Goal: Task Accomplishment & Management: Use online tool/utility

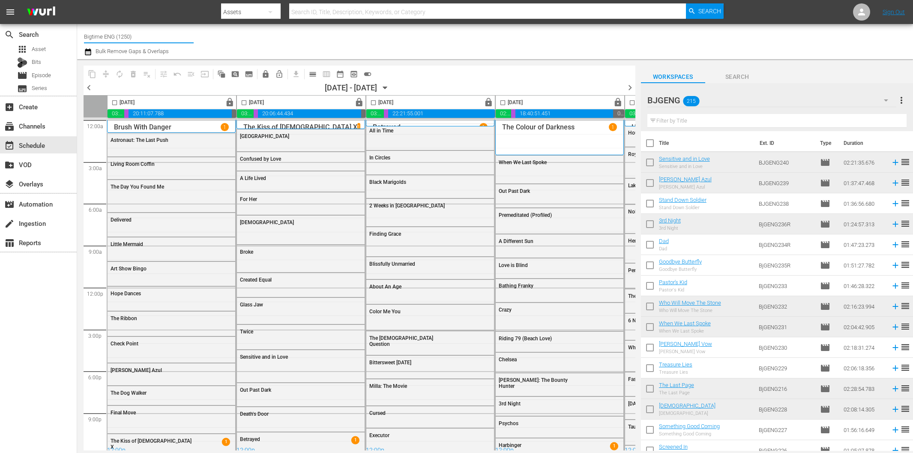
click at [162, 36] on input "Bigtime ENG (1250)" at bounding box center [139, 36] width 110 height 21
type input "Bigtime"
click at [77, 0] on div "search Search apps Asset Bits movie Episode subtitles Series add_box Create sub…" at bounding box center [495, 0] width 836 height 0
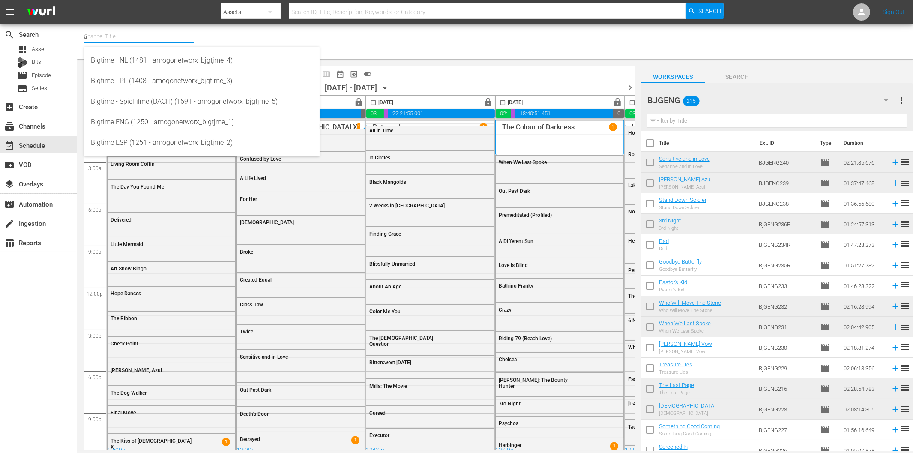
type input "ar"
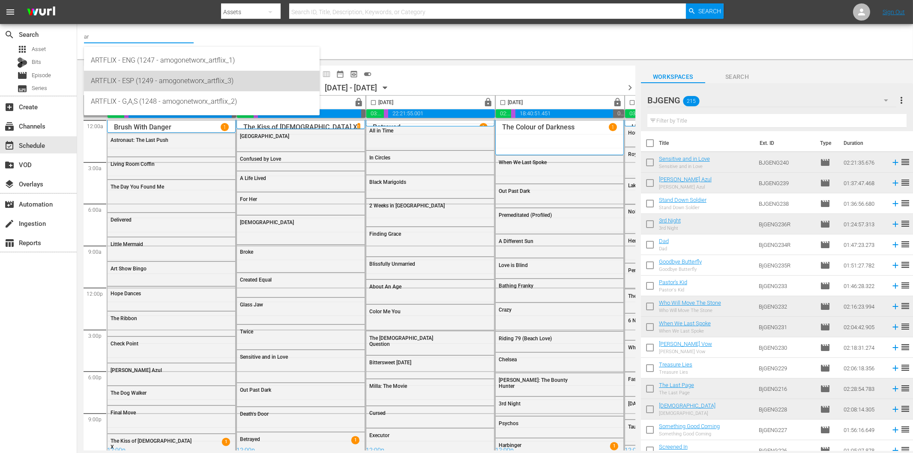
click at [135, 79] on div "ARTFLIX - ESP (1249 - amogonetworx_artflix_3)" at bounding box center [202, 81] width 222 height 21
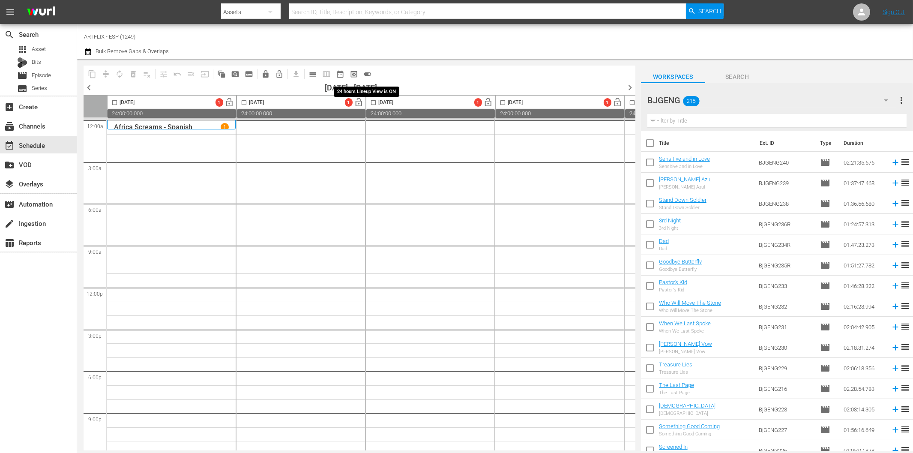
click at [368, 71] on span "toggle_on" at bounding box center [367, 74] width 9 height 9
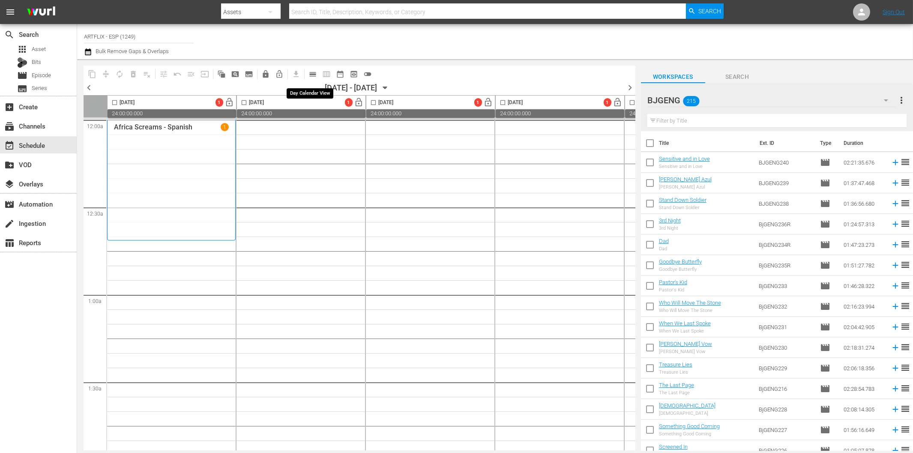
click at [313, 74] on span "calendar_view_day_outlined" at bounding box center [313, 74] width 9 height 9
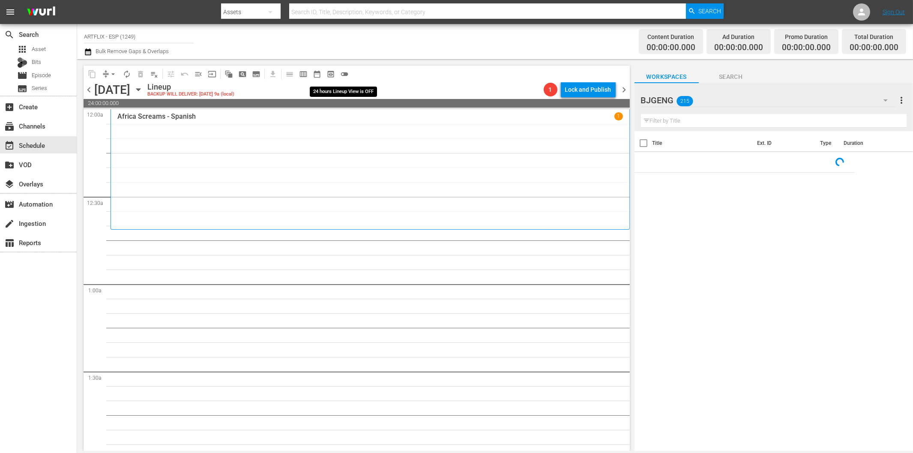
click at [344, 70] on span "toggle_off" at bounding box center [344, 74] width 9 height 9
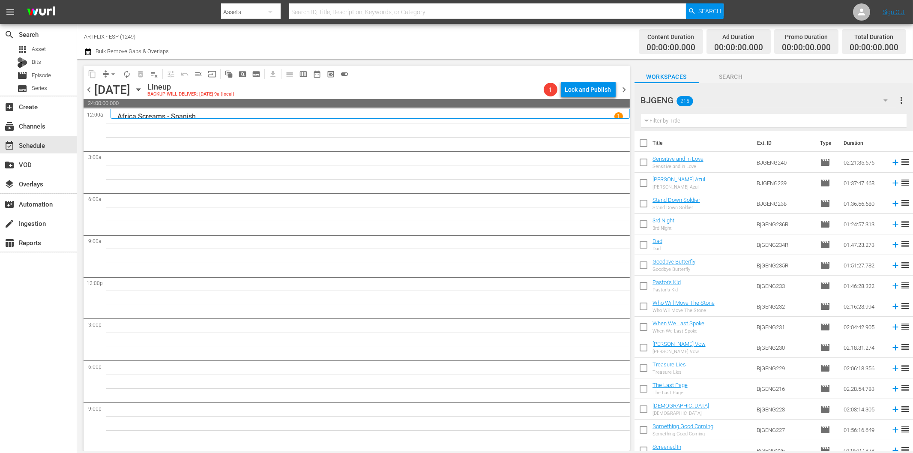
click at [886, 102] on icon "button" at bounding box center [886, 100] width 10 height 10
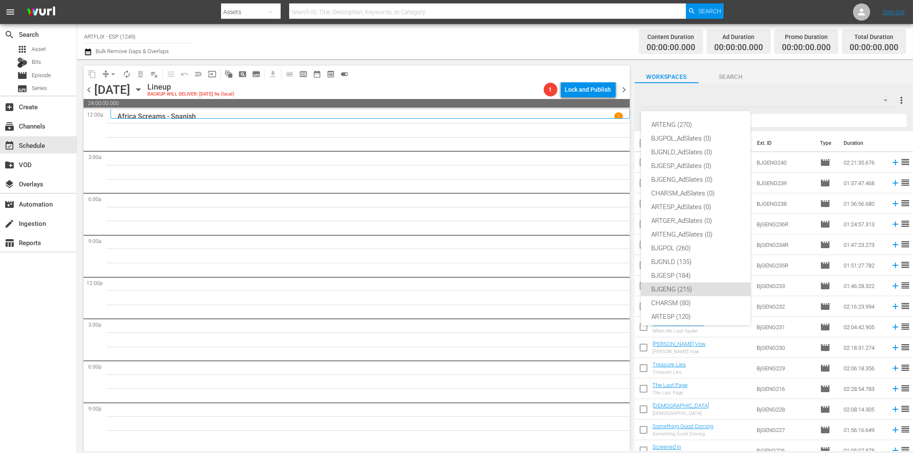
scroll to position [32, 0]
click at [685, 285] on div "ARTESP (120)" at bounding box center [695, 285] width 89 height 14
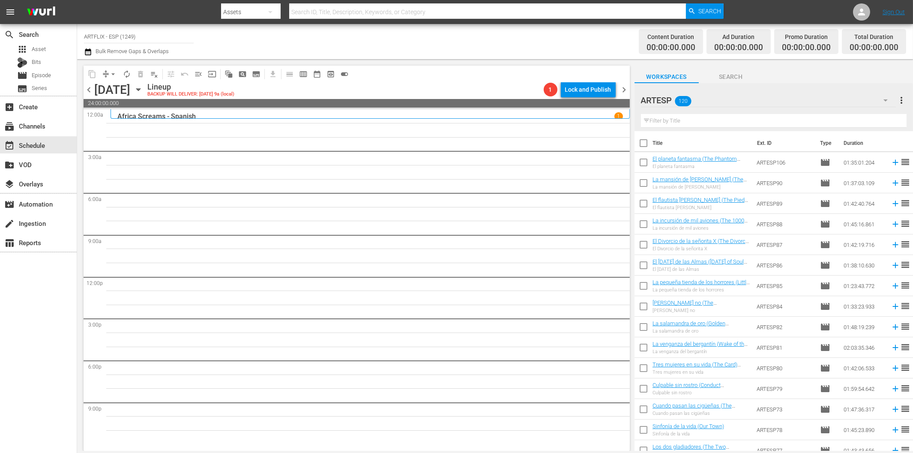
click at [699, 119] on input "text" at bounding box center [774, 121] width 266 height 14
paste input "La [PERSON_NAME] (A Tattered Web)"
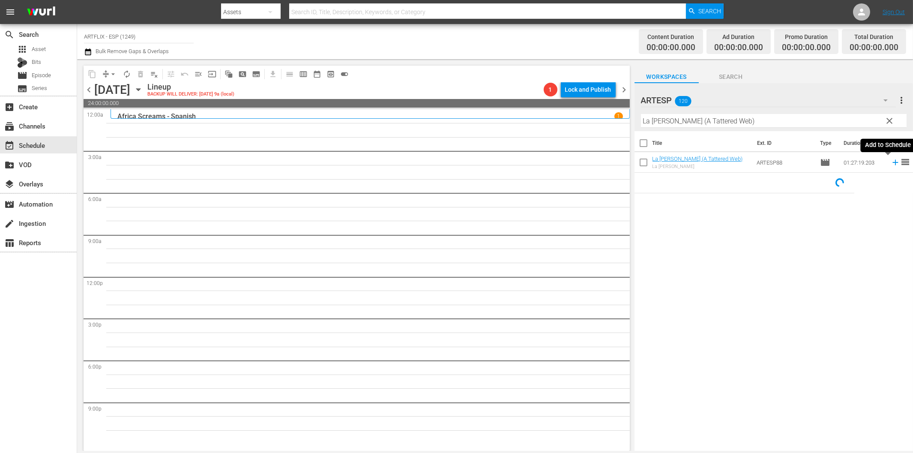
click at [893, 162] on icon at bounding box center [896, 163] width 6 height 6
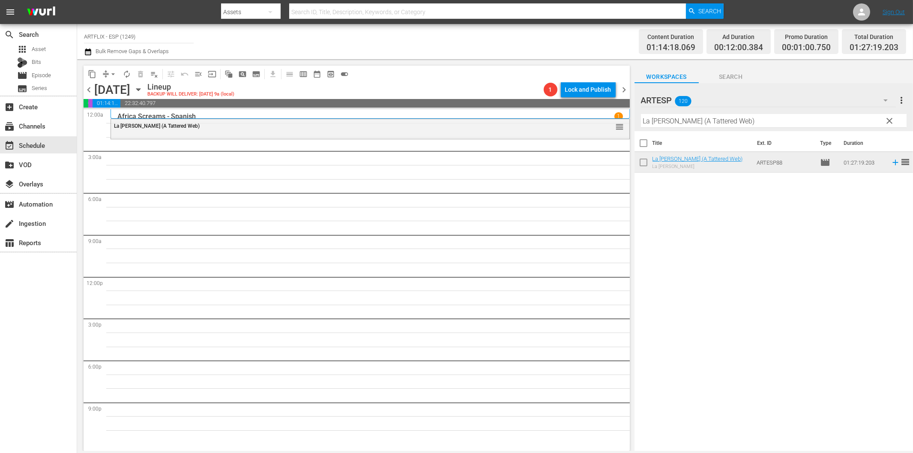
click at [696, 124] on input "La [PERSON_NAME] (A Tattered Web)" at bounding box center [774, 121] width 266 height 14
paste input "Takes a Holiday - Spanish"
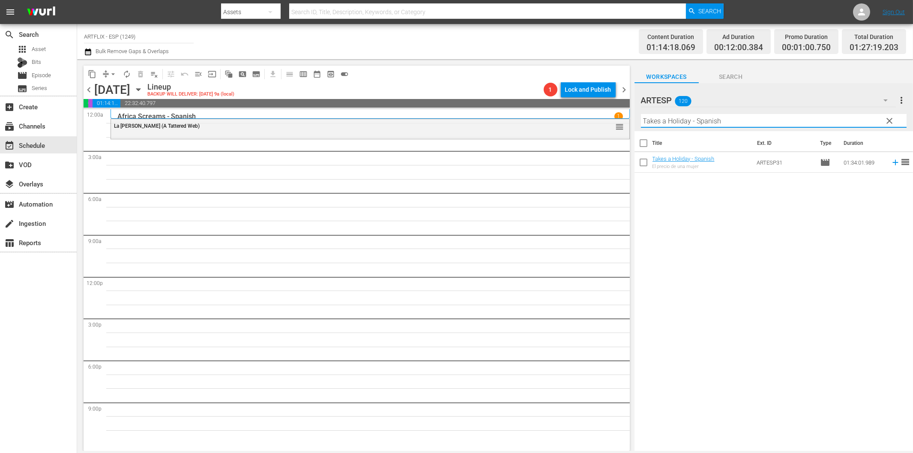
click at [891, 161] on icon at bounding box center [895, 162] width 9 height 9
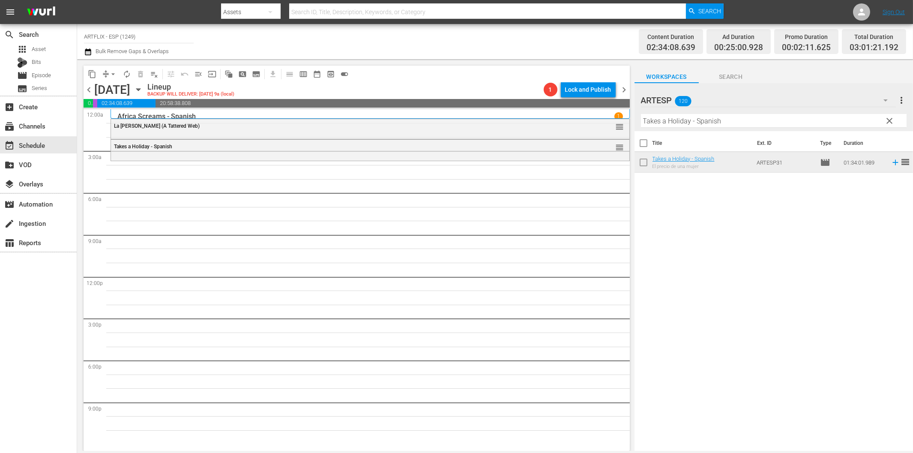
click at [671, 123] on input "Takes a Holiday - Spanish" at bounding box center [774, 121] width 266 height 14
paste input "Smash-Up - The Story of a Woman"
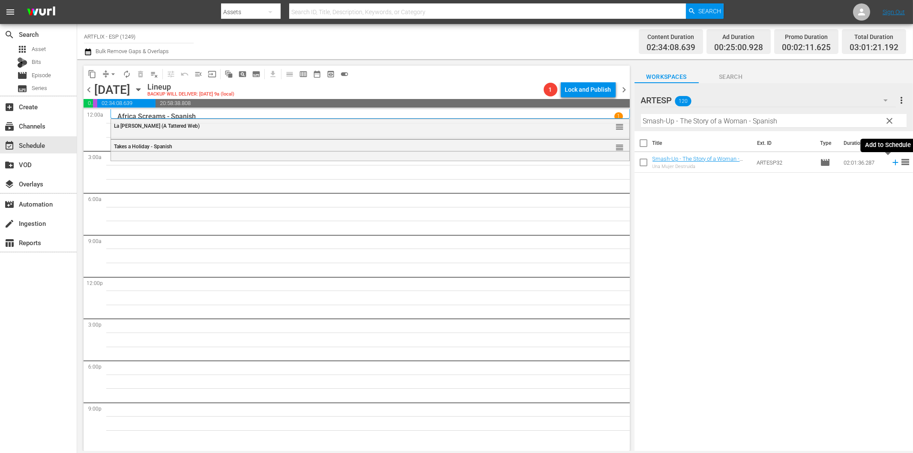
click at [893, 163] on icon at bounding box center [896, 163] width 6 height 6
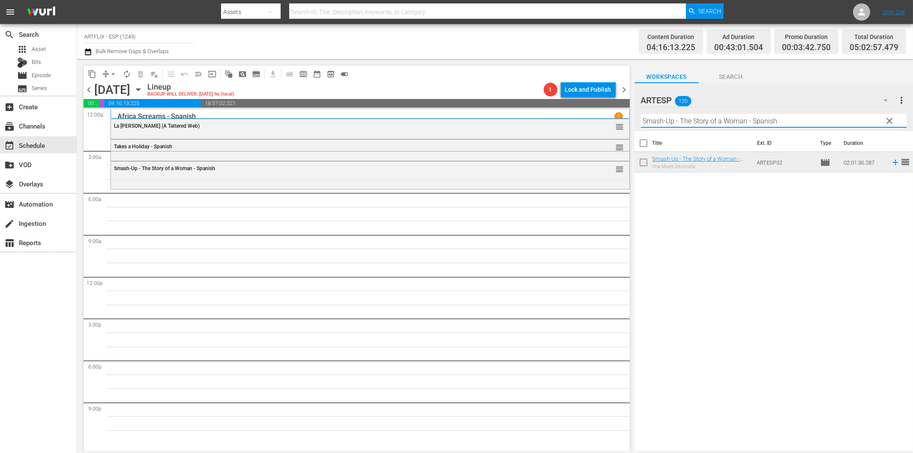
click at [738, 121] on input "Smash-Up - The Story of a Woman - Spanish" at bounding box center [774, 121] width 266 height 14
paste input "Conciencia culpable (Guilty Conscience)"
click at [893, 163] on icon at bounding box center [896, 163] width 6 height 6
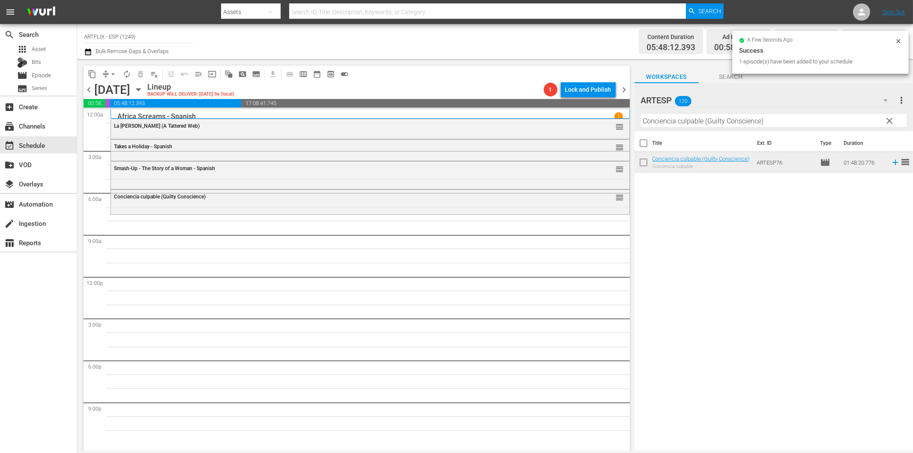
click at [672, 124] on input "Conciencia culpable (Guilty Conscience)" at bounding box center [774, 121] width 266 height 14
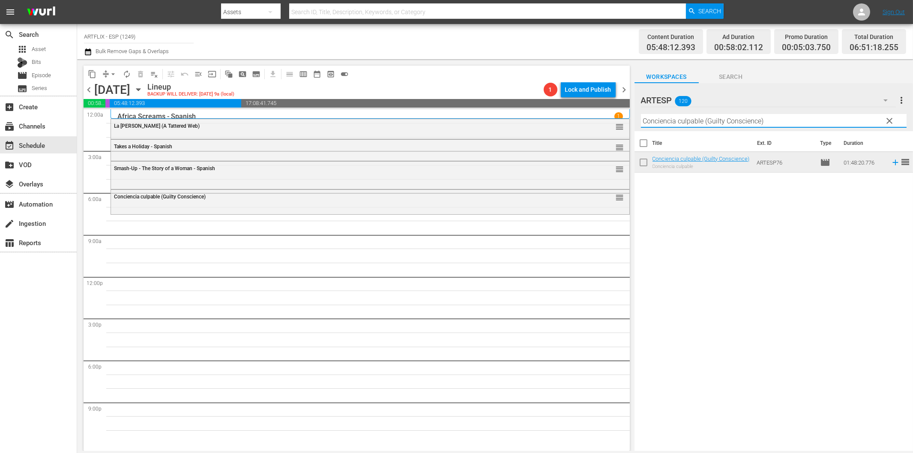
paste input "His Girl [DATE] - Spanish"
click at [891, 161] on icon at bounding box center [895, 162] width 9 height 9
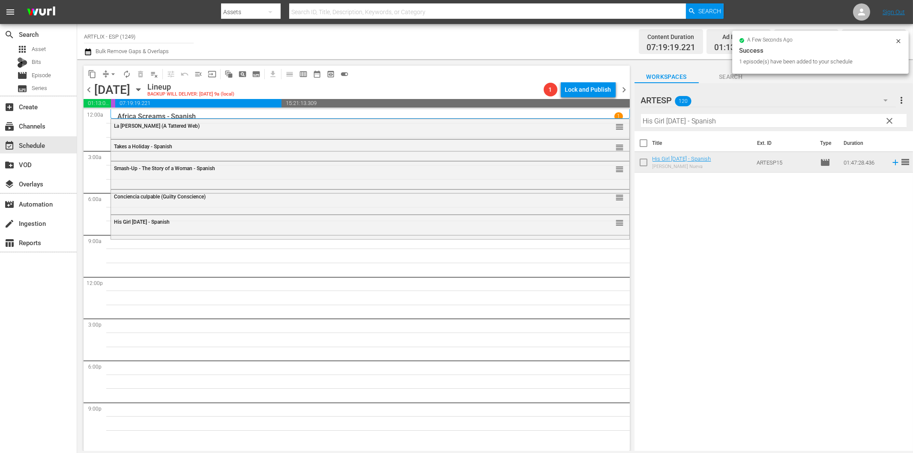
click at [670, 123] on input "His Girl [DATE] - Spanish" at bounding box center [774, 121] width 266 height 14
paste input "Love Laughs at [PERSON_NAME]"
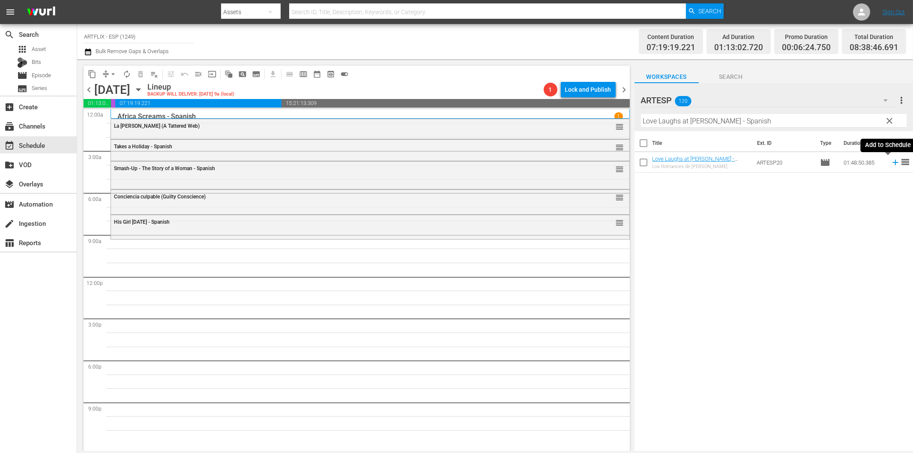
click at [891, 162] on icon at bounding box center [895, 162] width 9 height 9
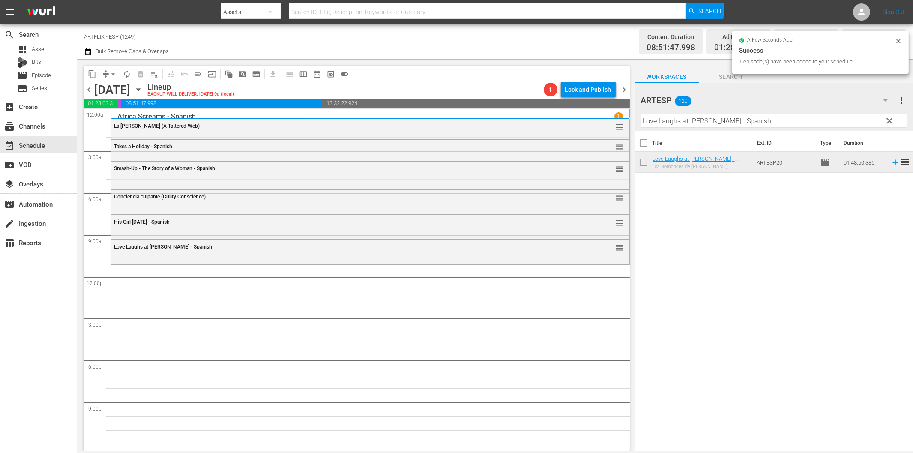
click at [688, 126] on input "Love Laughs at [PERSON_NAME] - Spanish" at bounding box center [774, 121] width 266 height 14
paste input "[PERSON_NAME] Captain [PERSON_NAME]"
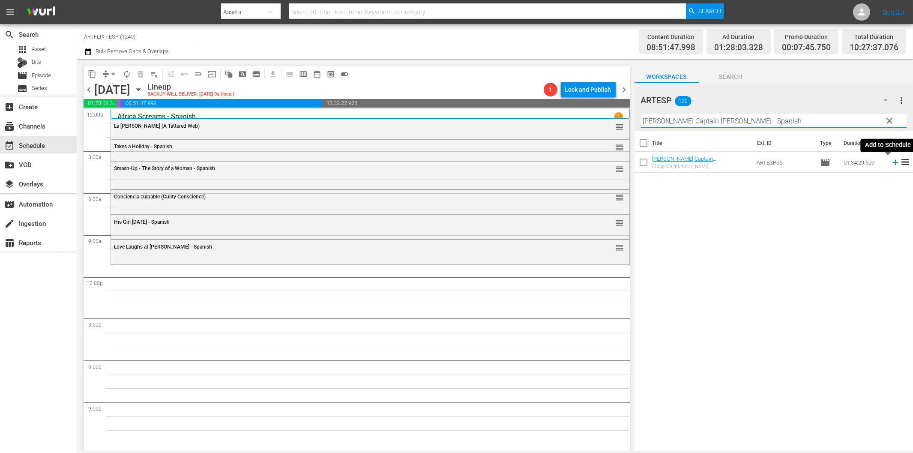
click at [891, 160] on icon at bounding box center [895, 162] width 9 height 9
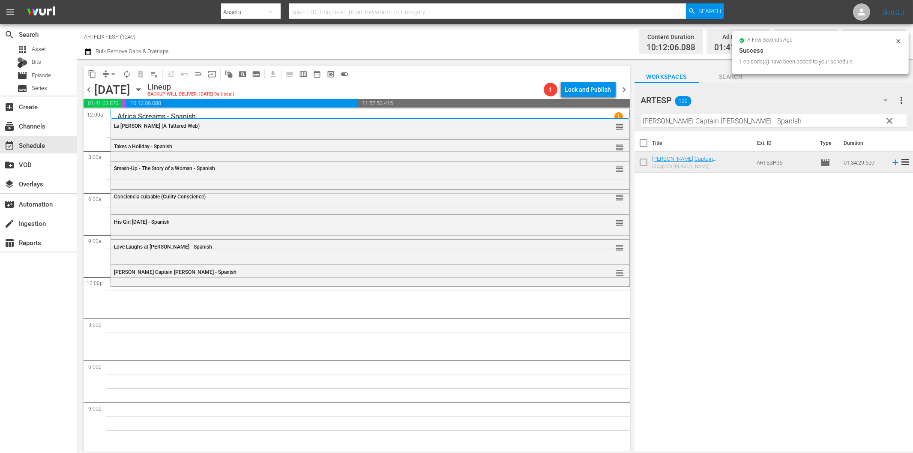
click at [696, 124] on input "[PERSON_NAME] Captain [PERSON_NAME] - Spanish" at bounding box center [774, 121] width 266 height 14
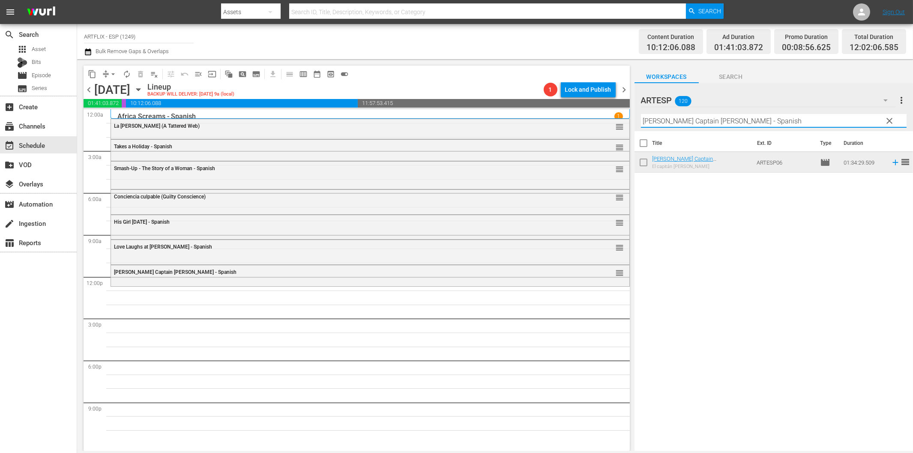
paste input "Secretaria brasileña (Springtime in the Rockies)"
click at [891, 162] on icon at bounding box center [895, 162] width 9 height 9
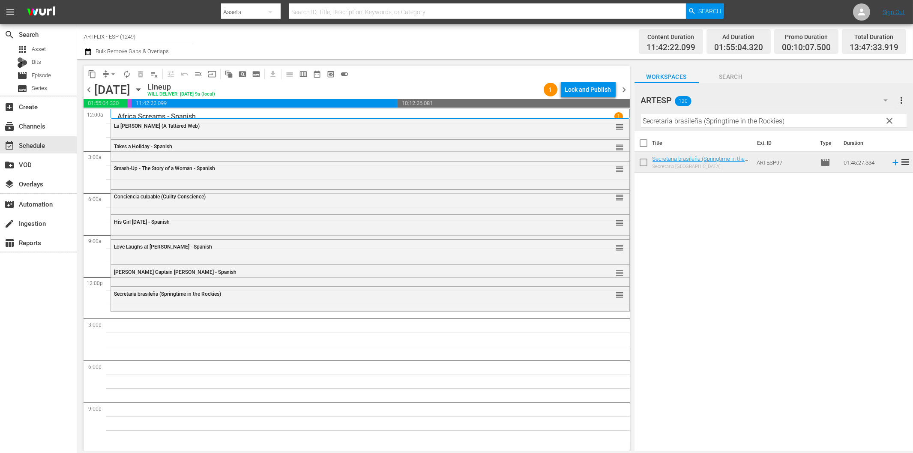
click at [717, 123] on input "Secretaria brasileña (Springtime in the Rockies)" at bounding box center [774, 121] width 266 height 14
paste input "Topper Returns - Spanish"
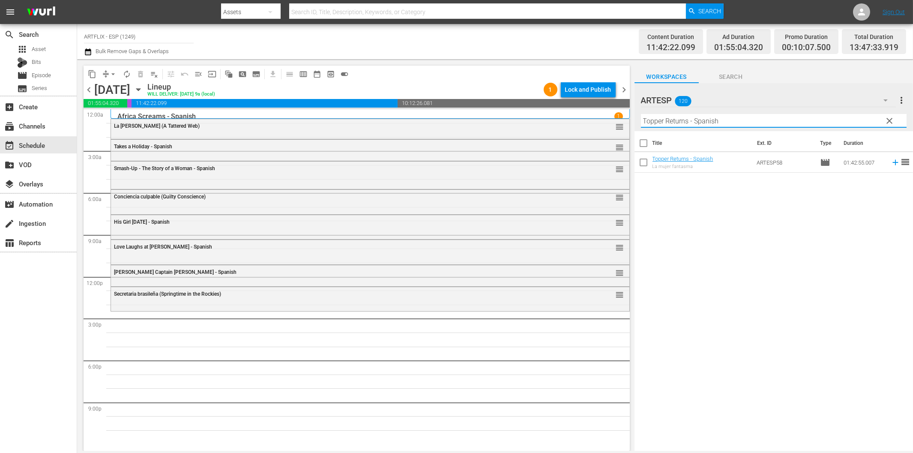
click at [891, 162] on icon at bounding box center [895, 162] width 9 height 9
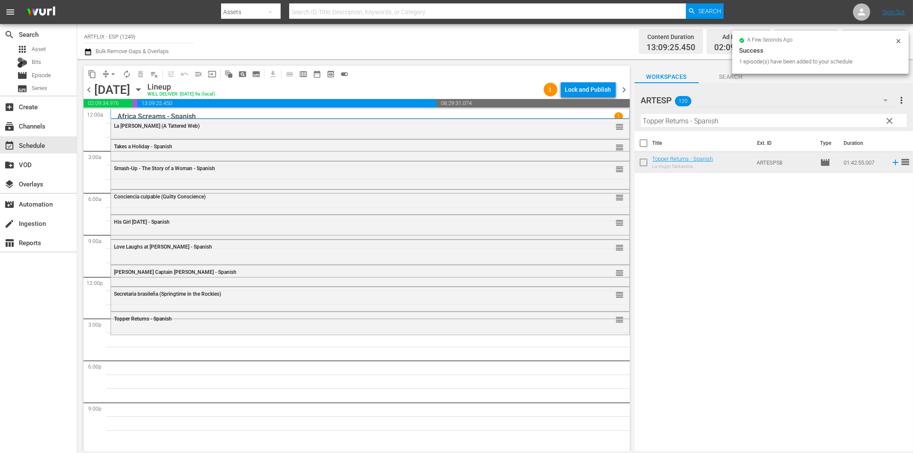
click at [726, 119] on input "Topper Returns - Spanish" at bounding box center [774, 121] width 266 height 14
paste input "Salt of the Earth"
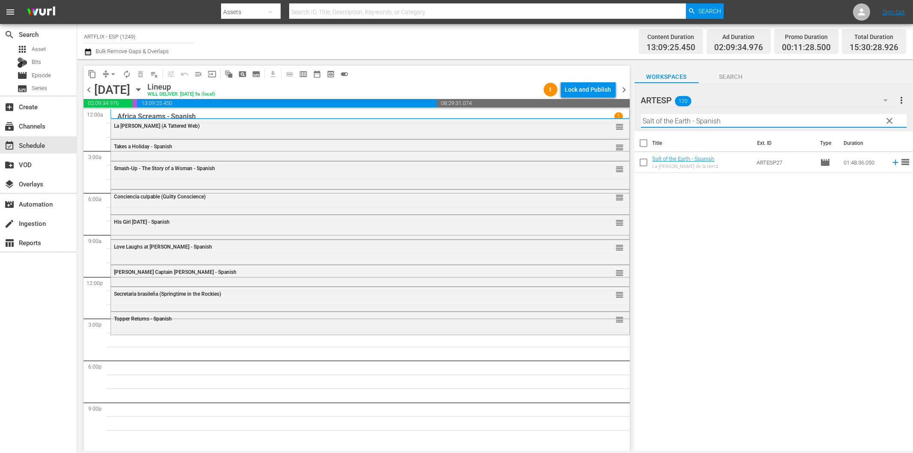
click at [891, 161] on icon at bounding box center [895, 162] width 9 height 9
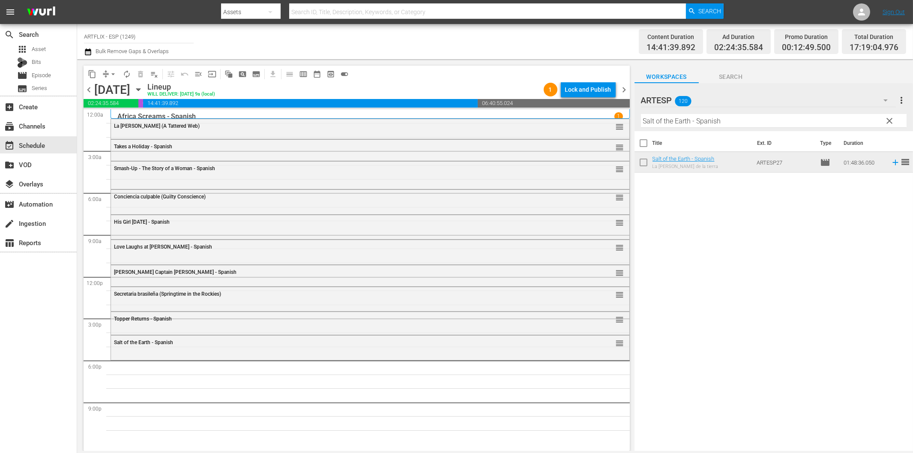
click at [693, 122] on input "Salt of the Earth - Spanish" at bounding box center [774, 121] width 266 height 14
paste input "Culpable sin rostro (Conduct Unbecoming)"
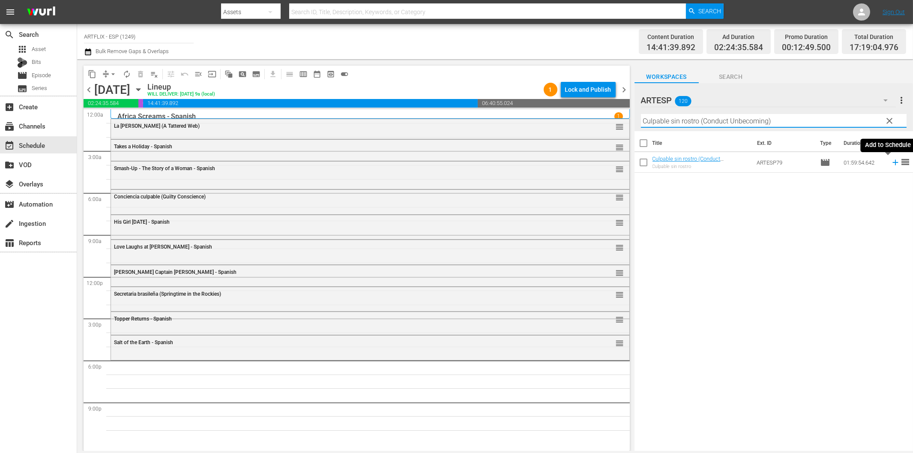
click at [893, 163] on icon at bounding box center [896, 163] width 6 height 6
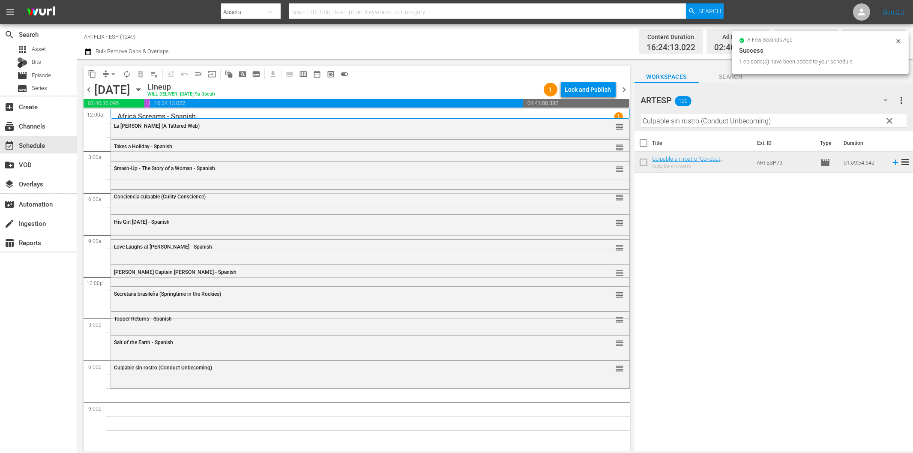
click at [675, 123] on input "Culpable sin rostro (Conduct Unbecoming)" at bounding box center [774, 121] width 266 height 14
paste input "El autoestopista (The Hitch-Hiker"
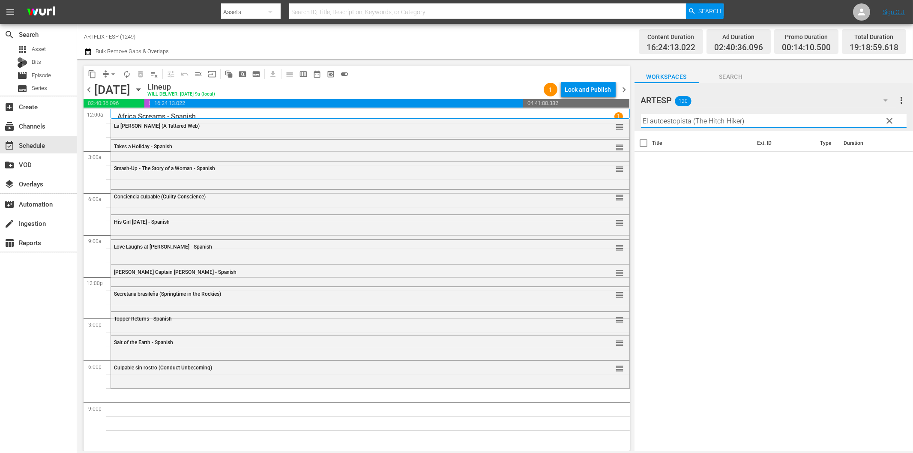
drag, startPoint x: 696, startPoint y: 122, endPoint x: 815, endPoint y: 120, distance: 118.7
click at [815, 120] on input "El autoestopista (The Hitch-Hiker)" at bounding box center [774, 121] width 266 height 14
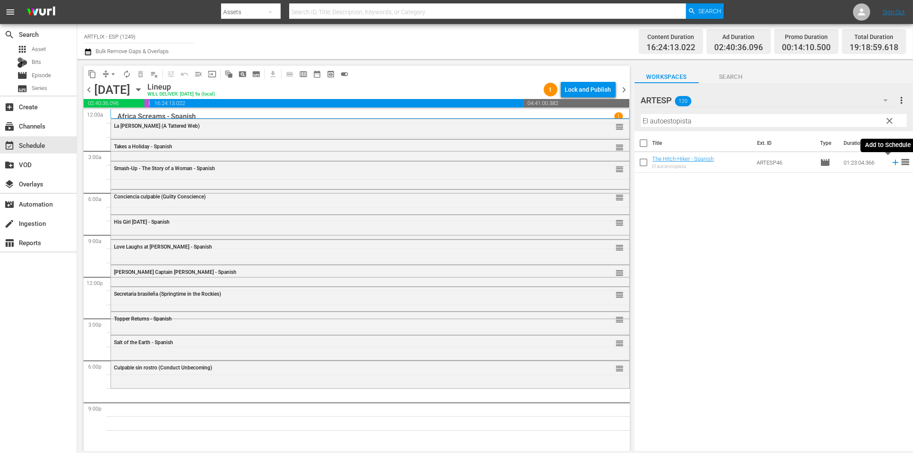
click at [891, 164] on icon at bounding box center [895, 162] width 9 height 9
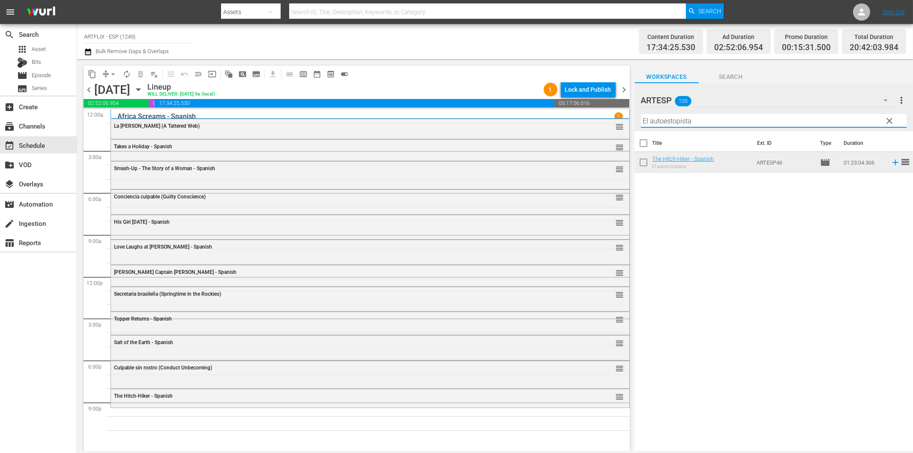
click at [687, 125] on input "El autoestopista" at bounding box center [774, 121] width 266 height 14
paste input "murciélago diabólico (The Devil Bat)"
drag, startPoint x: 721, startPoint y: 122, endPoint x: 825, endPoint y: 118, distance: 103.8
click at [825, 118] on input "El murciélago diabólico (The Devil Bat)" at bounding box center [774, 121] width 266 height 14
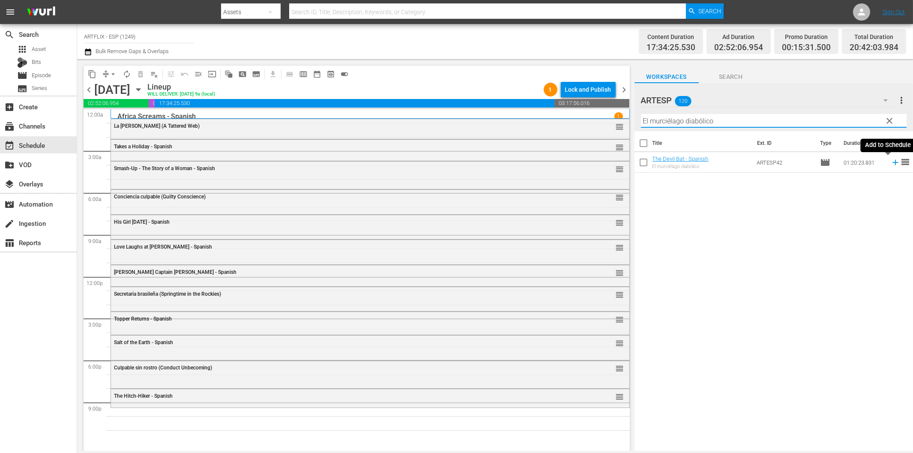
click at [891, 160] on icon at bounding box center [895, 162] width 9 height 9
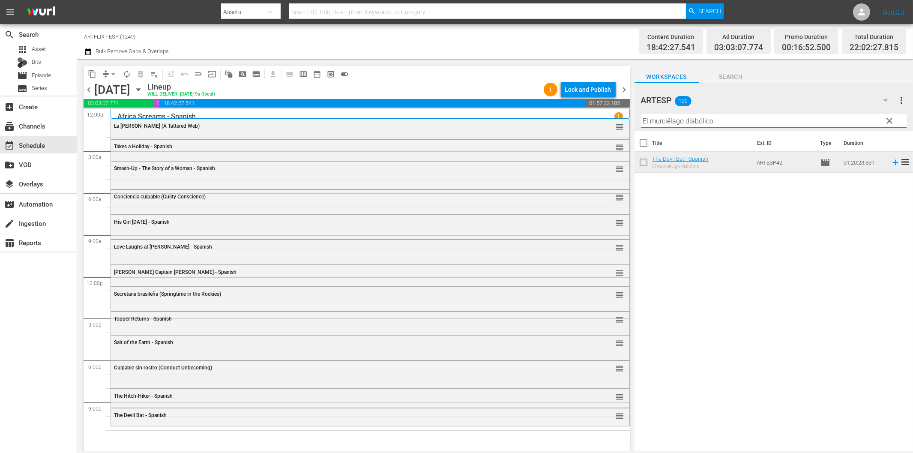
click at [708, 118] on input "El murciélago diabólico" at bounding box center [774, 121] width 266 height 14
paste input "Dead on Arrival - Spanish"
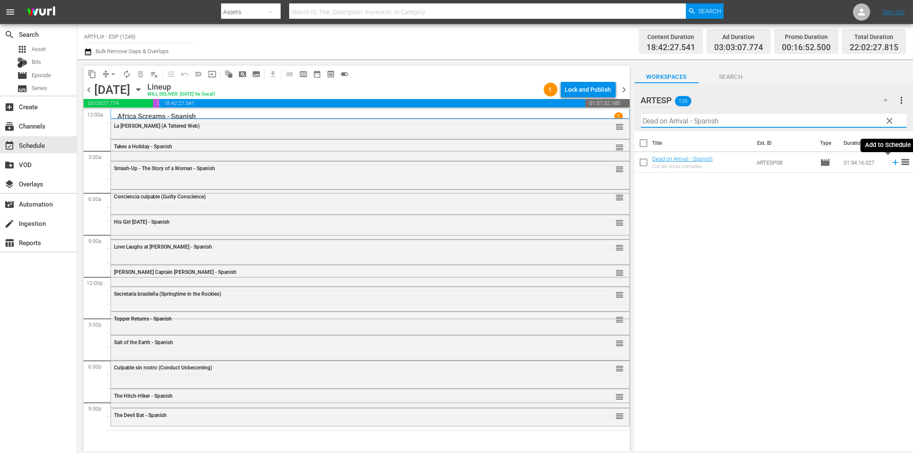
click at [891, 161] on icon at bounding box center [895, 162] width 9 height 9
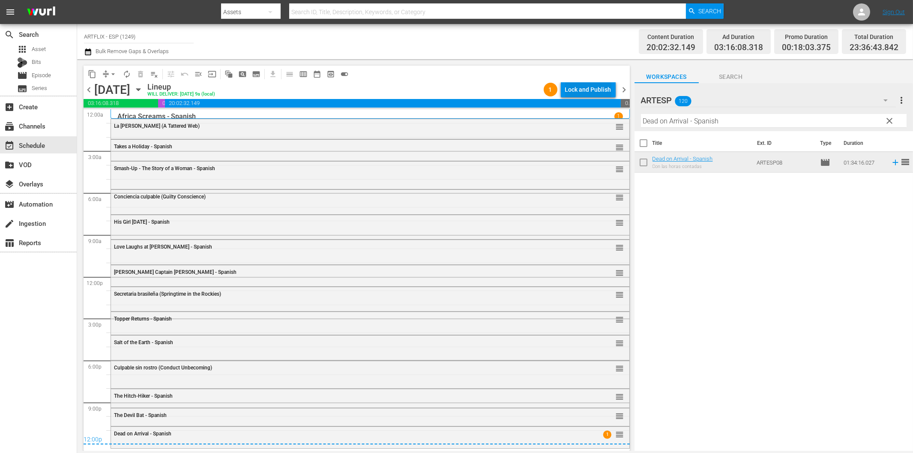
click at [596, 92] on div "Lock and Publish" at bounding box center [588, 89] width 46 height 15
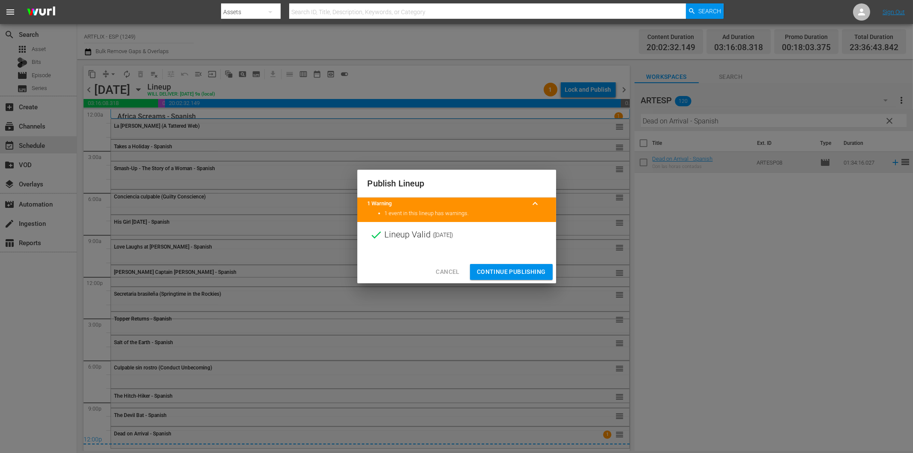
click at [530, 276] on span "Continue Publishing" at bounding box center [511, 272] width 69 height 11
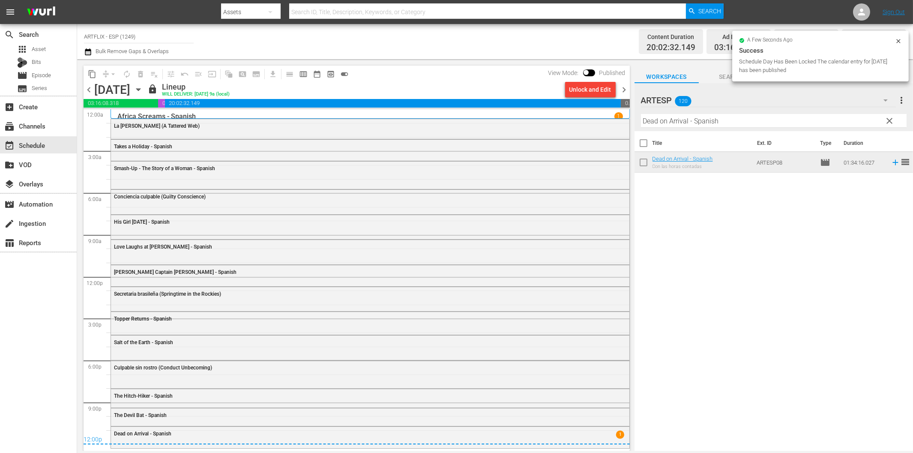
click at [626, 90] on span "chevron_right" at bounding box center [624, 89] width 11 height 11
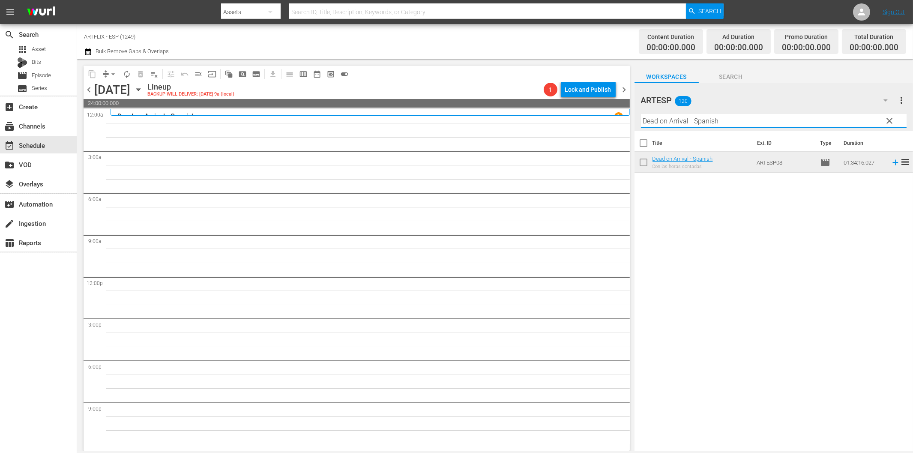
click at [678, 115] on input "Dead on Arrival - Spanish" at bounding box center [774, 121] width 266 height 14
paste input "El_fantasma_de_la_opera_(The_Phantom_of_the_Opera)_Colorized"
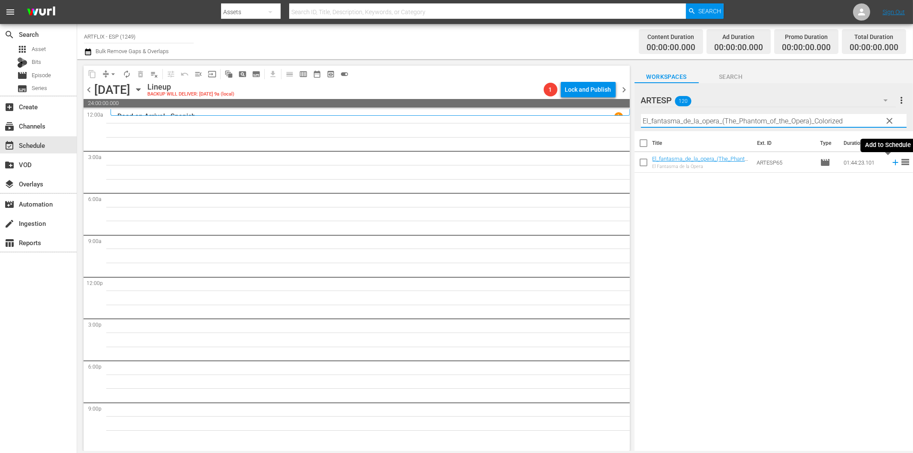
click at [891, 163] on icon at bounding box center [895, 162] width 9 height 9
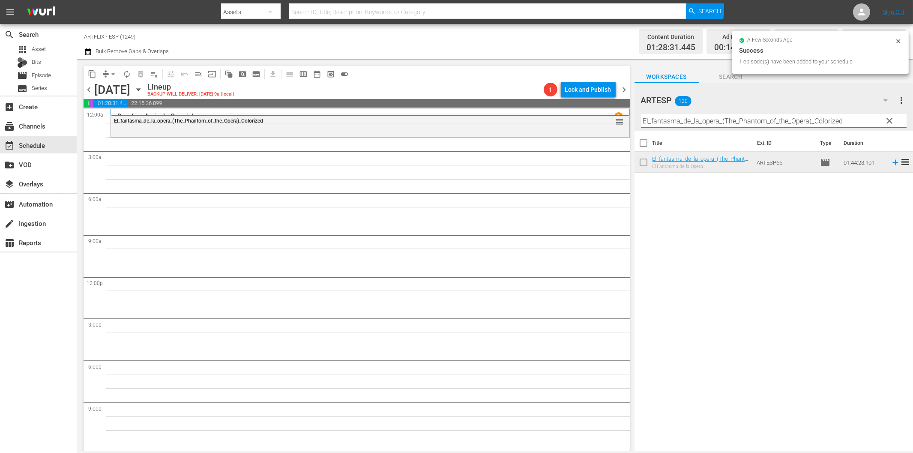
click at [663, 124] on input "El_fantasma_de_la_opera_(The_Phantom_of_the_Opera)_Colorized" at bounding box center [774, 121] width 266 height 14
paste input "The Hunchback of Notre Dame - Spanish"
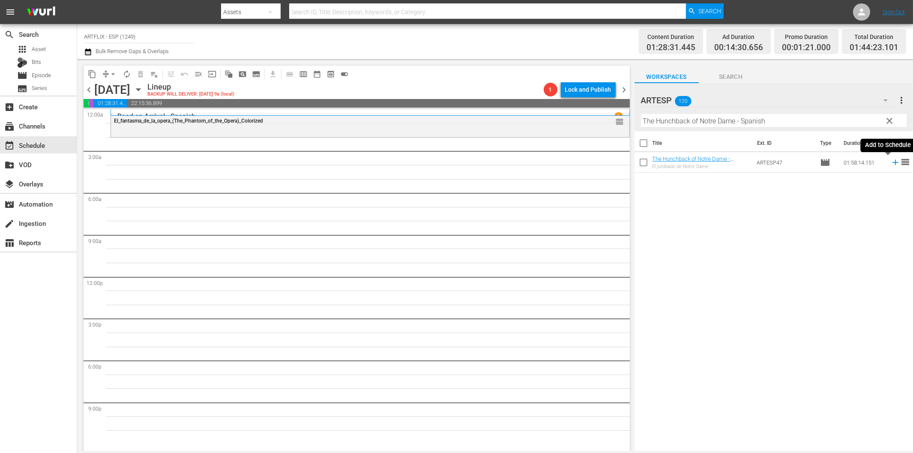
click at [893, 162] on icon at bounding box center [896, 163] width 6 height 6
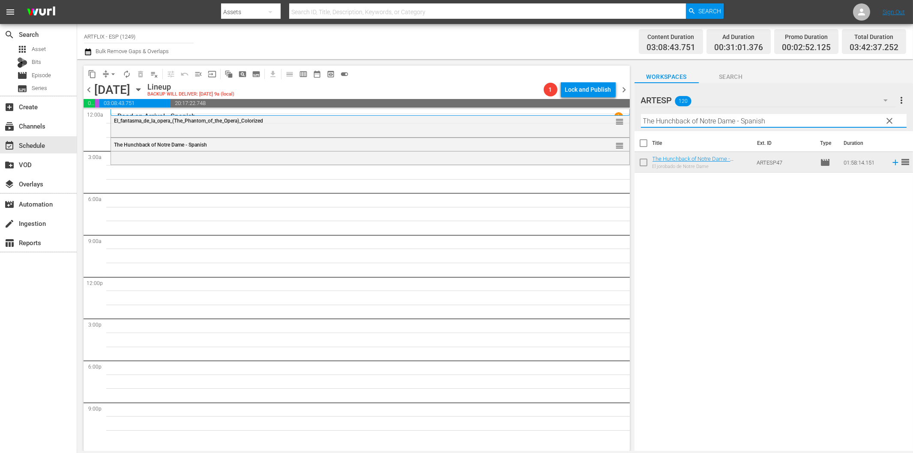
click at [674, 123] on input "The Hunchback of Notre Dame - Spanish" at bounding box center [774, 121] width 266 height 14
paste input "Charada (Charade)"
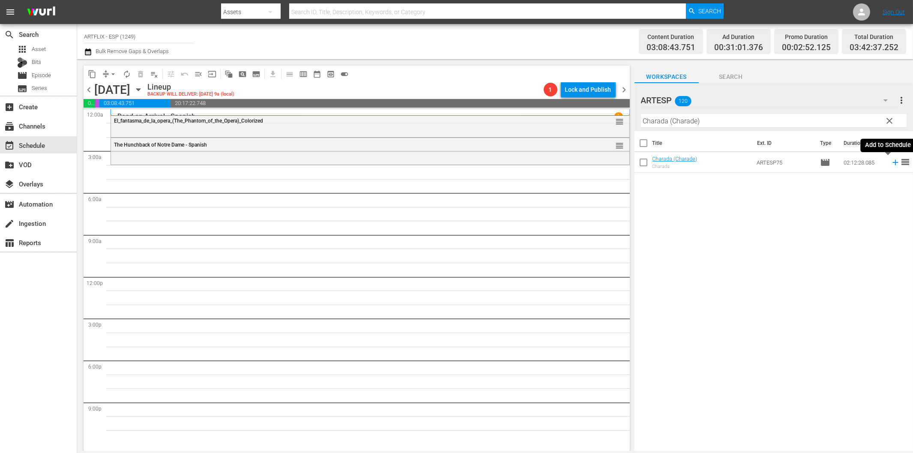
click at [891, 164] on icon at bounding box center [895, 162] width 9 height 9
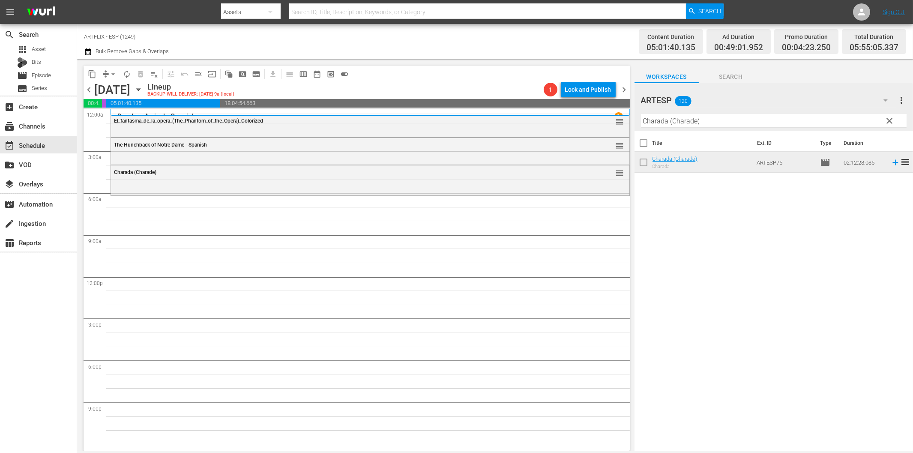
click at [683, 122] on input "Charada (Charade)" at bounding box center [774, 121] width 266 height 14
paste input "Mi querida secretaria (My Dear Secretary"
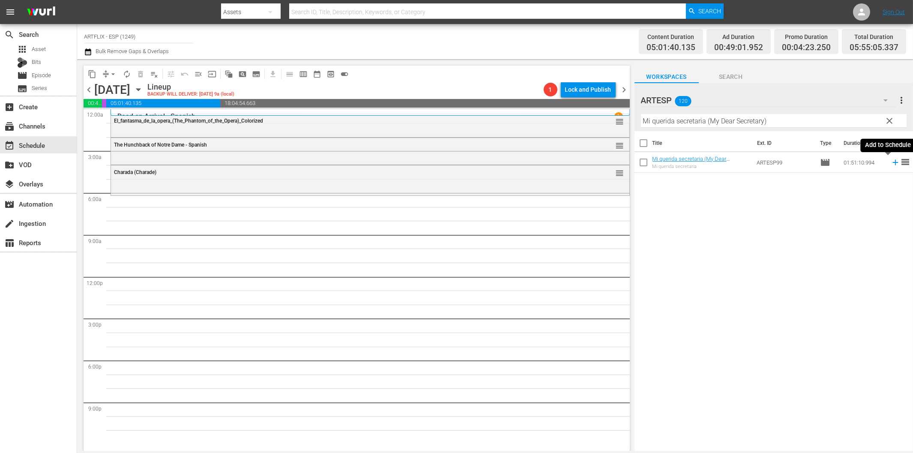
click at [891, 163] on icon at bounding box center [895, 162] width 9 height 9
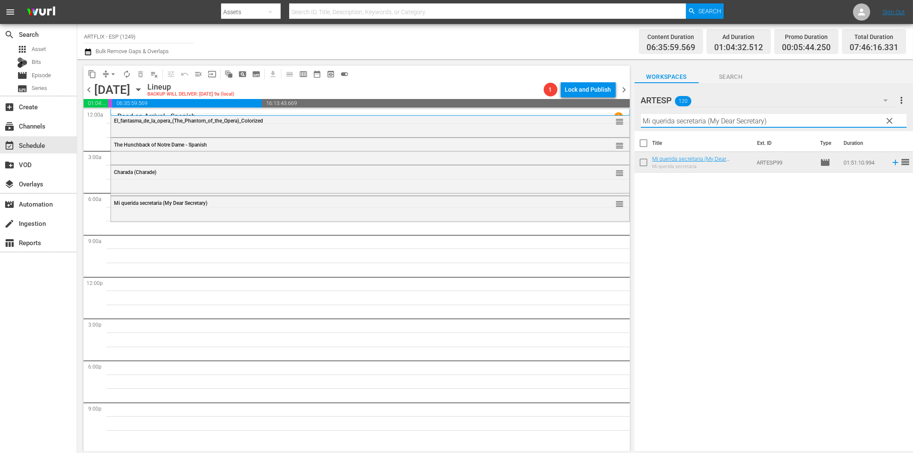
click at [665, 118] on input "Mi querida secretaria (My Dear Secretary)" at bounding box center [774, 121] width 266 height 14
paste input "Detour - Spanish"
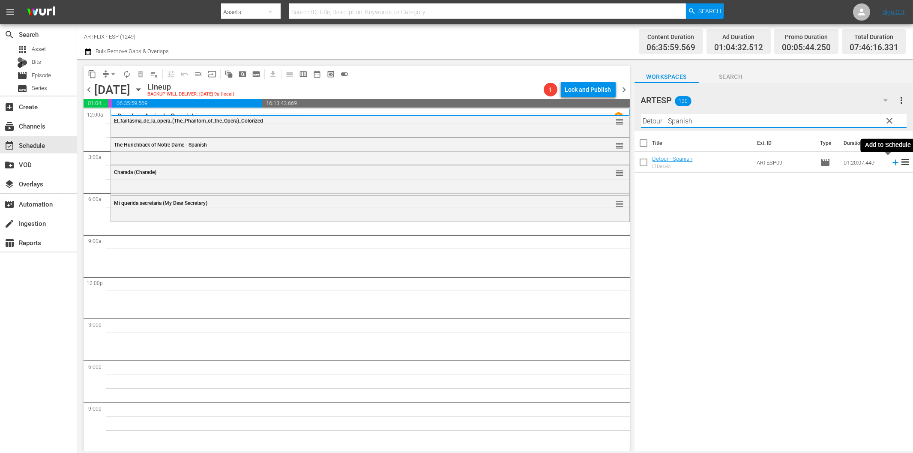
click at [891, 162] on icon at bounding box center [895, 162] width 9 height 9
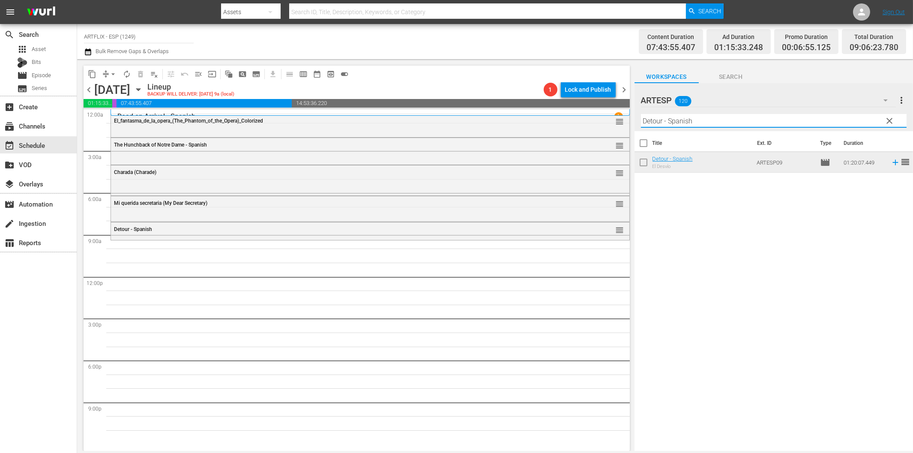
click at [769, 118] on input "Detour - Spanish" at bounding box center [774, 121] width 266 height 14
paste input "[PERSON_NAME] the Conqueror"
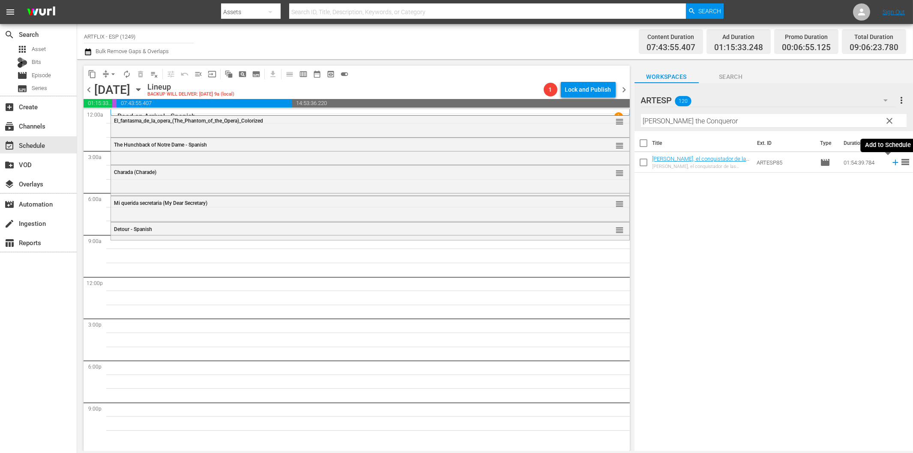
click at [891, 166] on icon at bounding box center [895, 162] width 9 height 9
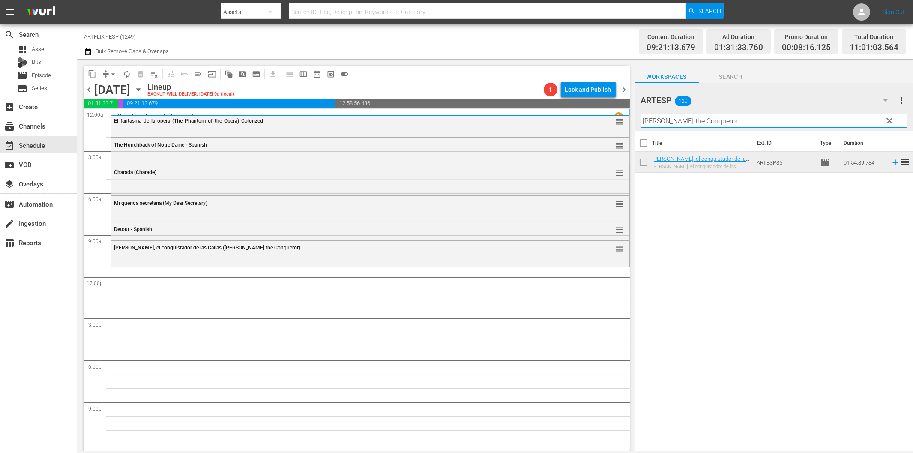
click at [656, 123] on input "[PERSON_NAME] the Conqueror" at bounding box center [774, 121] width 266 height 14
paste input "Los tres invencibles (Goliath and the Sins of [GEOGRAPHIC_DATA])"
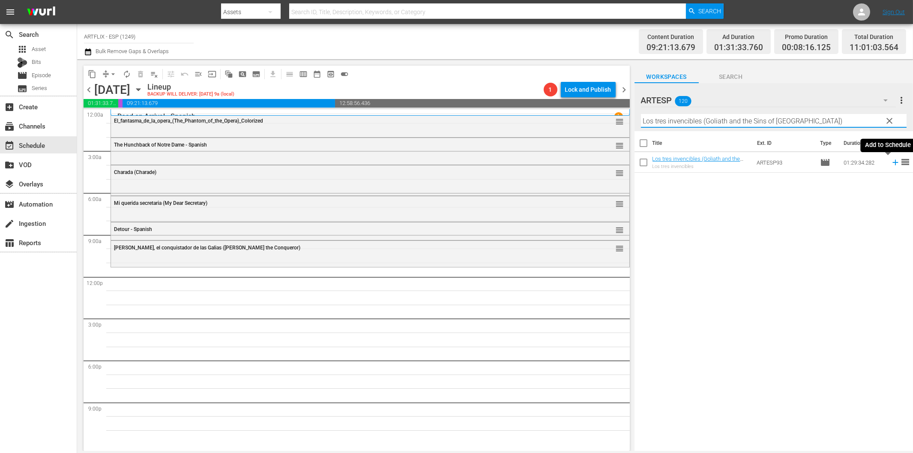
click at [893, 161] on icon at bounding box center [896, 163] width 6 height 6
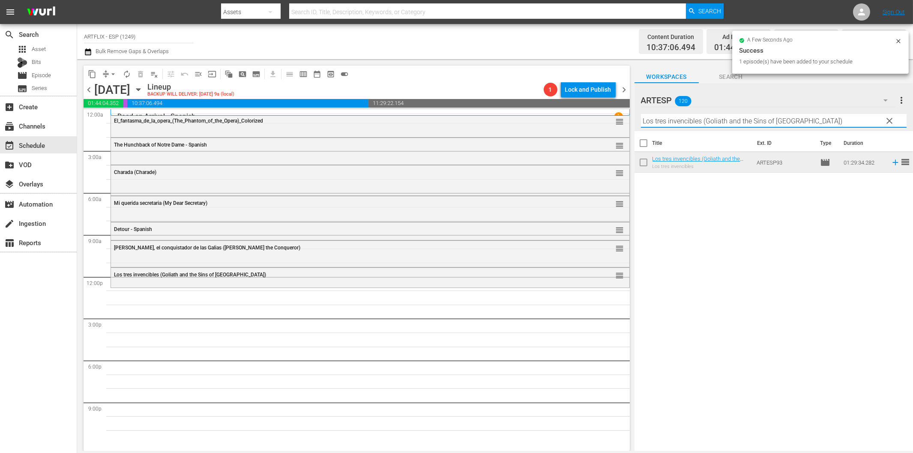
click at [701, 125] on input "Los tres invencibles (Goliath and the Sins of [GEOGRAPHIC_DATA])" at bounding box center [774, 121] width 266 height 14
paste input "A Boy and His Dog"
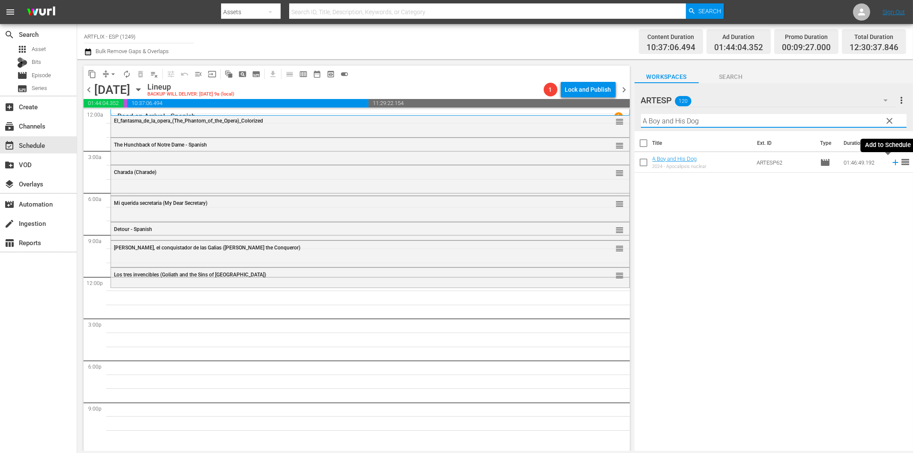
click at [891, 165] on icon at bounding box center [895, 162] width 9 height 9
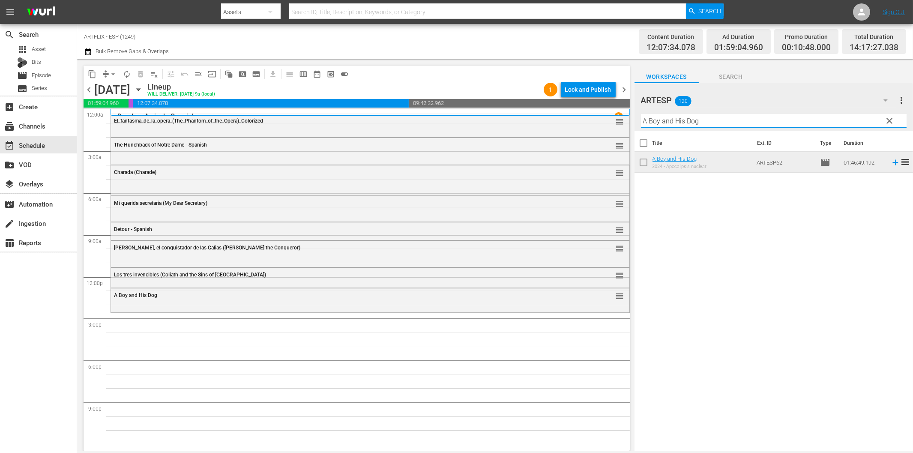
click at [729, 121] on input "A Boy and His Dog" at bounding box center [774, 121] width 266 height 14
paste input "Hasta que las nubes [DATE] (Till the Clouds Roll By)"
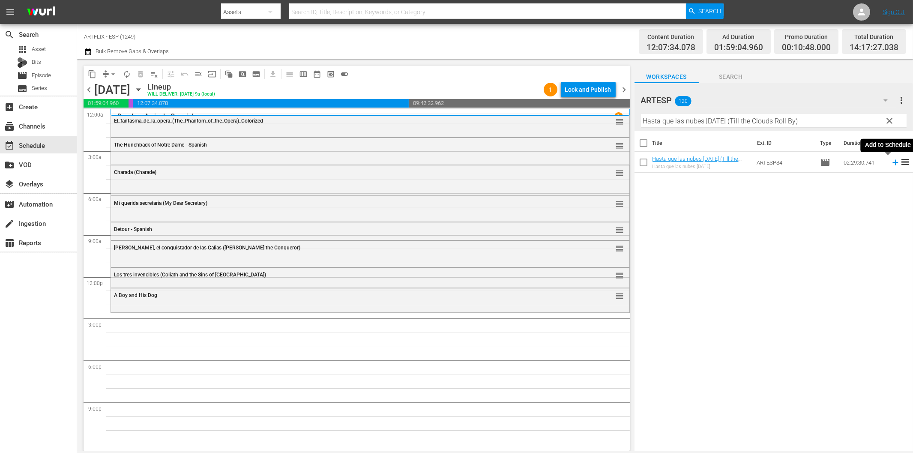
click at [891, 161] on icon at bounding box center [895, 162] width 9 height 9
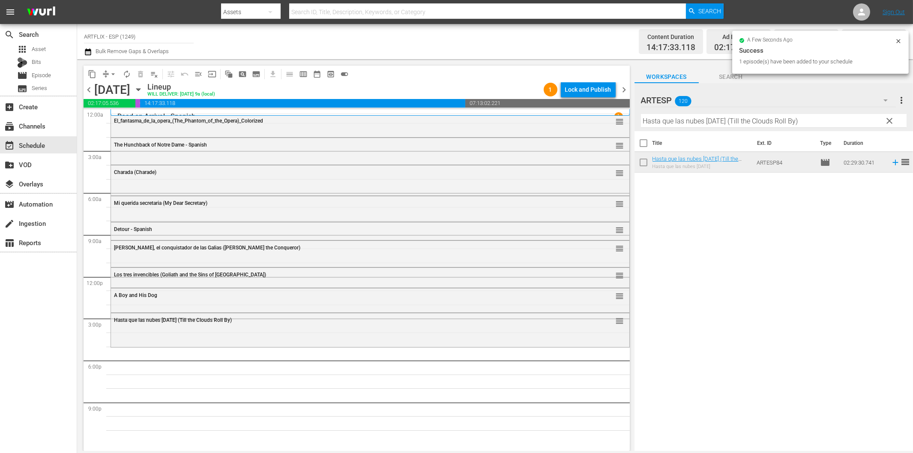
click at [679, 125] on input "Hasta que las nubes [DATE] (Till the Clouds Roll By)" at bounding box center [774, 121] width 266 height 14
paste input "The Rage of Paris - Spanish"
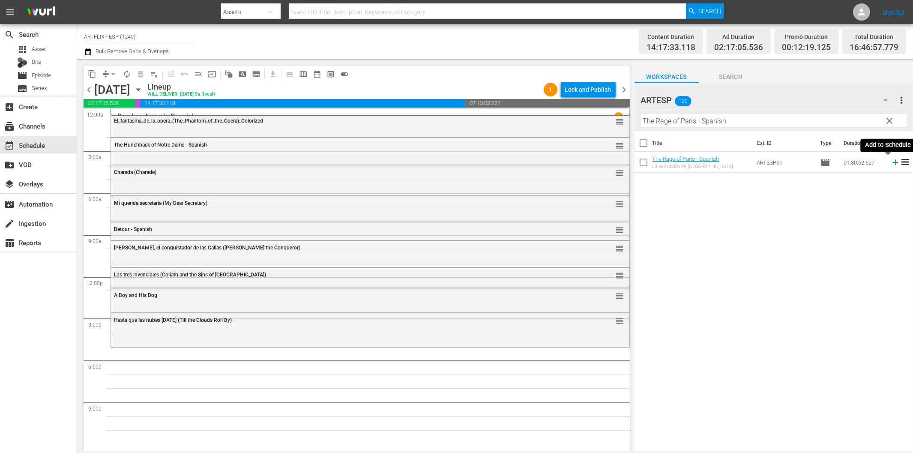
click at [893, 162] on icon at bounding box center [896, 163] width 6 height 6
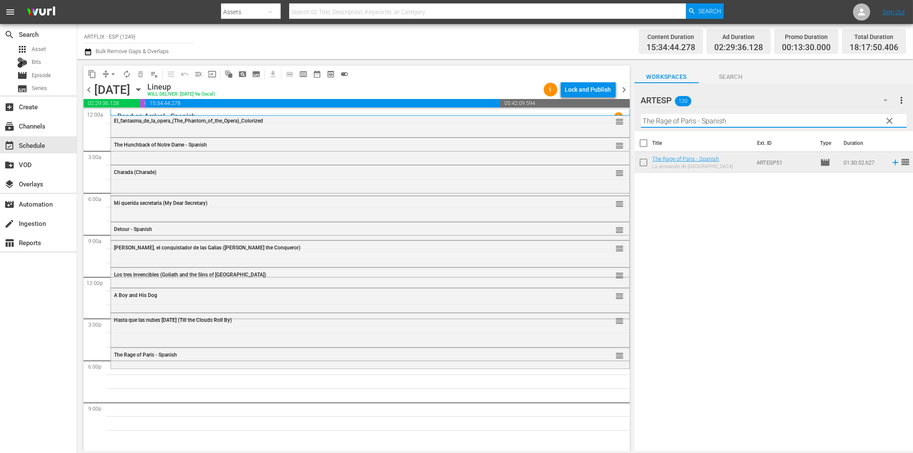
click at [693, 126] on input "The Rage of Paris - Spanish" at bounding box center [774, 121] width 266 height 14
paste input "La última mujer sobre la Tierra (The Last Woman on Earth)"
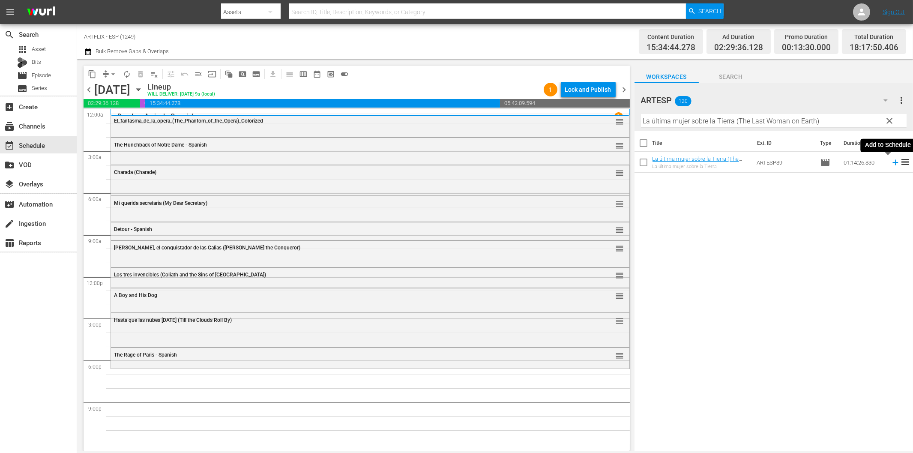
click at [891, 161] on icon at bounding box center [895, 162] width 9 height 9
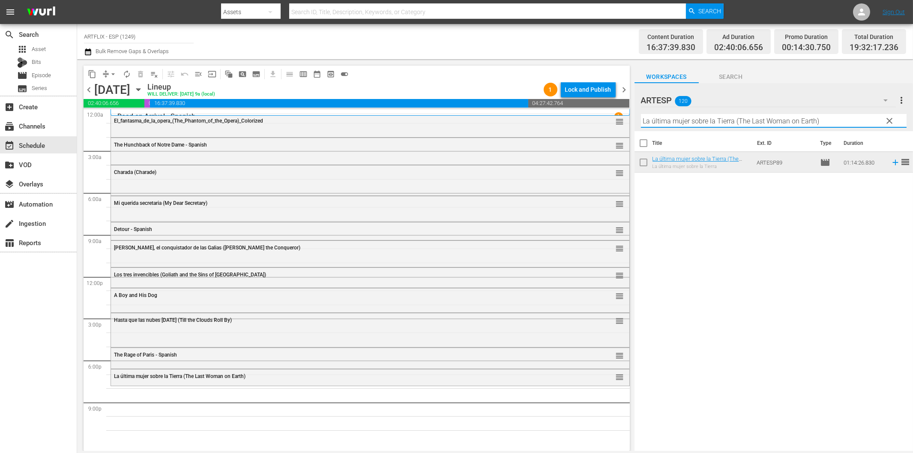
click at [675, 122] on input "La última mujer sobre la Tierra (The Last Woman on Earth)" at bounding box center [774, 121] width 266 height 14
paste input "El poder del diablo (Prime Evil"
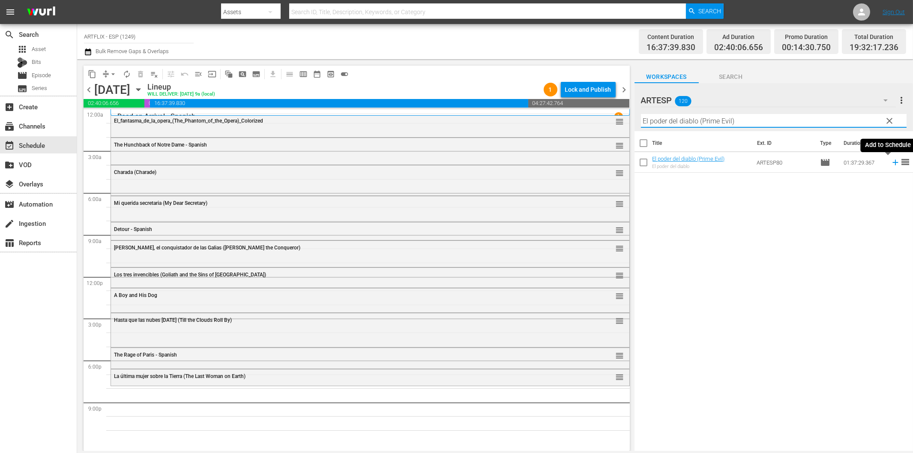
click at [893, 162] on icon at bounding box center [896, 163] width 6 height 6
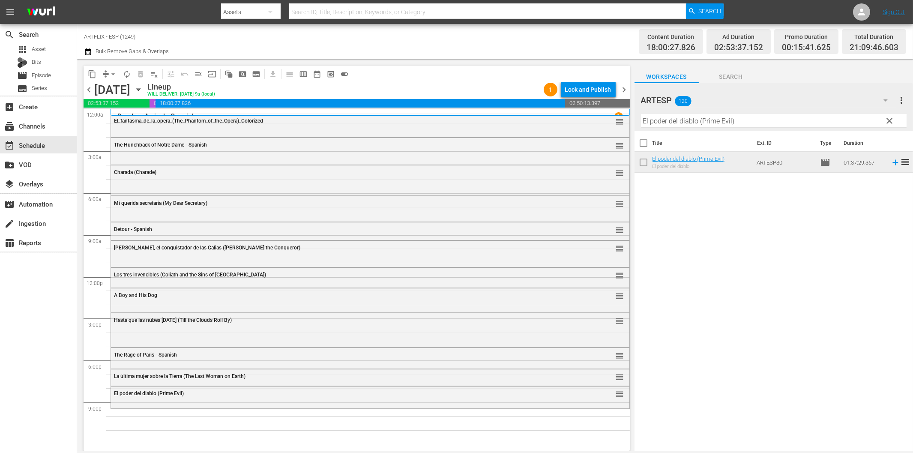
click at [671, 116] on input "El poder del diablo (Prime Evil)" at bounding box center [774, 121] width 266 height 14
paste input "The Devil Bat - Spanish"
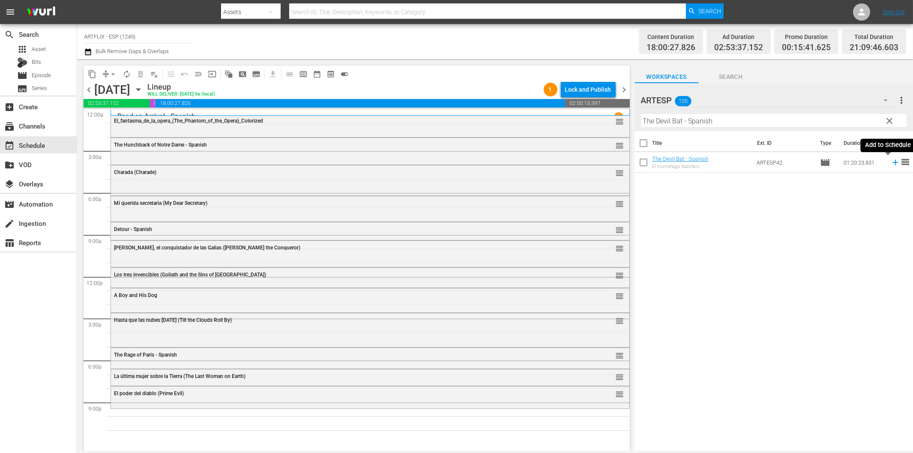
click at [891, 160] on icon at bounding box center [895, 162] width 9 height 9
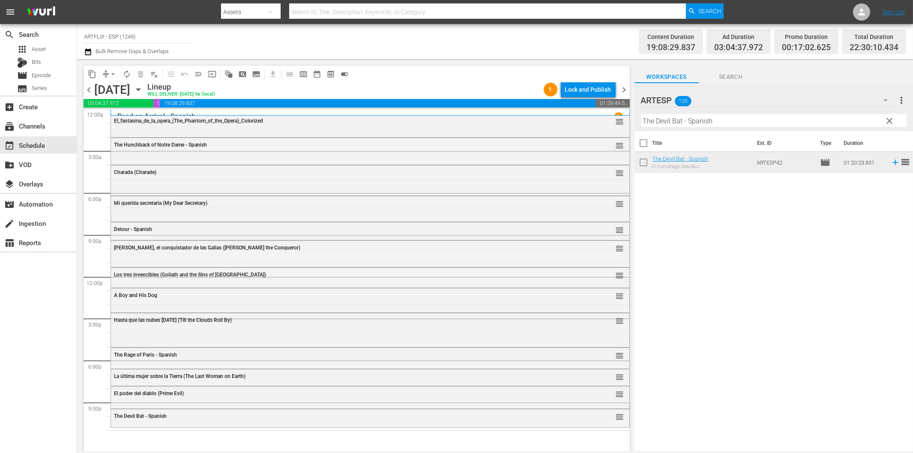
click at [747, 123] on input "The Devil Bat - Spanish" at bounding box center [774, 121] width 266 height 14
paste input "Apasionadamente ([DATE] Story)"
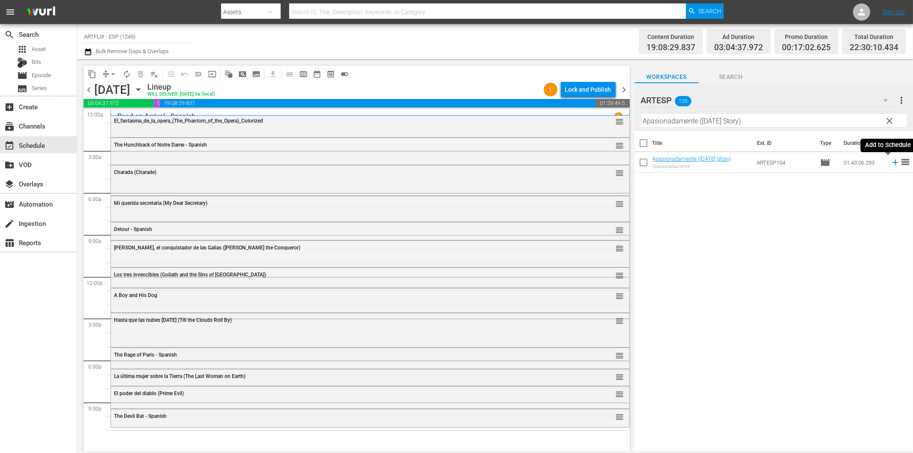
click at [891, 161] on icon at bounding box center [895, 162] width 9 height 9
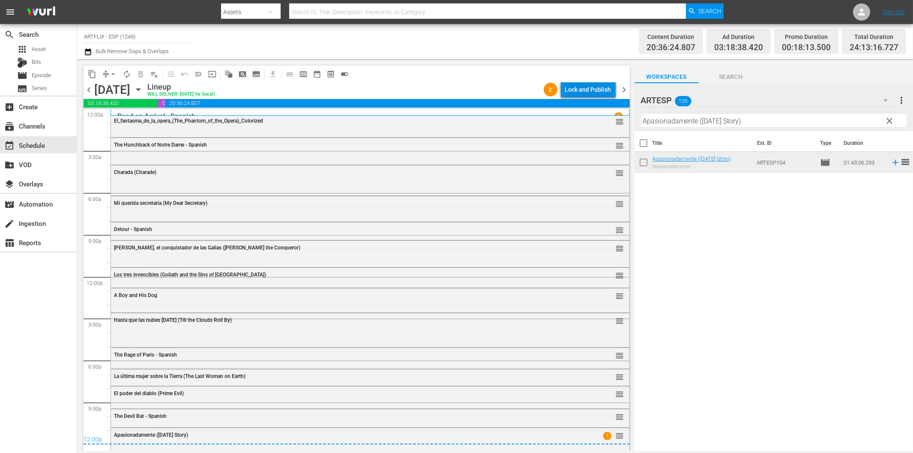
click at [597, 84] on div "Lock and Publish" at bounding box center [588, 89] width 46 height 15
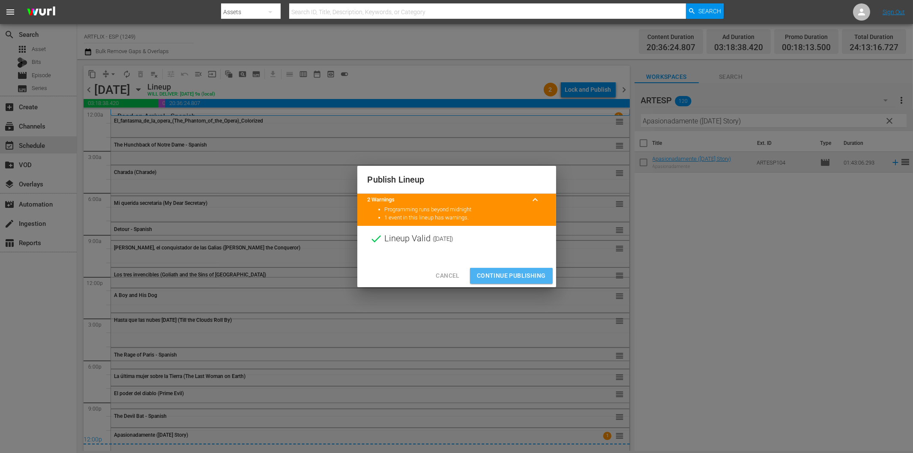
click at [513, 279] on span "Continue Publishing" at bounding box center [511, 275] width 69 height 11
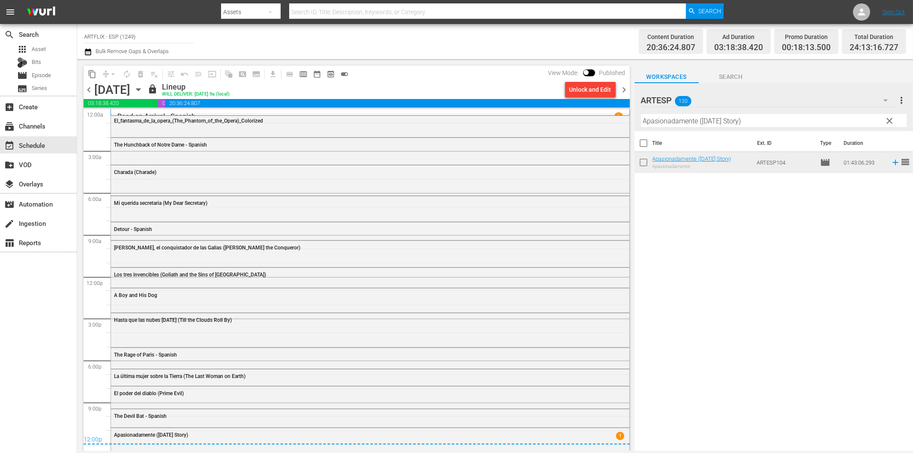
click at [624, 91] on span "chevron_right" at bounding box center [624, 89] width 11 height 11
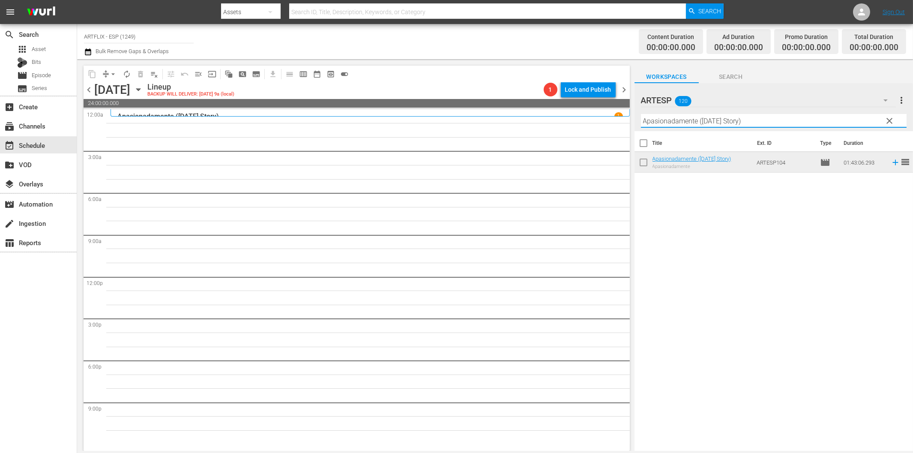
click at [661, 119] on input "Apasionadamente ([DATE] Story)" at bounding box center [774, 121] width 266 height 14
paste input "La [PERSON_NAME] del fin del mundo (The Light at the Edge of the World"
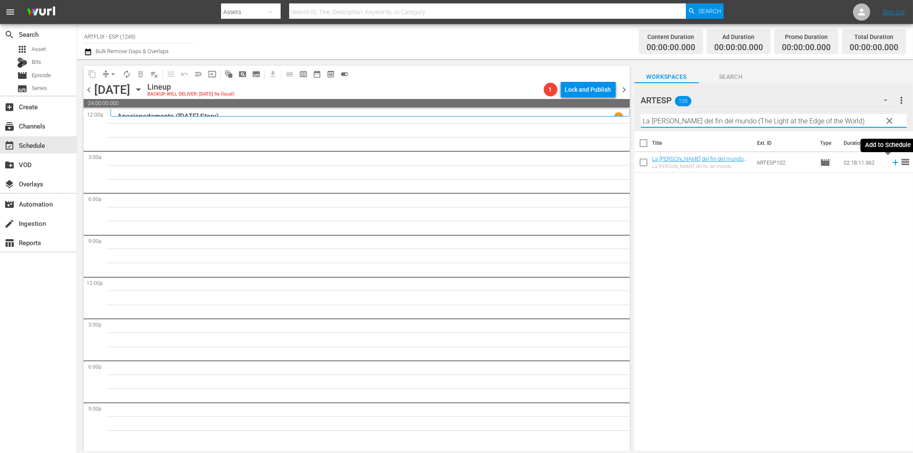
click at [893, 162] on icon at bounding box center [896, 163] width 6 height 6
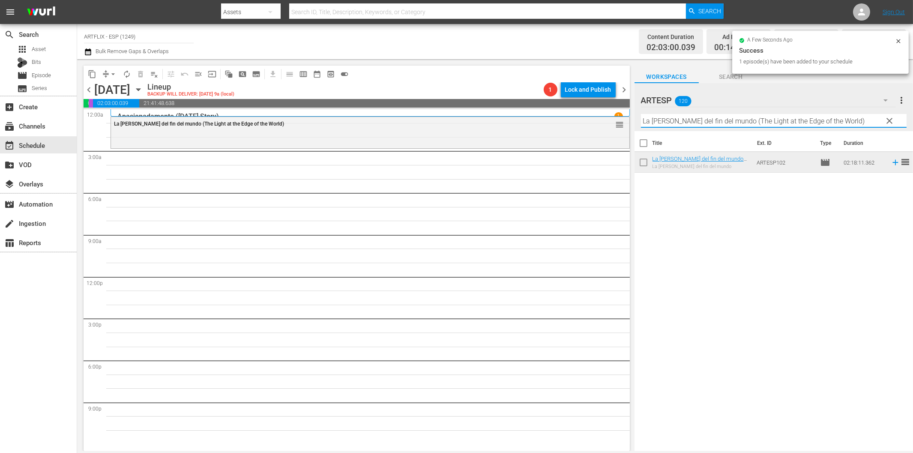
click at [697, 119] on input "La [PERSON_NAME] del fin del mundo (The Light at the Edge of the World)" at bounding box center [774, 121] width 266 height 14
paste input "salamandra de oro (Golden Salamander) Colorized"
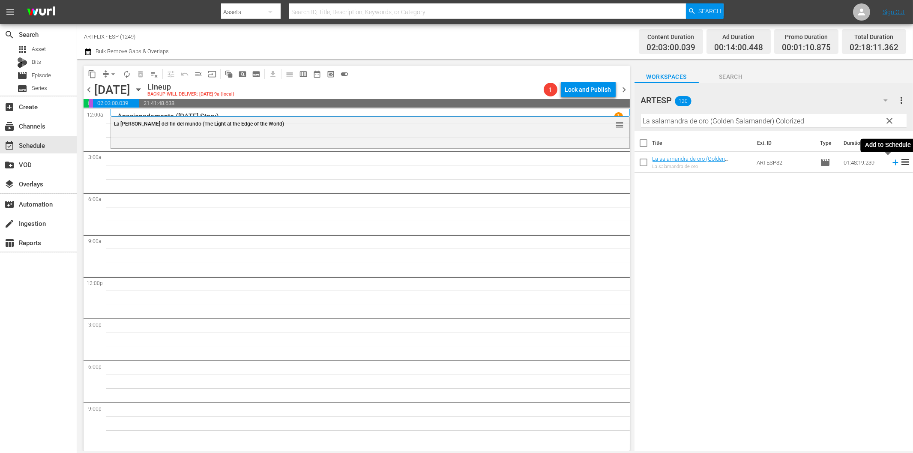
click at [891, 165] on icon at bounding box center [895, 162] width 9 height 9
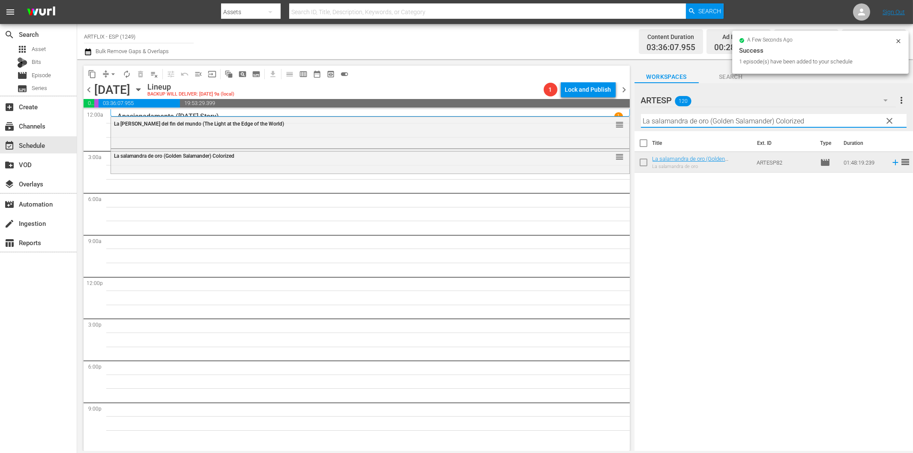
click at [772, 120] on input "La salamandra de oro (Golden Salamander) Colorized" at bounding box center [774, 121] width 266 height 14
paste input "Wives Under Suspicion - Spanish"
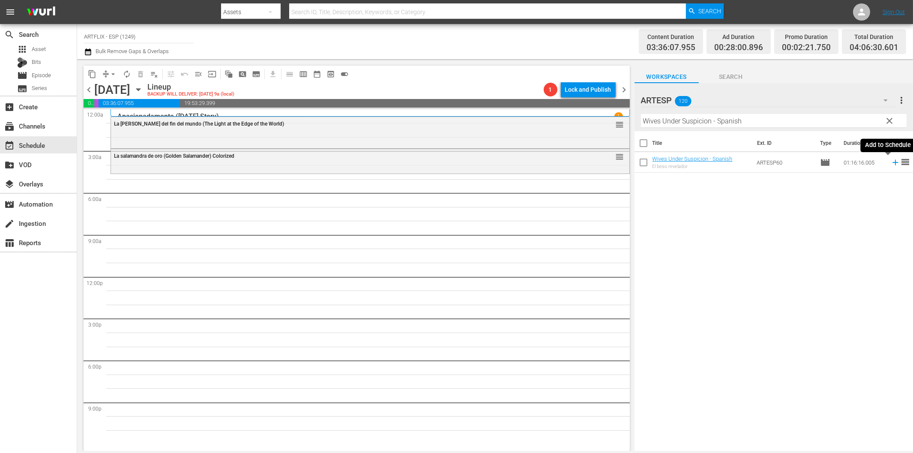
drag, startPoint x: 888, startPoint y: 164, endPoint x: 879, endPoint y: 164, distance: 9.4
click at [891, 164] on icon at bounding box center [895, 162] width 9 height 9
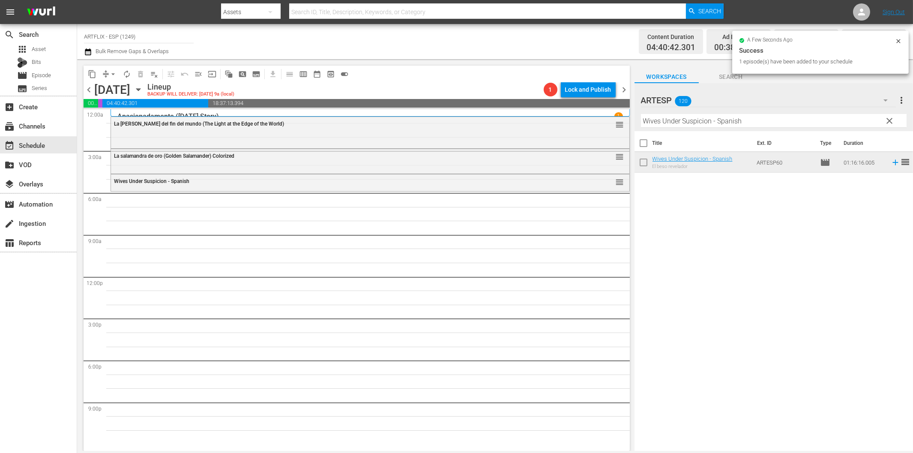
click at [664, 129] on div "Filter by Title Wives Under Suspicion - Spanish" at bounding box center [774, 121] width 266 height 21
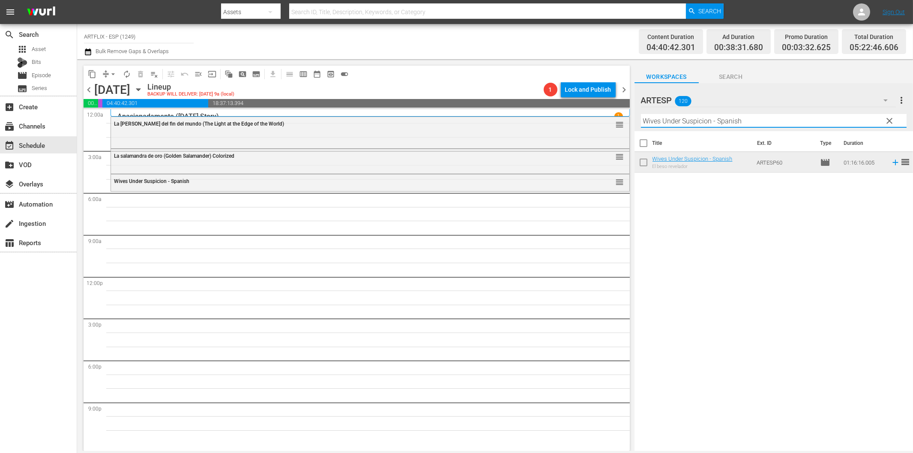
click at [666, 125] on input "Wives Under Suspicion - Spanish" at bounding box center [774, 121] width 266 height 14
paste input "That Uncertain Feeling"
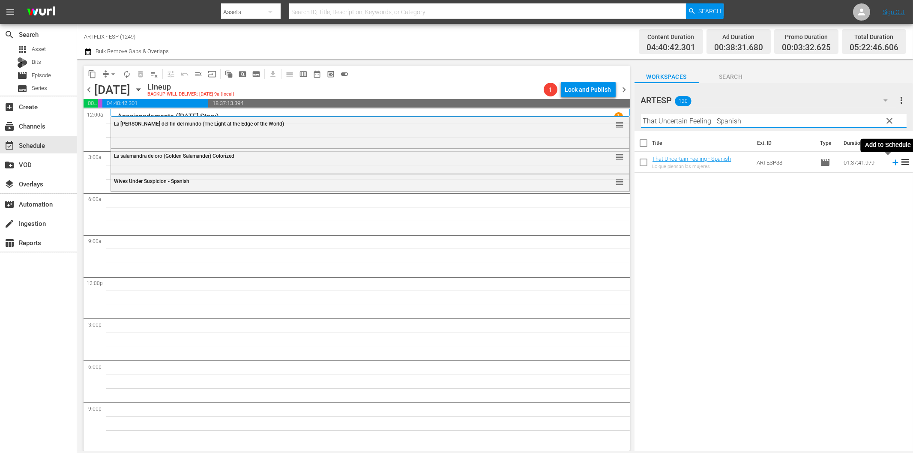
click at [891, 164] on icon at bounding box center [895, 162] width 9 height 9
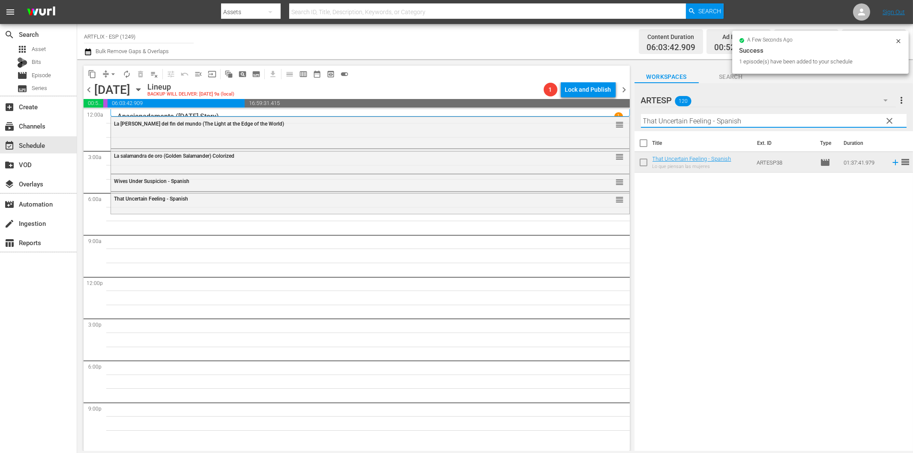
click at [665, 123] on input "That Uncertain Feeling - Spanish" at bounding box center [774, 121] width 266 height 14
paste input "El niño y el potro (Más allá de río Miño)"
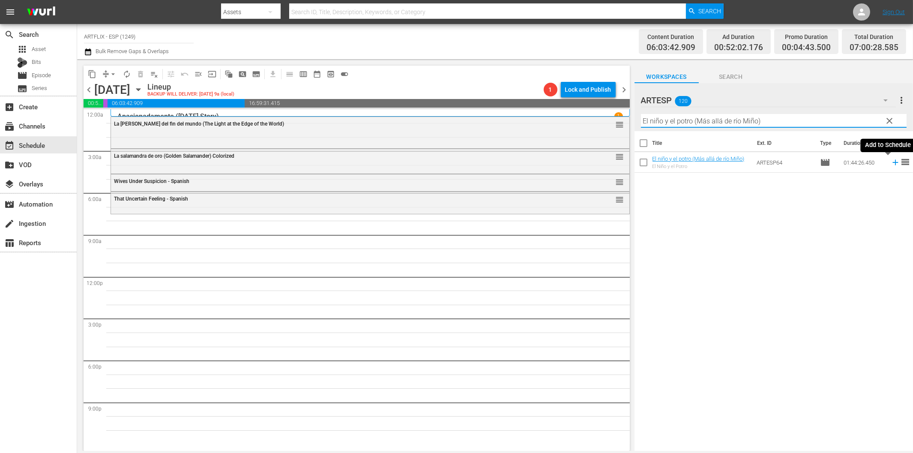
click at [891, 160] on icon at bounding box center [895, 162] width 9 height 9
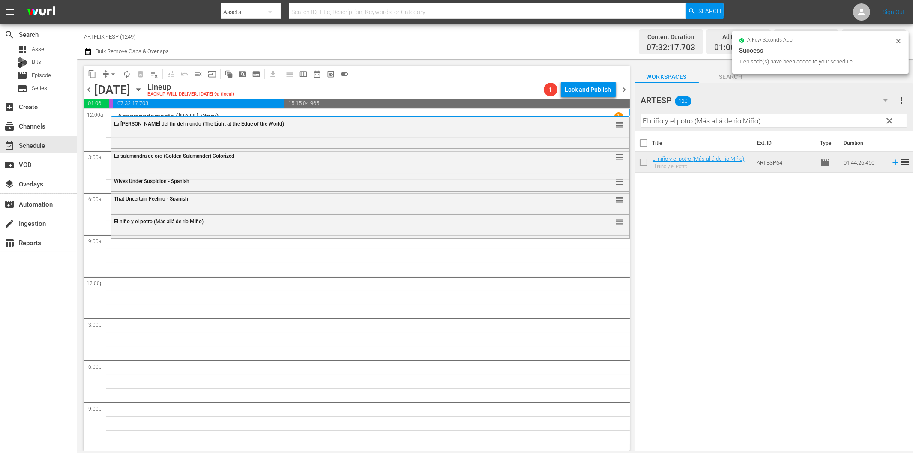
click at [676, 122] on input "El niño y el potro (Más allá de río Miño)" at bounding box center [774, 121] width 266 height 14
paste input "Letter of Introduction - Spanish"
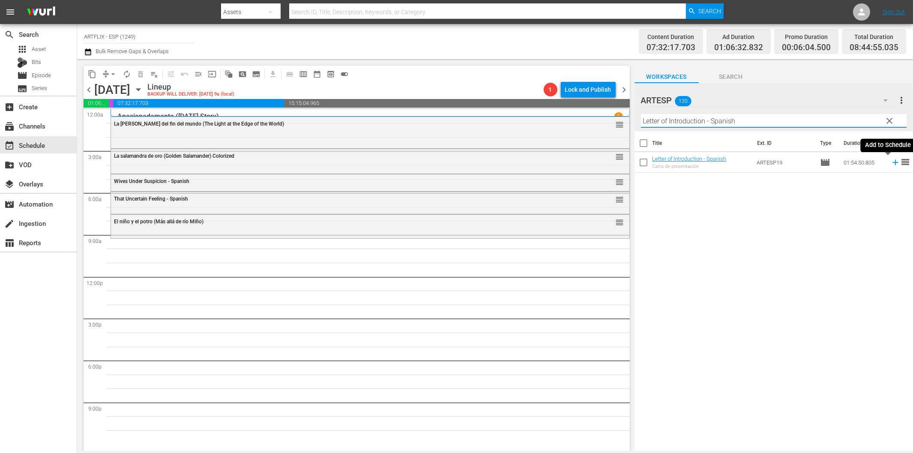
click at [891, 165] on icon at bounding box center [895, 162] width 9 height 9
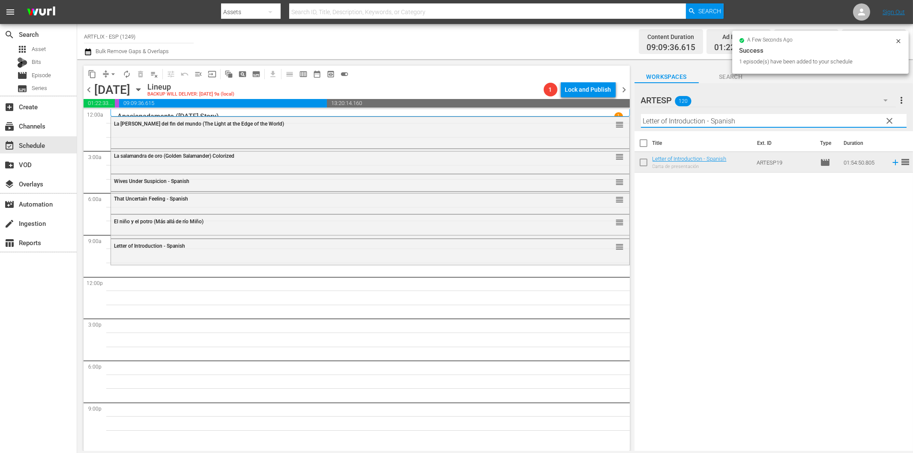
click at [799, 118] on input "Letter of Introduction - Spanish" at bounding box center [774, 121] width 266 height 14
paste input "Capitán [PERSON_NAME] (Captain [PERSON_NAME])"
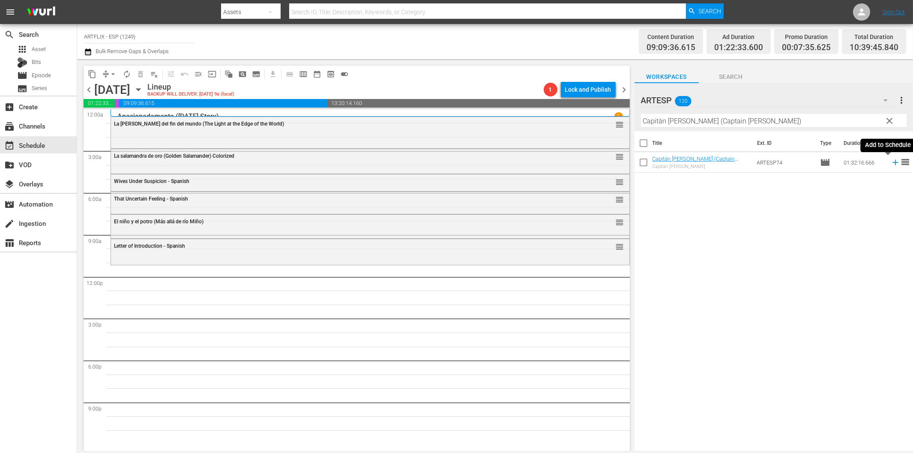
click at [891, 163] on icon at bounding box center [895, 162] width 9 height 9
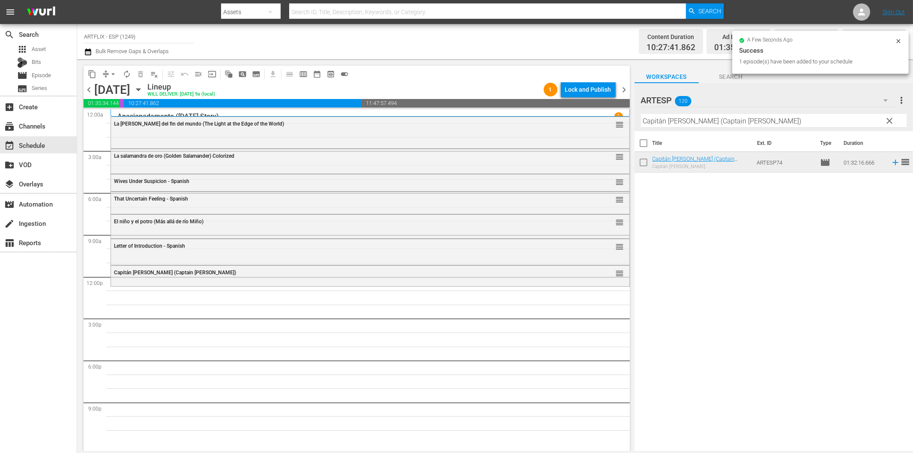
click at [691, 121] on input "Capitán [PERSON_NAME] (Captain [PERSON_NAME])" at bounding box center [774, 121] width 266 height 14
paste input "A Farewell to Arms - Spanish"
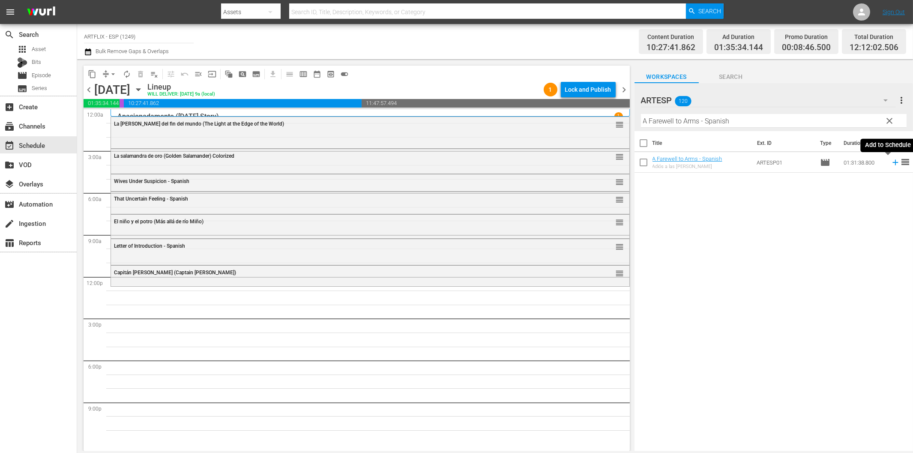
click at [891, 163] on icon at bounding box center [895, 162] width 9 height 9
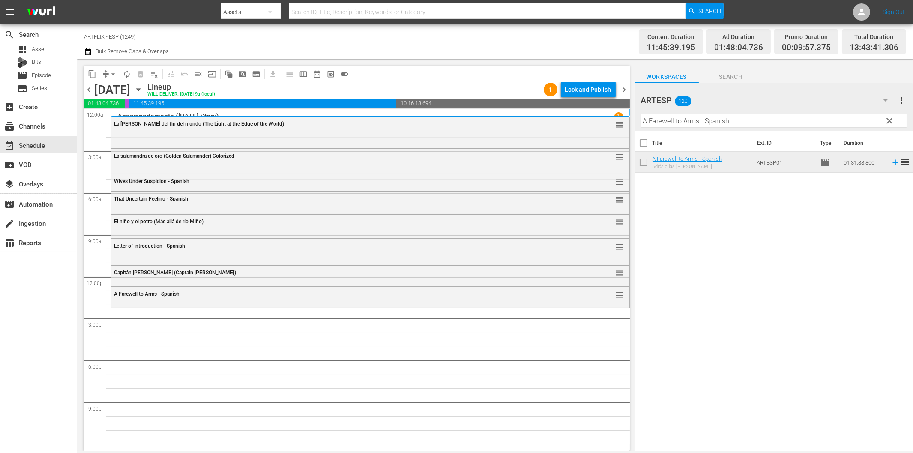
click at [751, 126] on input "A Farewell to Arms - Spanish" at bounding box center [774, 121] width 266 height 14
paste input "[PERSON_NAME] y el rey ([PERSON_NAME] and the King)"
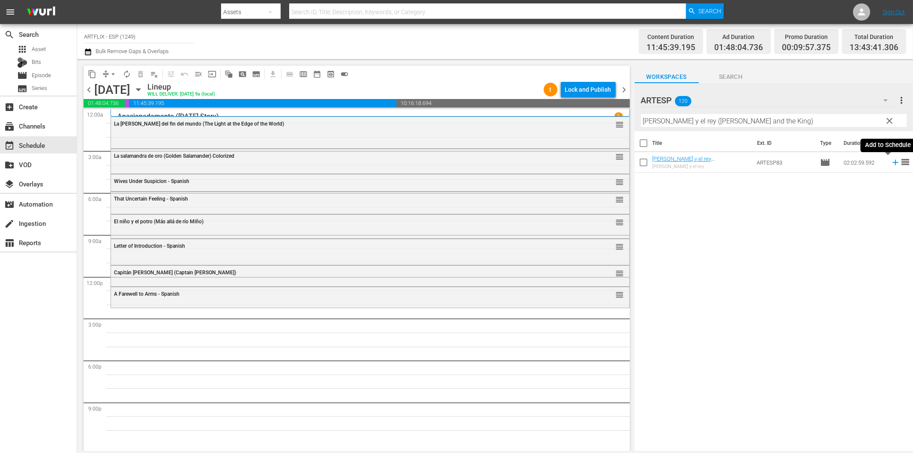
click at [893, 163] on icon at bounding box center [896, 163] width 6 height 6
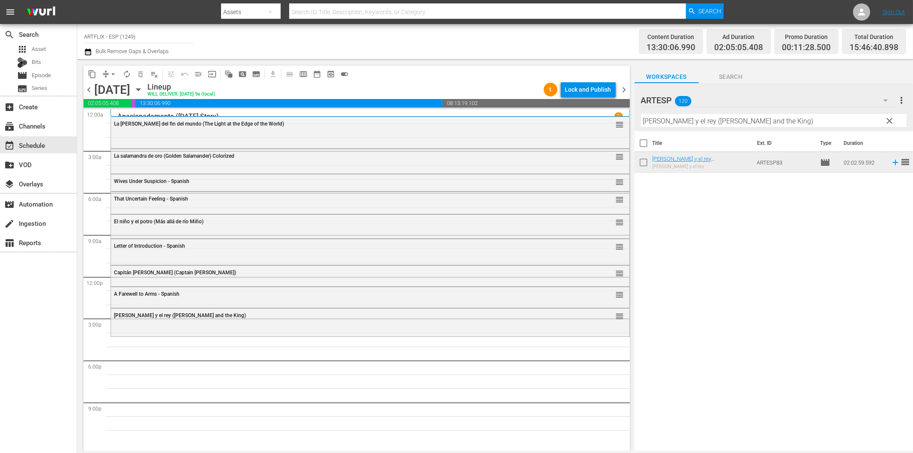
click at [726, 120] on input "[PERSON_NAME] y el rey ([PERSON_NAME] and the King)" at bounding box center [774, 121] width 266 height 14
paste input "l Divorcio de la señorita X (The Divorce of [DEMOGRAPHIC_DATA] X"
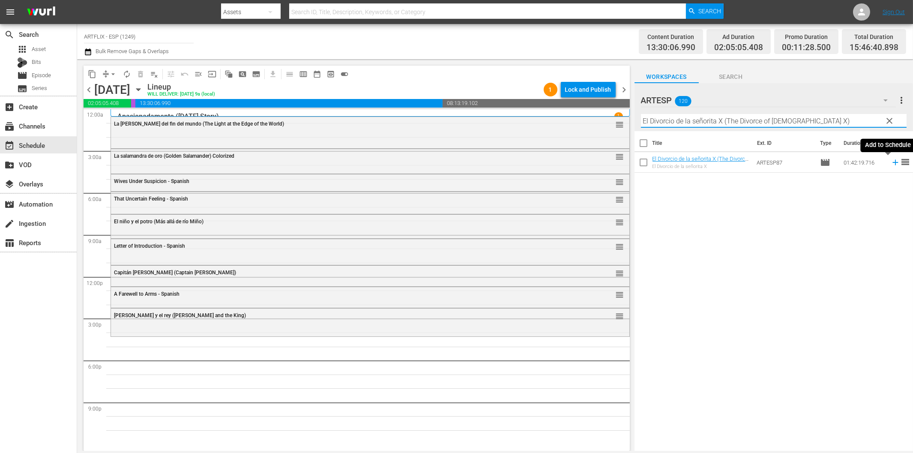
click at [891, 161] on icon at bounding box center [895, 162] width 9 height 9
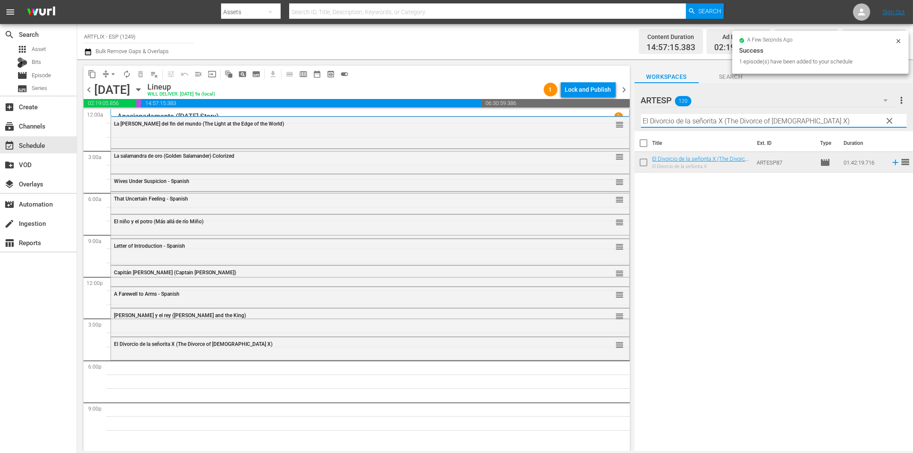
click at [750, 118] on input "El Divorcio de la señorita X (The Divorce of [DEMOGRAPHIC_DATA] X)" at bounding box center [774, 121] width 266 height 14
paste input "buque maldito (The Ghost Galleon"
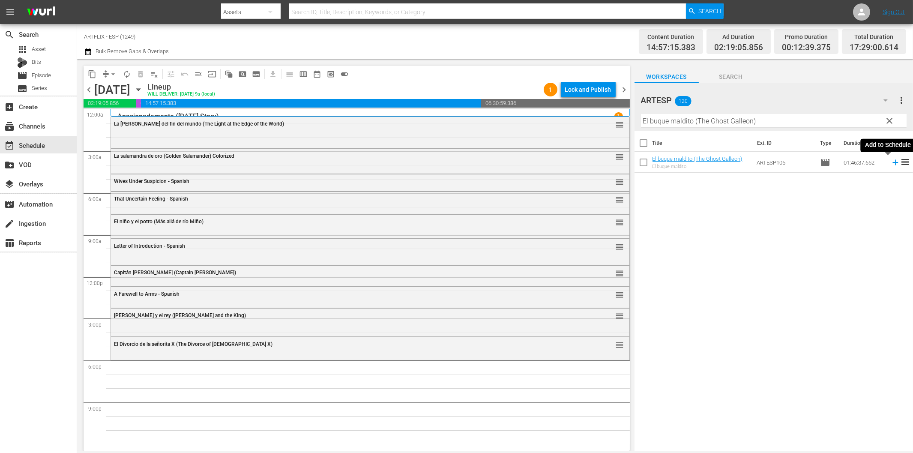
click at [893, 164] on icon at bounding box center [896, 163] width 6 height 6
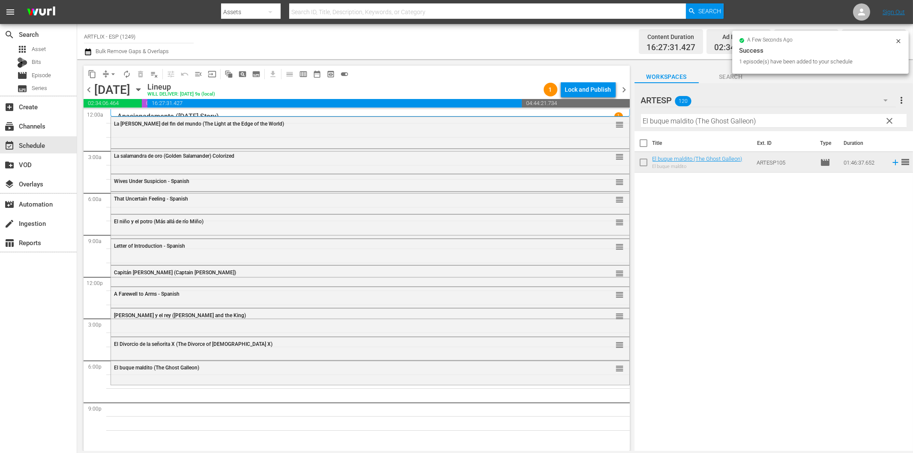
click at [775, 119] on input "El buque maldito (The Ghost Galleon)" at bounding box center [774, 121] width 266 height 14
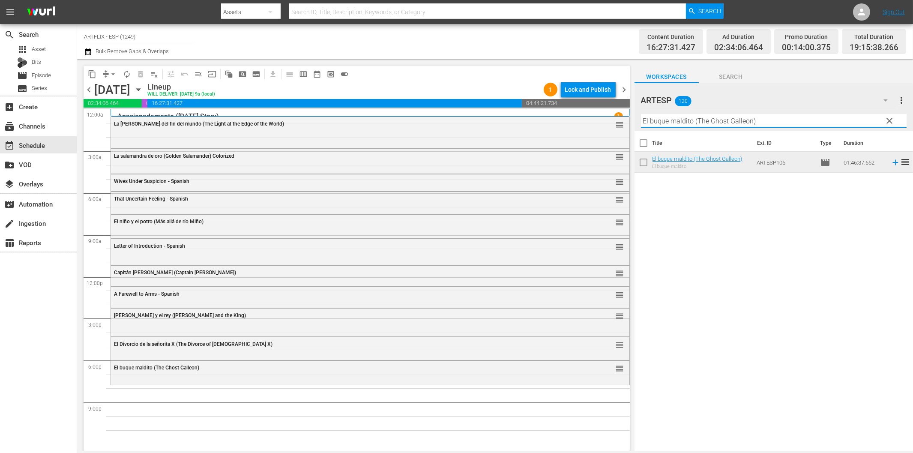
paste input "terror (The Terror"
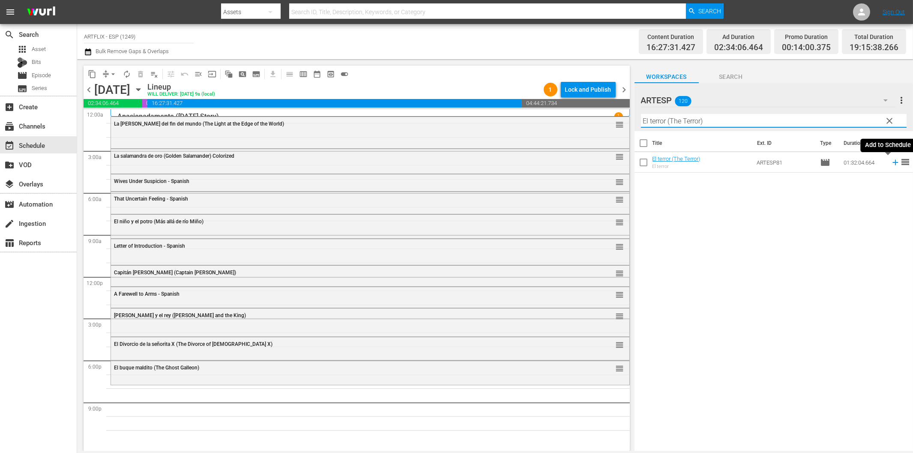
click at [891, 164] on icon at bounding box center [895, 162] width 9 height 9
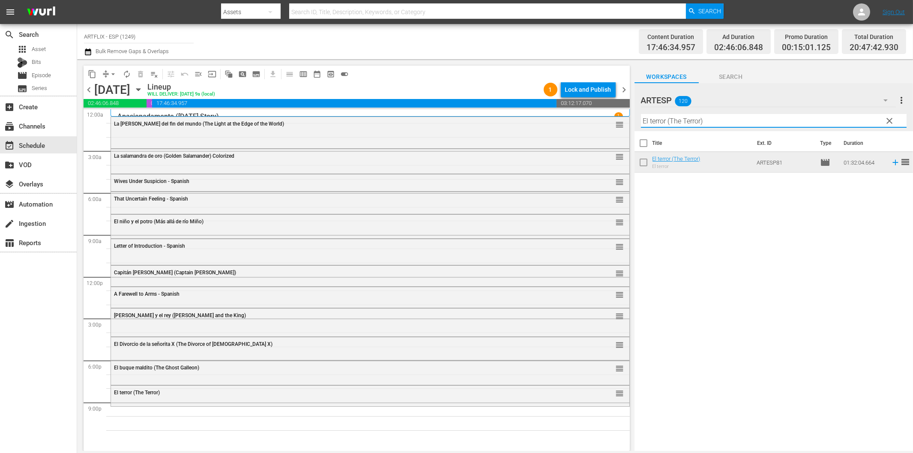
click at [717, 123] on input "El terror (The Terror)" at bounding box center [774, 121] width 266 height 14
paste input "La venganza del bergantín (Wake of the Red Witch) Colorized"
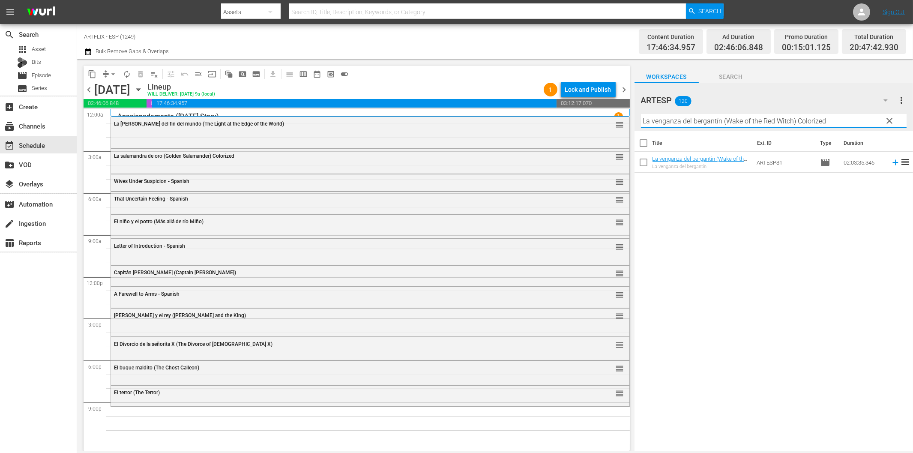
click at [893, 163] on icon at bounding box center [896, 163] width 6 height 6
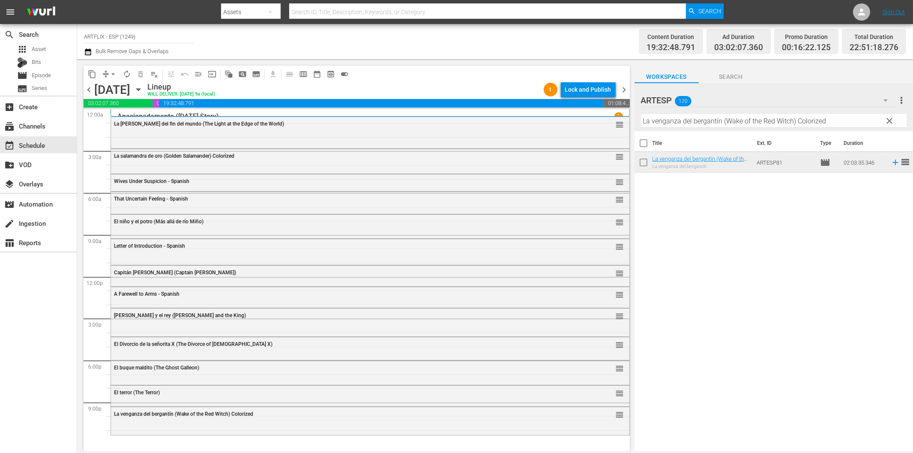
click at [673, 122] on input "La venganza del bergantín (Wake of the Red Witch) Colorized" at bounding box center [774, 121] width 266 height 14
paste input "[PERSON_NAME] - Terror by Night"
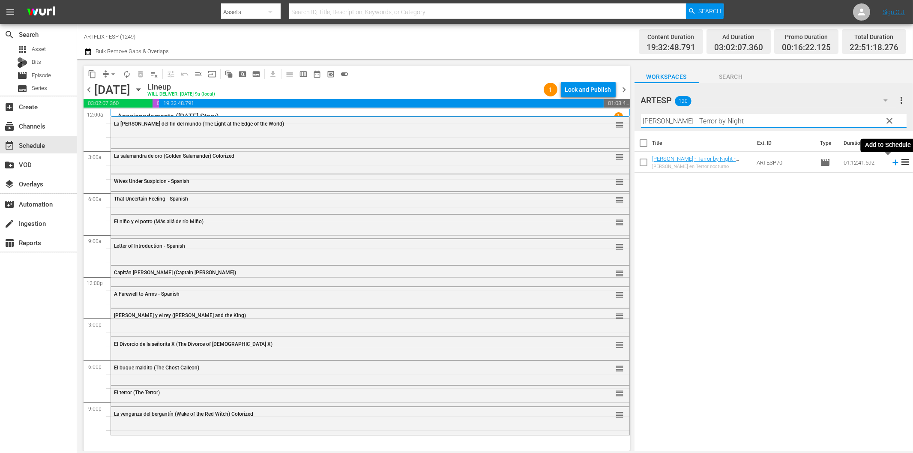
click at [891, 166] on icon at bounding box center [895, 162] width 9 height 9
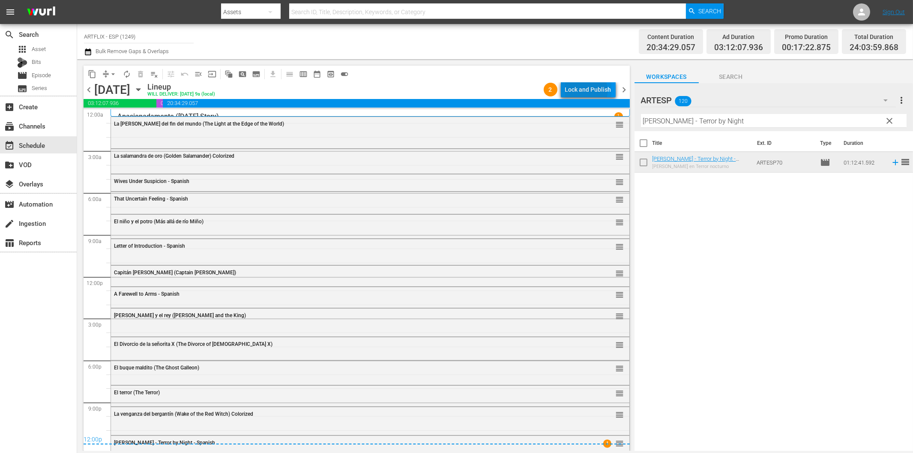
click at [577, 91] on div "Lock and Publish" at bounding box center [588, 89] width 46 height 15
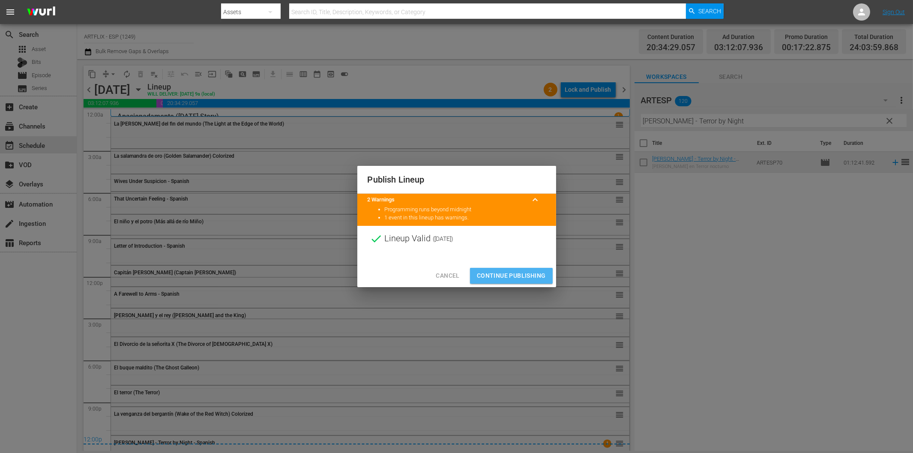
click at [513, 277] on span "Continue Publishing" at bounding box center [511, 275] width 69 height 11
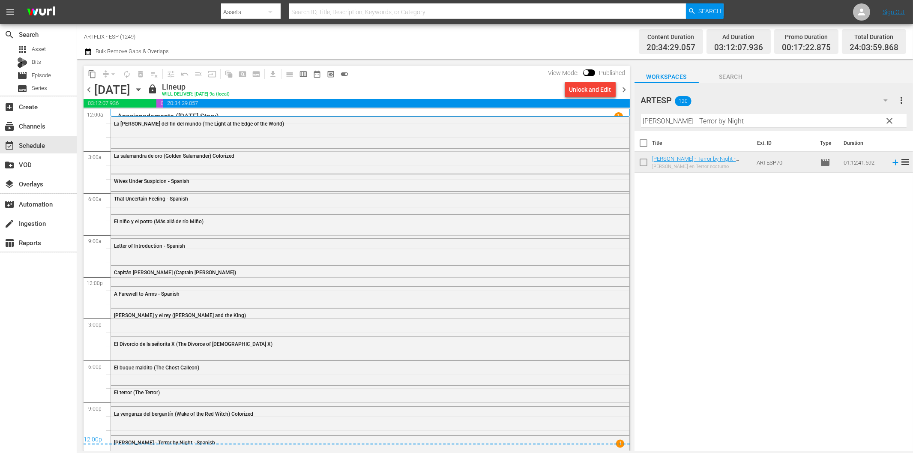
drag, startPoint x: 625, startPoint y: 87, endPoint x: 657, endPoint y: 118, distance: 45.2
click at [624, 87] on span "chevron_right" at bounding box center [624, 89] width 11 height 11
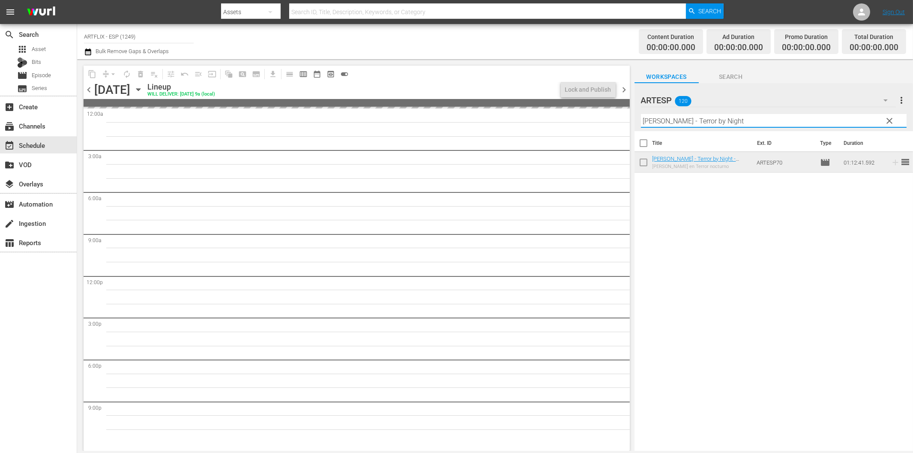
click at [685, 124] on input "[PERSON_NAME] - Terror by Night" at bounding box center [774, 121] width 266 height 14
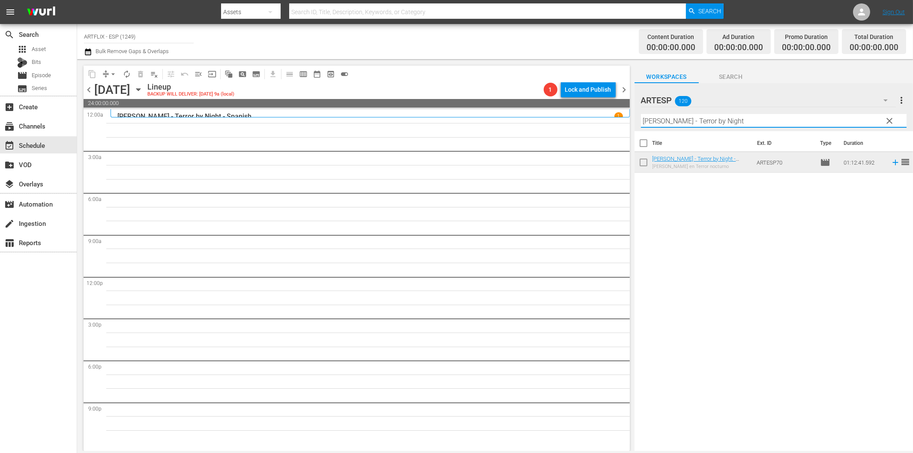
paste input "The Woman in Green"
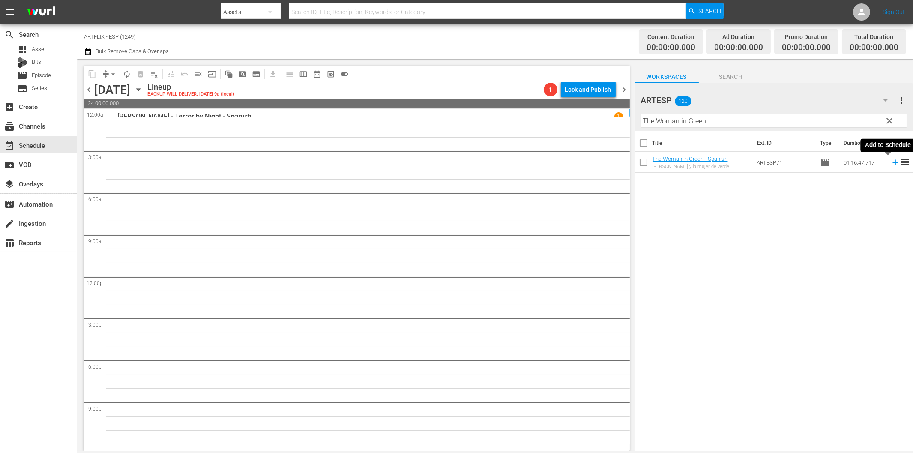
click at [891, 164] on icon at bounding box center [895, 162] width 9 height 9
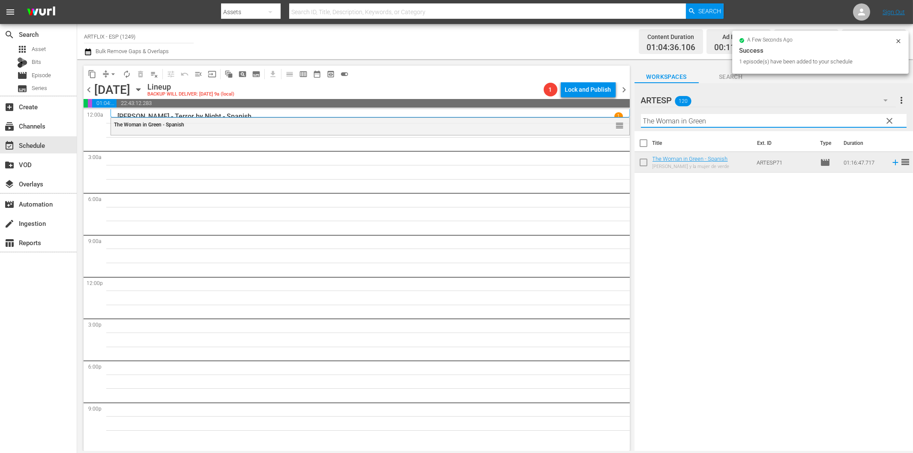
click at [726, 125] on input "The Woman in Green" at bounding box center [774, 121] width 266 height 14
paste input "La feria de la vanidad ([PERSON_NAME])"
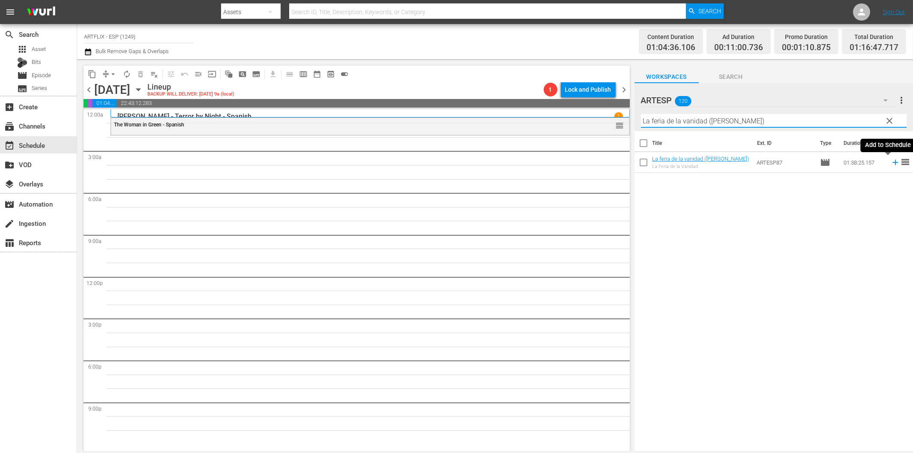
click at [891, 163] on icon at bounding box center [895, 162] width 9 height 9
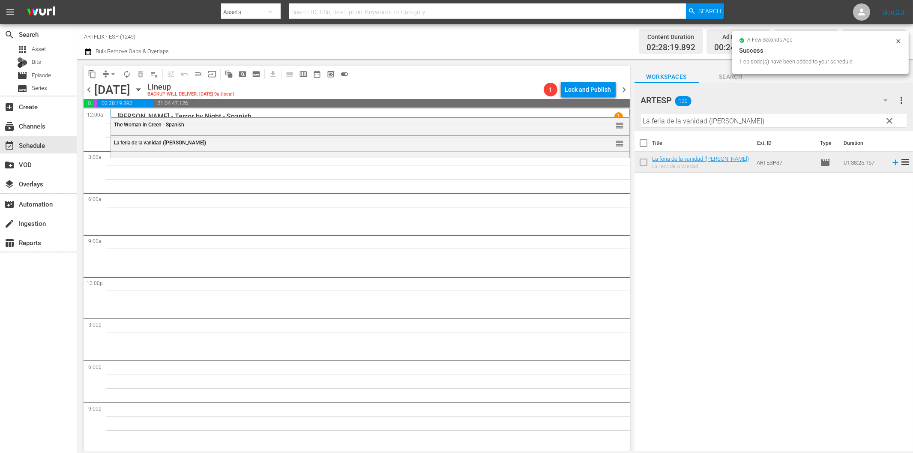
click at [686, 121] on input "La feria de la vanidad ([PERSON_NAME])" at bounding box center [774, 121] width 266 height 14
paste input "El flautista [PERSON_NAME] (The Pied Piper of Hamelin"
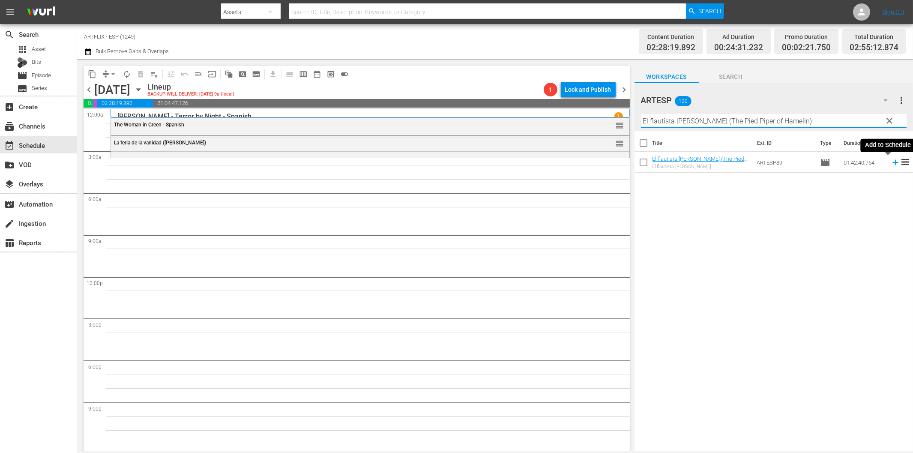
click at [893, 163] on icon at bounding box center [896, 163] width 6 height 6
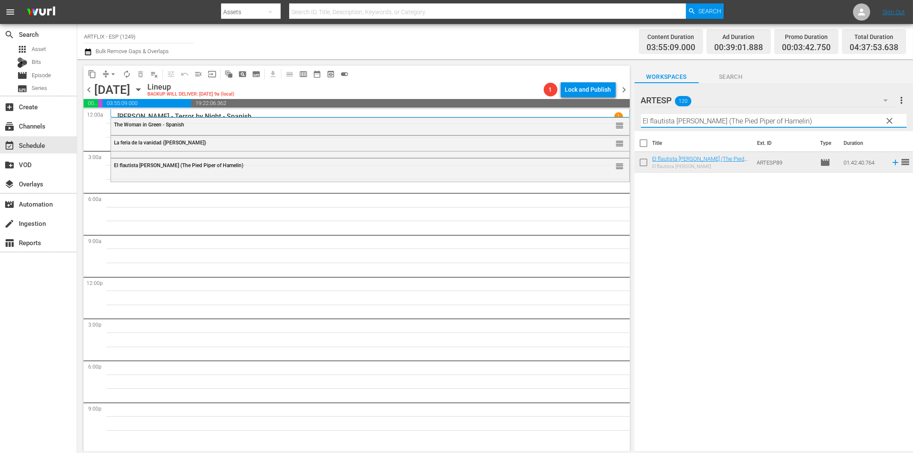
click at [703, 122] on input "El flautista [PERSON_NAME] (The Pied Piper of Hamelin)" at bounding box center [774, 121] width 266 height 14
paste input "The Woman in the Window - Spanish"
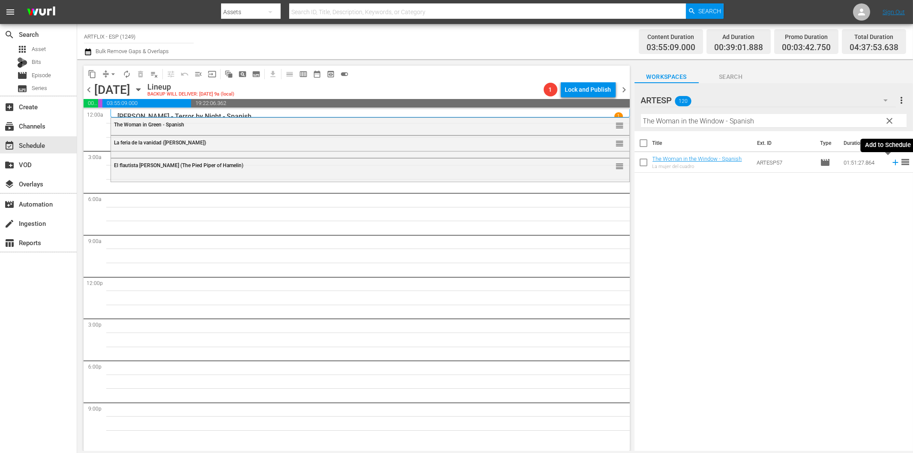
click at [891, 163] on icon at bounding box center [895, 162] width 9 height 9
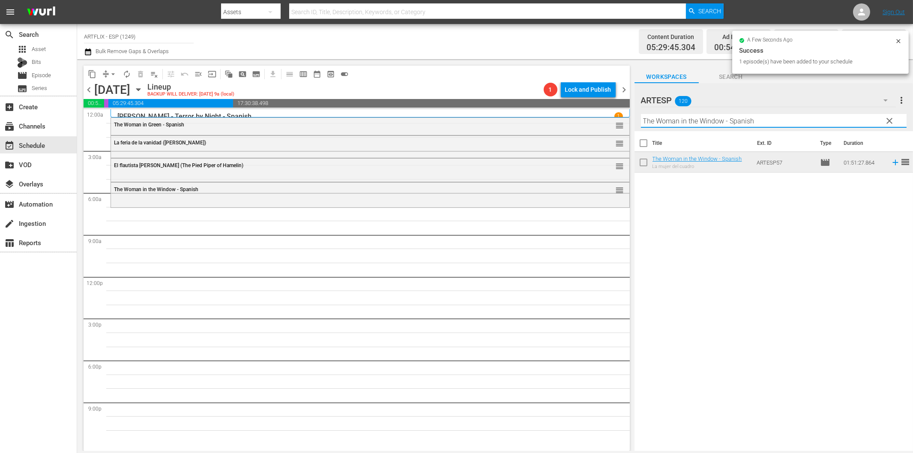
click at [681, 117] on input "The Woman in the Window - Spanish" at bounding box center [774, 121] width 266 height 14
paste input "A Minor Miracle"
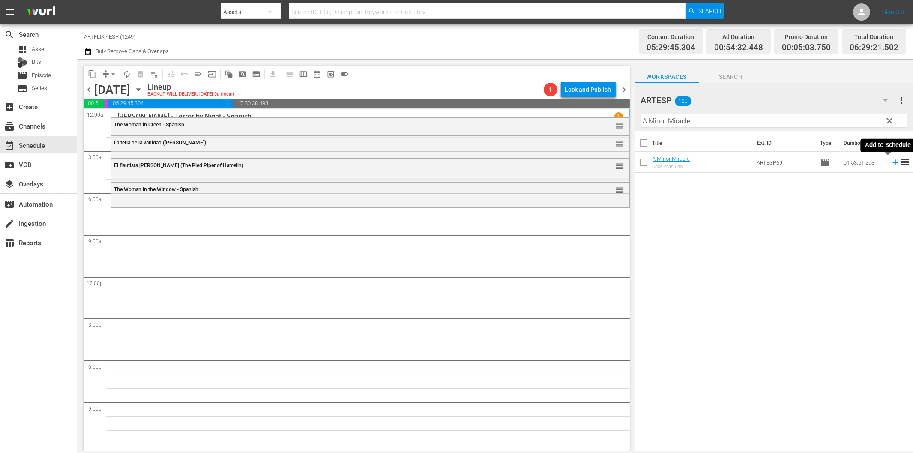
click at [891, 162] on icon at bounding box center [895, 162] width 9 height 9
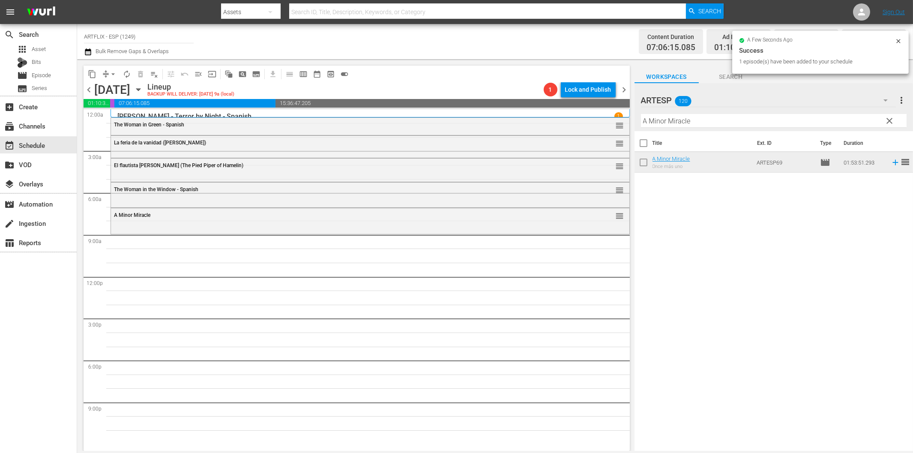
click at [694, 125] on input "A Minor Miracle" at bounding box center [774, 121] width 266 height 14
paste input "[DEMOGRAPHIC_DATA] of Burlesque - Spanish"
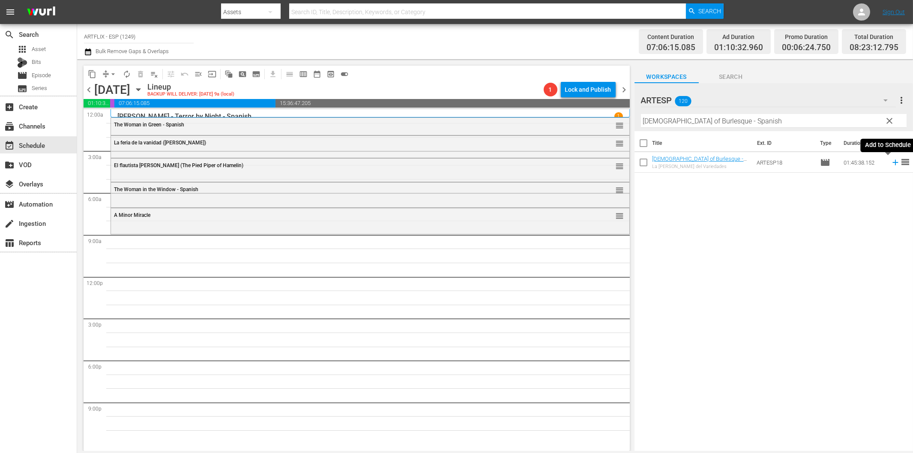
click at [891, 161] on icon at bounding box center [895, 162] width 9 height 9
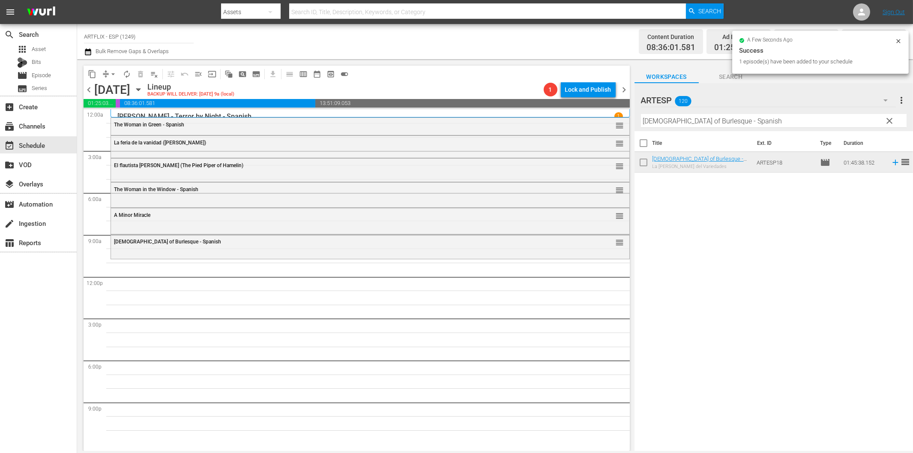
click at [738, 124] on input "[DEMOGRAPHIC_DATA] of Burlesque - Spanish" at bounding box center [774, 121] width 266 height 14
paste input "The New Adventures of [PERSON_NAME]"
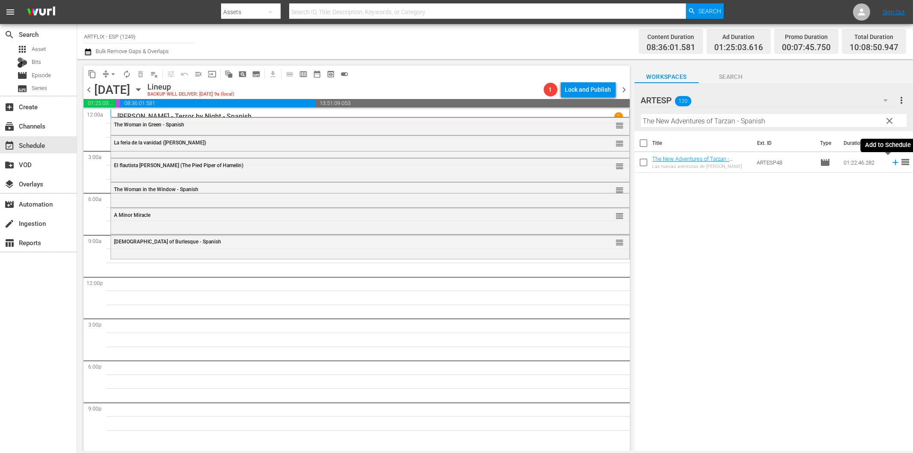
click at [893, 163] on icon at bounding box center [896, 163] width 6 height 6
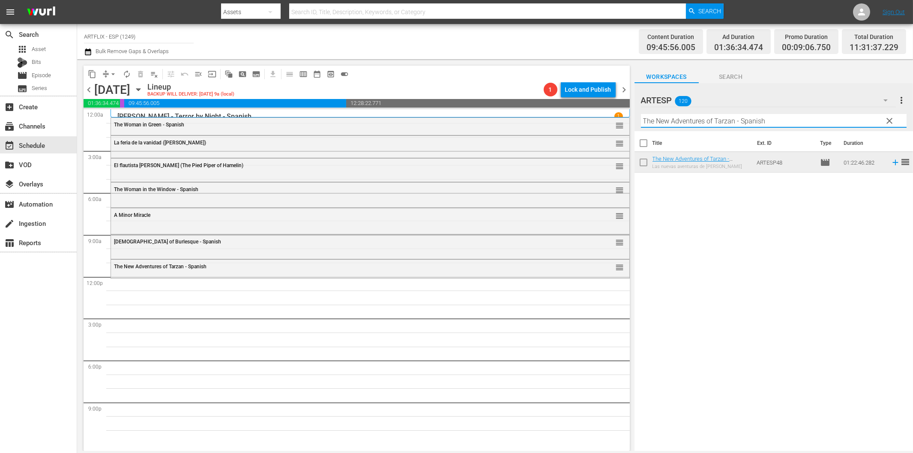
click at [693, 122] on input "The New Adventures of Tarzan - Spanish" at bounding box center [774, 121] width 266 height 14
paste input "El libro de la selva (Jungle Book 1942)"
click at [893, 162] on icon at bounding box center [896, 163] width 6 height 6
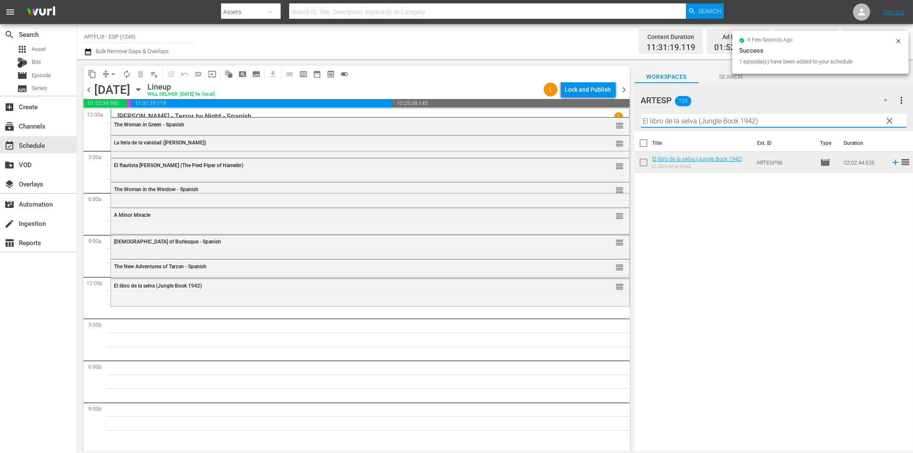
click at [749, 122] on input "El libro de la selva (Jungle Book 1942)" at bounding box center [774, 121] width 266 height 14
paste input "[DEMOGRAPHIC_DATA] Cocoa"
type input "[DEMOGRAPHIC_DATA] Cocoa"
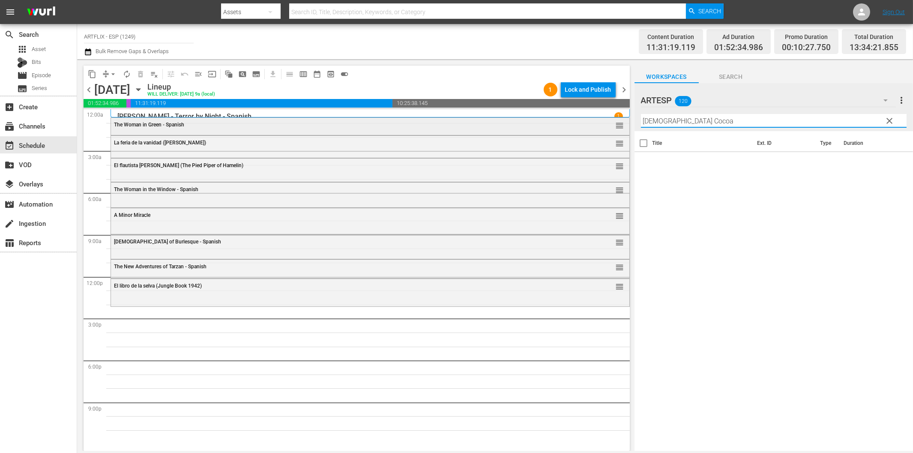
drag, startPoint x: 686, startPoint y: 122, endPoint x: 563, endPoint y: 118, distance: 123.1
click at [564, 117] on div "content_copy compress arrow_drop_down autorenew_outlined delete_forever_outline…" at bounding box center [495, 255] width 836 height 392
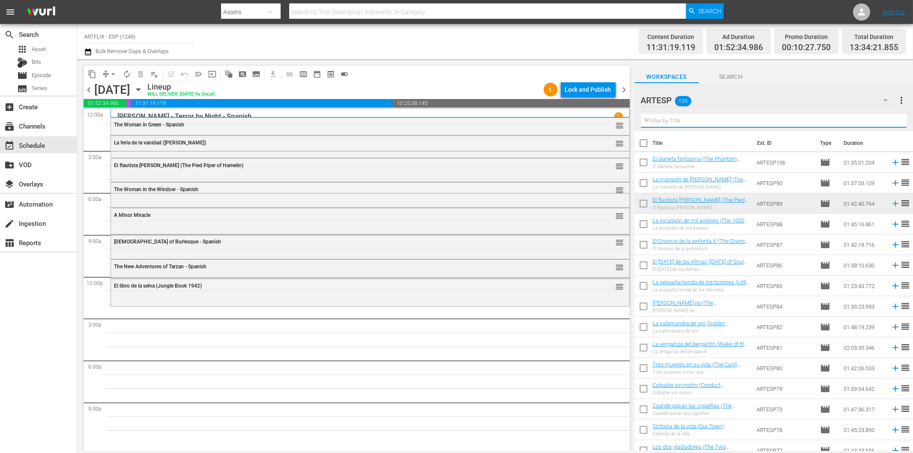
click at [684, 122] on input "text" at bounding box center [774, 121] width 266 height 14
paste input "Lassie - [GEOGRAPHIC_DATA] (Lassie - [GEOGRAPHIC_DATA])"
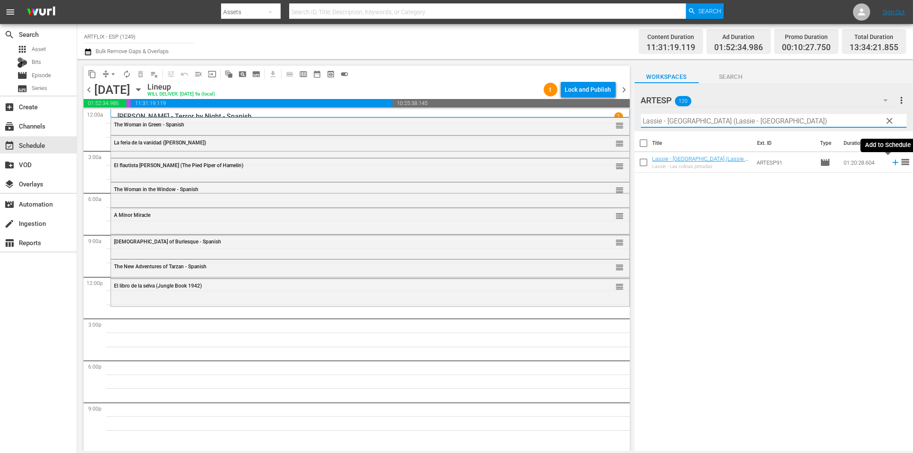
click at [893, 163] on icon at bounding box center [896, 163] width 6 height 6
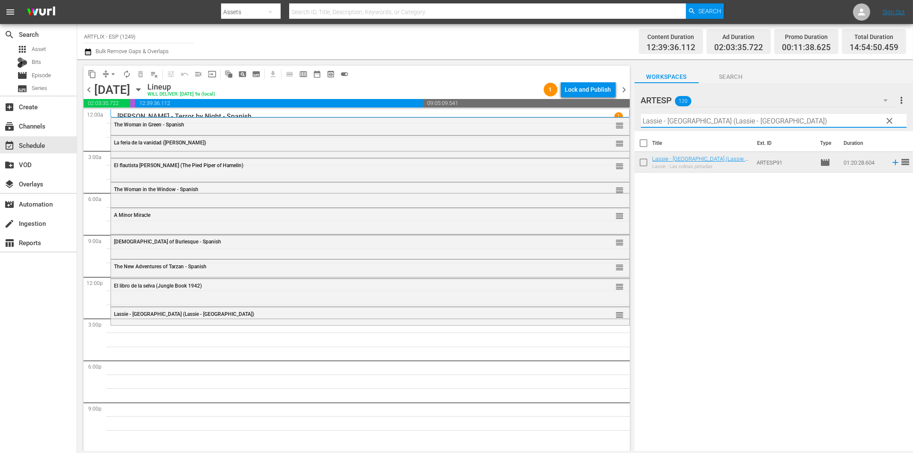
click at [723, 124] on input "Lassie - [GEOGRAPHIC_DATA] (Lassie - [GEOGRAPHIC_DATA])" at bounding box center [774, 121] width 266 height 14
paste input "Tres mujeres en su vida (The Card"
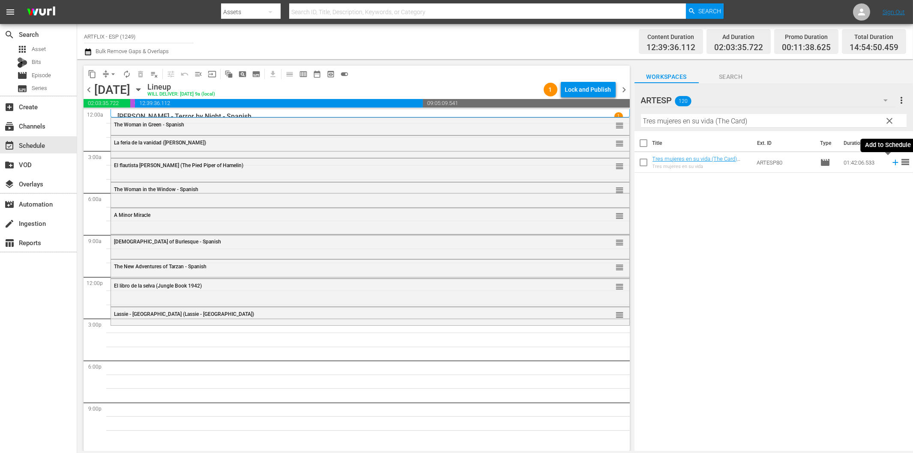
click at [893, 164] on icon at bounding box center [896, 163] width 6 height 6
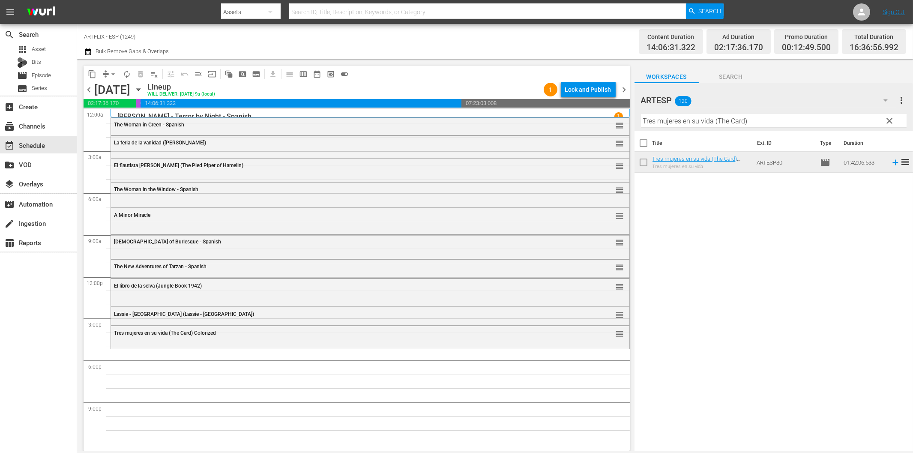
click at [760, 121] on input "Tres mujeres en su vida (The Card)" at bounding box center [774, 121] width 266 height 14
paste input "El [DATE] de las Almas ([DATE] of Souls"
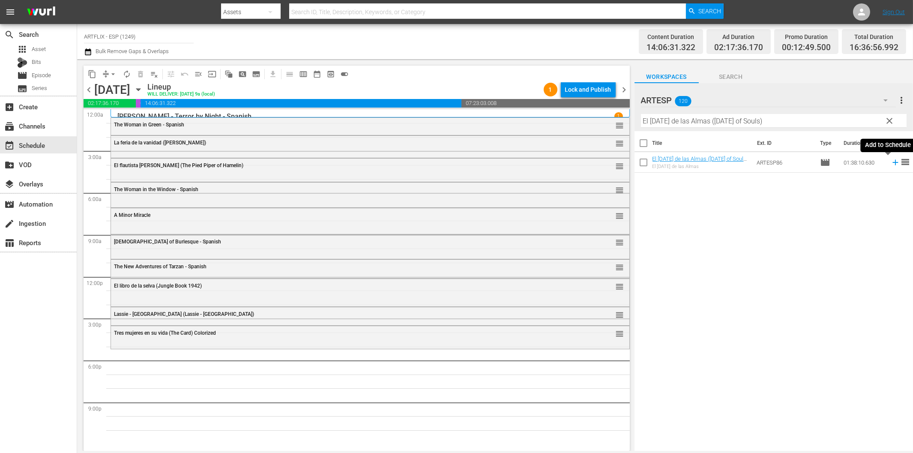
click at [893, 163] on icon at bounding box center [896, 163] width 6 height 6
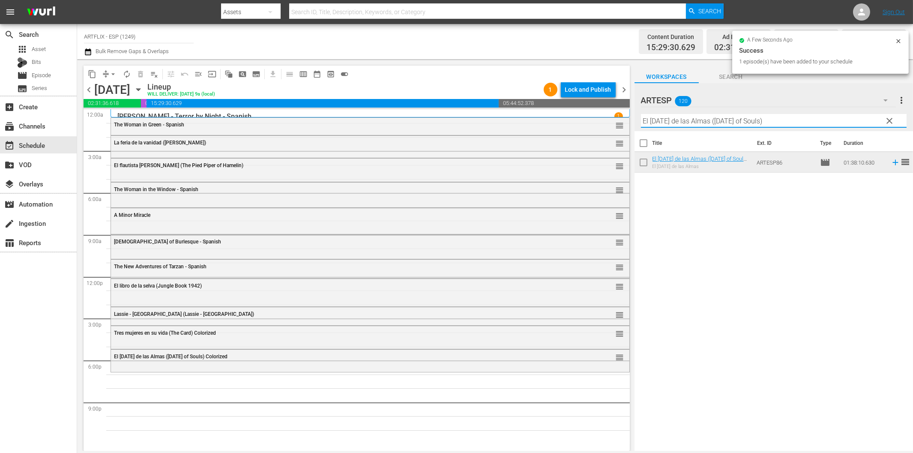
click at [693, 122] on input "El [DATE] de las Almas ([DATE] of Souls)" at bounding box center [774, 121] width 266 height 14
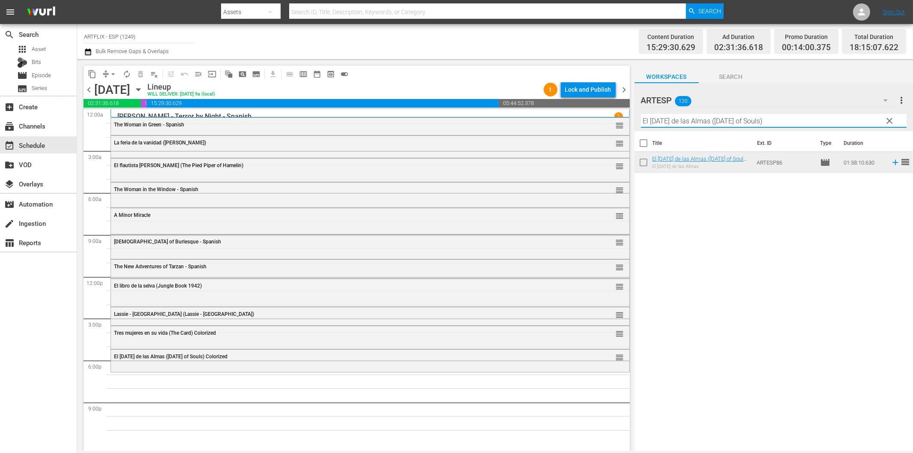
paste input "Gung Ho - Spanish"
click at [891, 163] on icon at bounding box center [895, 162] width 9 height 9
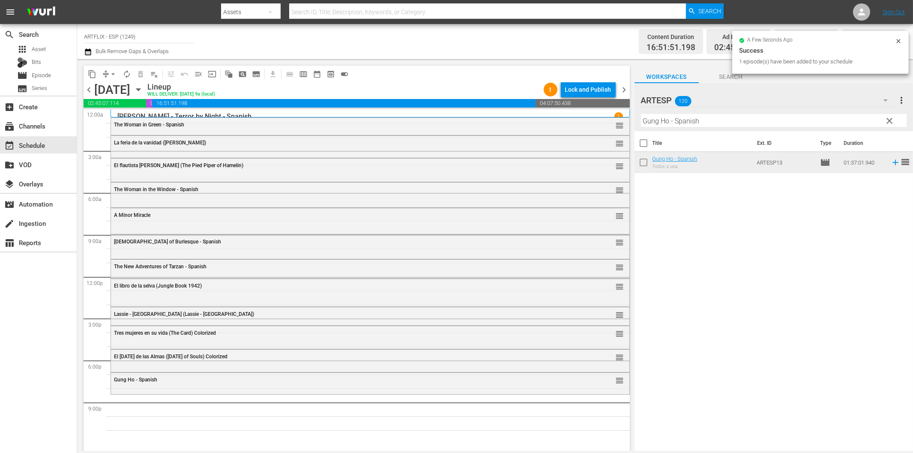
click at [790, 122] on input "Gung Ho - Spanish" at bounding box center [774, 121] width 266 height 14
paste input "13 Chicas aterrorizadas (13 Frightened Girls)"
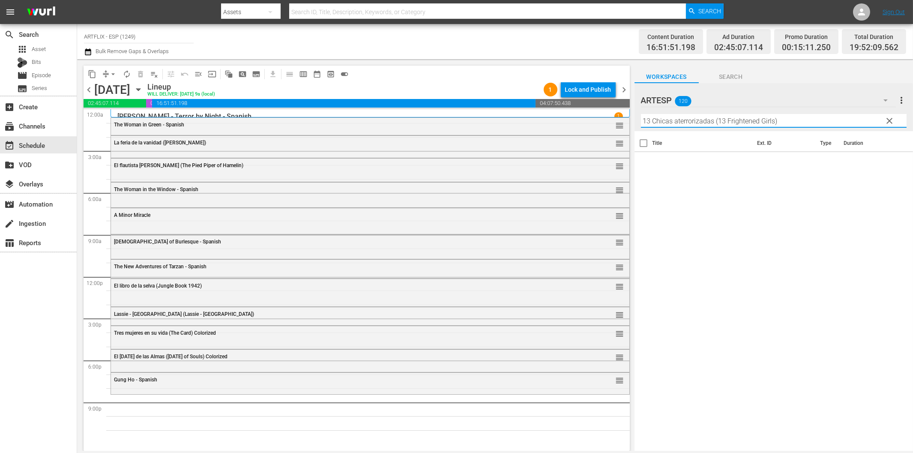
drag, startPoint x: 716, startPoint y: 118, endPoint x: 839, endPoint y: 123, distance: 123.1
click at [839, 123] on input "13 Chicas aterrorizadas (13 Frightened Girls)" at bounding box center [774, 121] width 266 height 14
click at [891, 162] on icon at bounding box center [895, 162] width 9 height 9
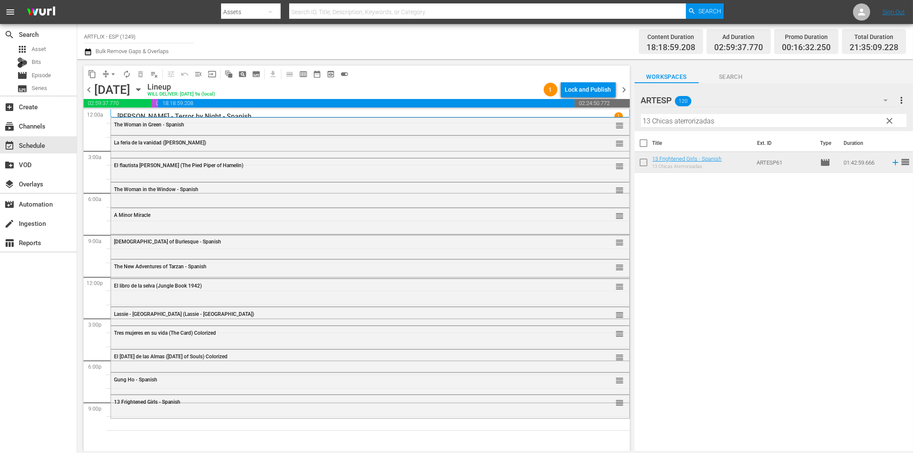
click at [705, 117] on input "13 Chicas aterrorizadas" at bounding box center [774, 121] width 266 height 14
paste input "La mansión de [PERSON_NAME] (The Murder Mansion)"
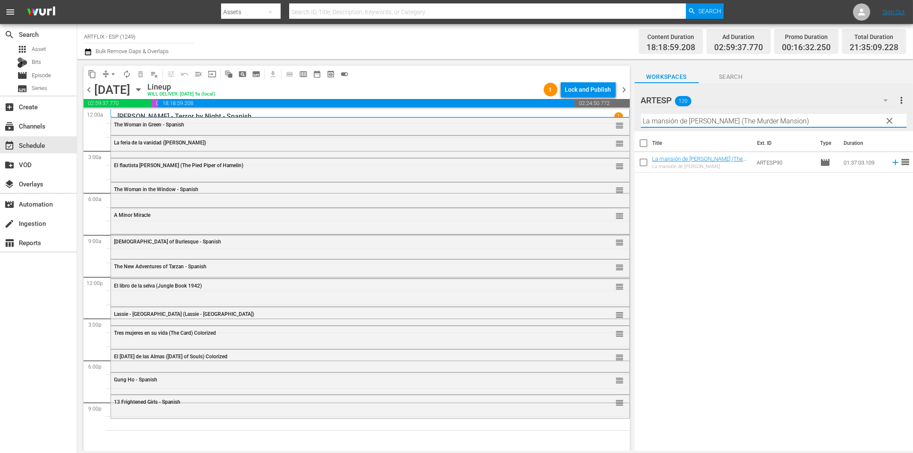
click at [891, 164] on icon at bounding box center [895, 162] width 9 height 9
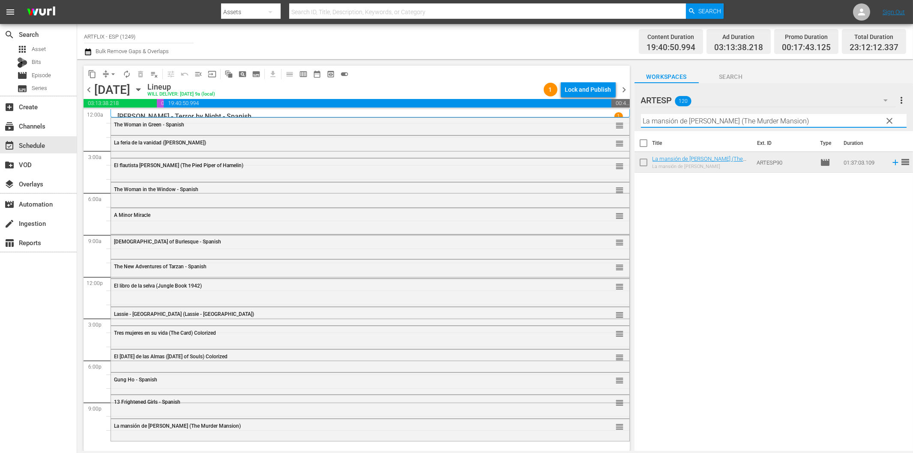
click at [670, 125] on input "La mansión de [PERSON_NAME] (The Murder Mansion)" at bounding box center [774, 121] width 266 height 14
paste input "Sangre en el [PERSON_NAME] de Drácula (Blood of Dracula's Castle"
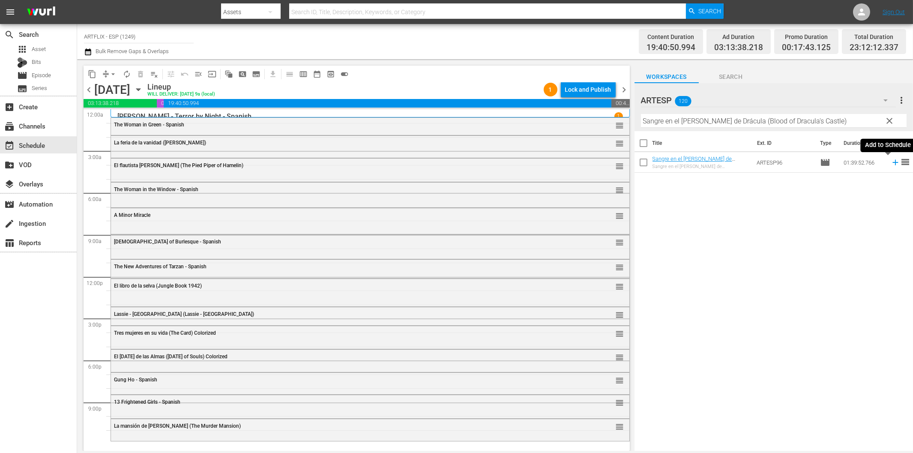
click at [891, 165] on icon at bounding box center [895, 162] width 9 height 9
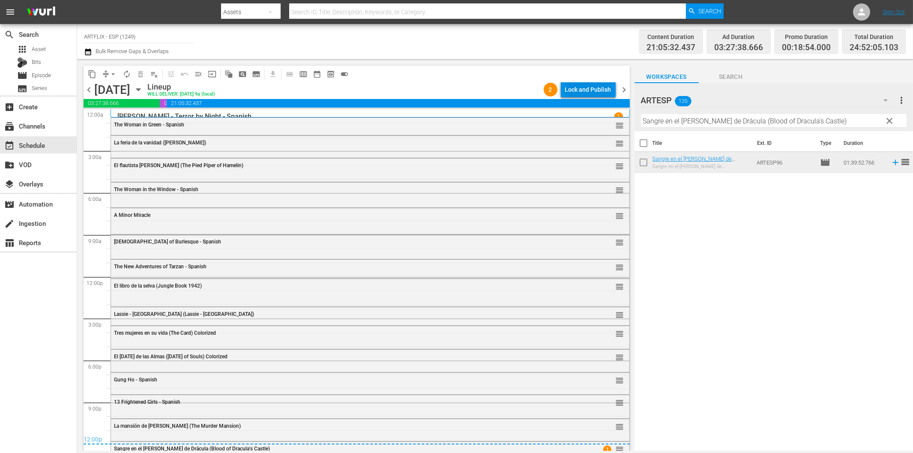
click at [586, 91] on div "Lock and Publish" at bounding box center [588, 89] width 46 height 15
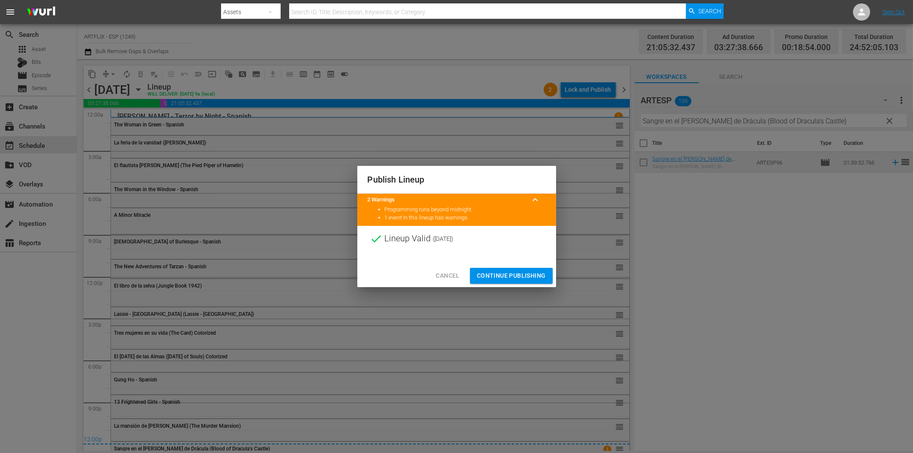
click at [519, 276] on span "Continue Publishing" at bounding box center [511, 275] width 69 height 11
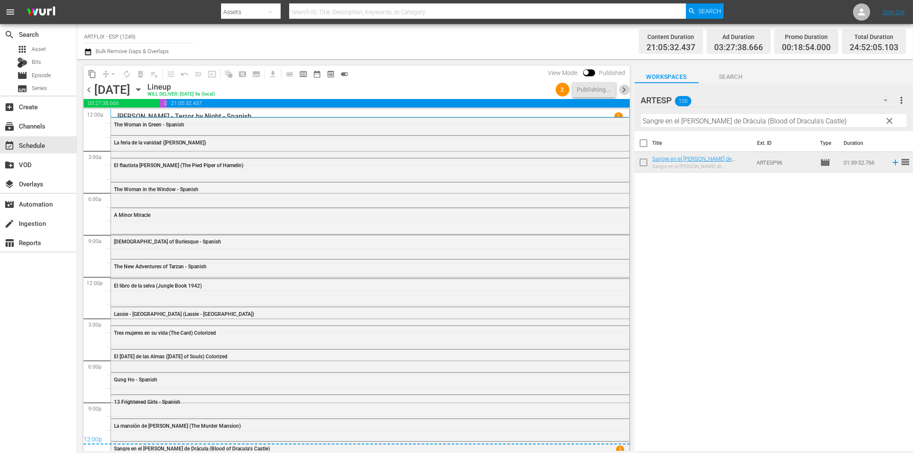
click at [621, 91] on span "chevron_right" at bounding box center [624, 89] width 11 height 11
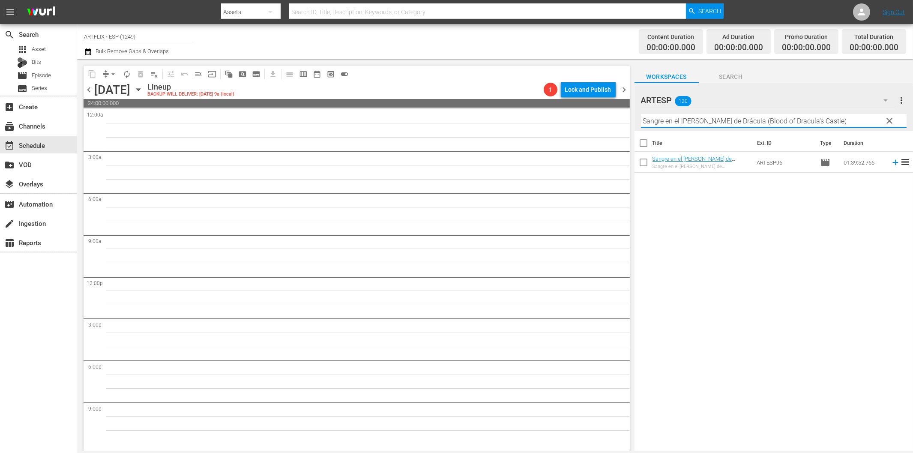
click at [675, 125] on input "Sangre en el [PERSON_NAME] de Drácula (Blood of Dracula's Castle)" at bounding box center [774, 121] width 266 height 14
paste input "The Strange Woman - Spanish"
click at [891, 164] on icon at bounding box center [895, 162] width 9 height 9
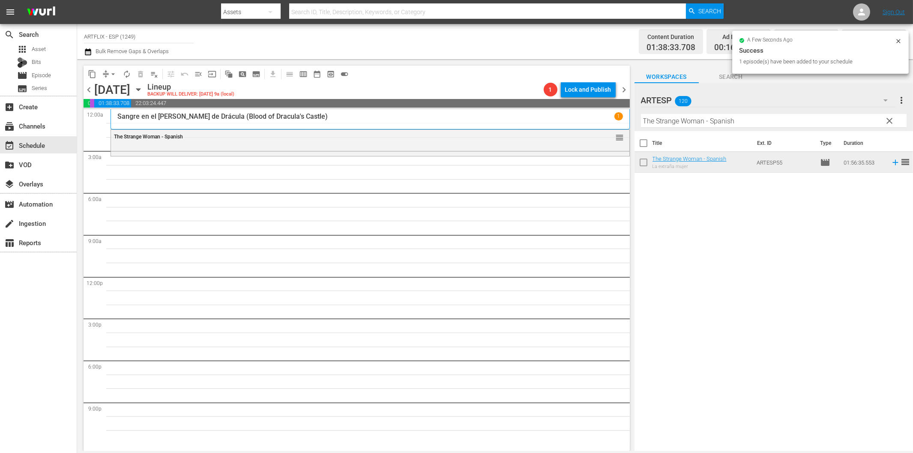
click at [680, 123] on input "The Strange Woman - Spanish" at bounding box center [774, 121] width 266 height 14
paste input "La espada mágica (The Magic Sword)"
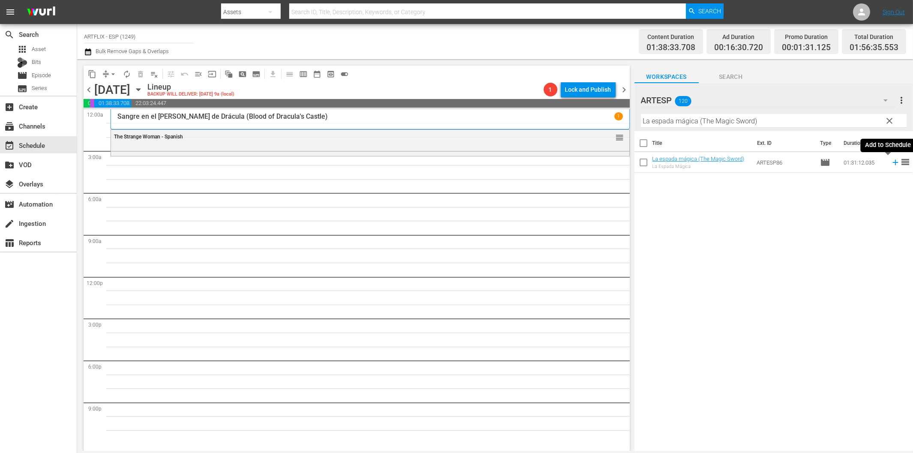
click at [891, 164] on icon at bounding box center [895, 162] width 9 height 9
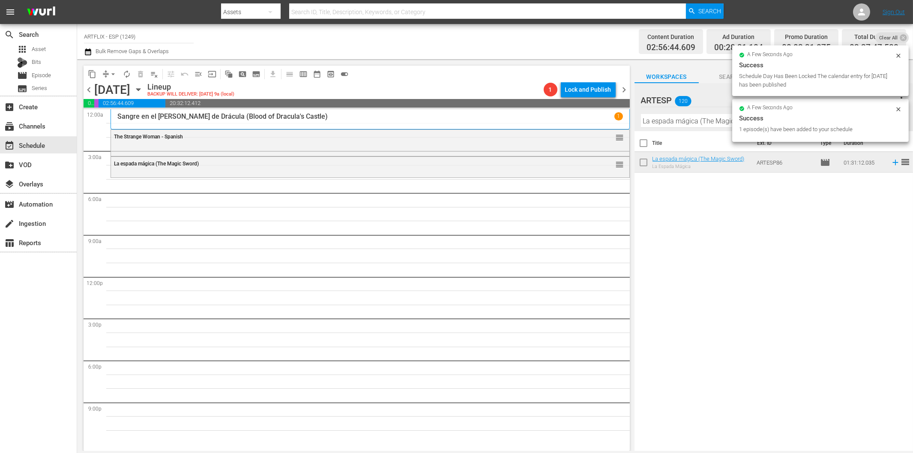
click at [656, 123] on input "La espada mágica (The Magic Sword)" at bounding box center [774, 121] width 266 height 14
paste input "Meet [PERSON_NAME] - Spanish"
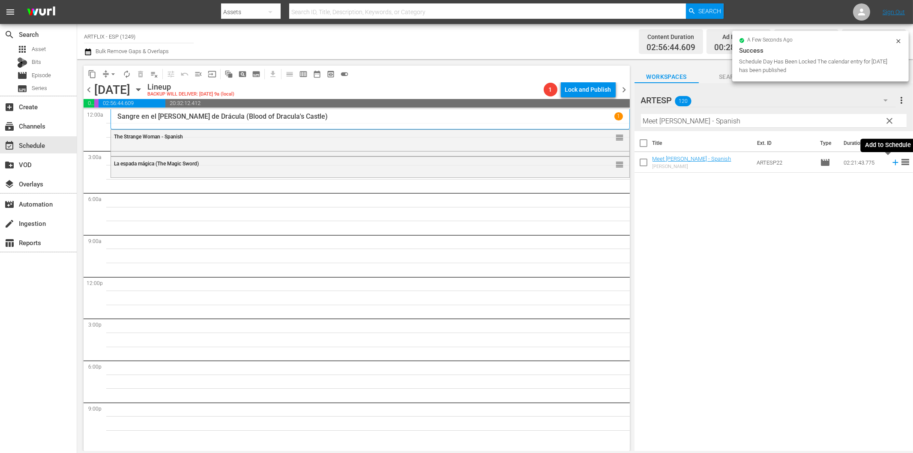
click at [891, 163] on icon at bounding box center [895, 162] width 9 height 9
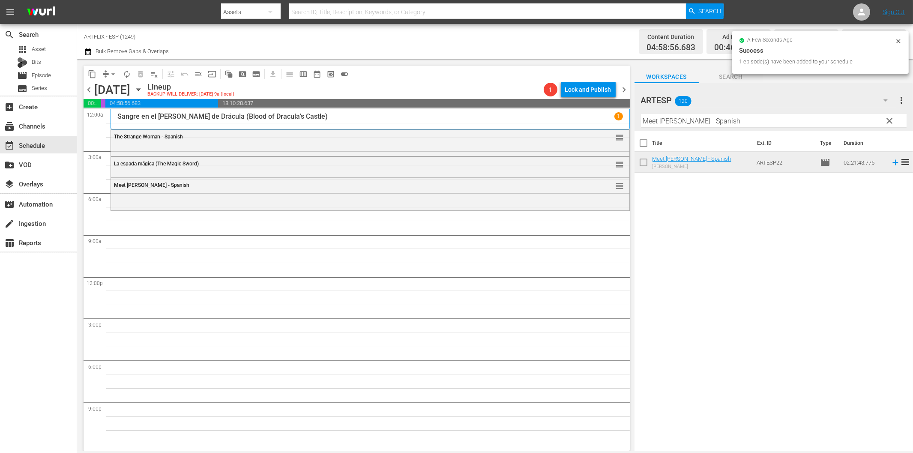
click at [731, 121] on input "Meet [PERSON_NAME] - Spanish" at bounding box center [774, 121] width 266 height 14
paste input "[GEOGRAPHIC_DATA]"
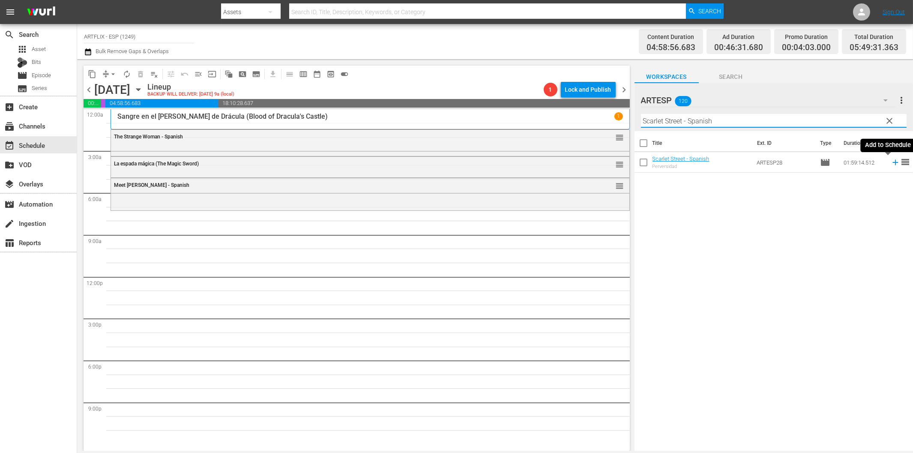
click at [891, 161] on icon at bounding box center [895, 162] width 9 height 9
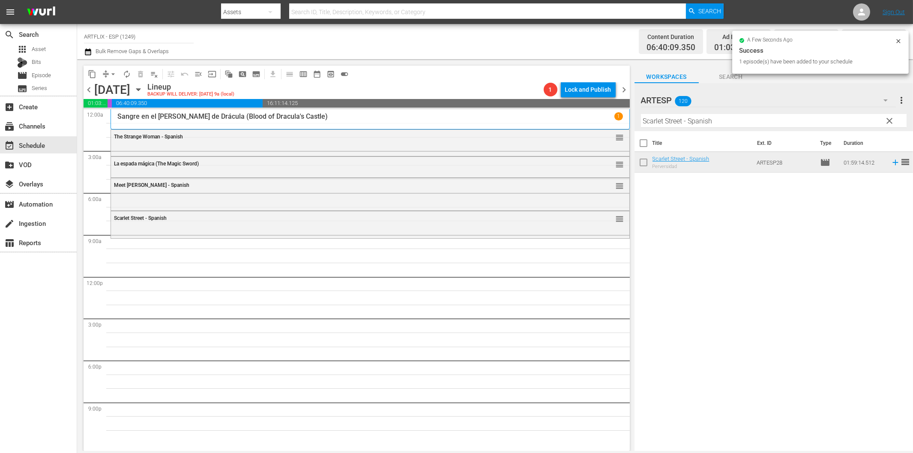
click at [678, 121] on input "Scarlet Street - Spanish" at bounding box center [774, 121] width 266 height 14
paste input "Cyrano de Bergerac"
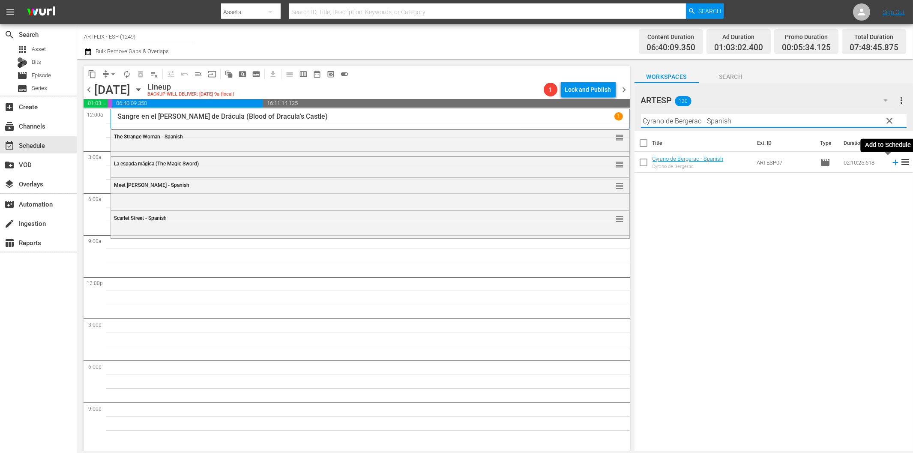
click at [893, 162] on icon at bounding box center [896, 163] width 6 height 6
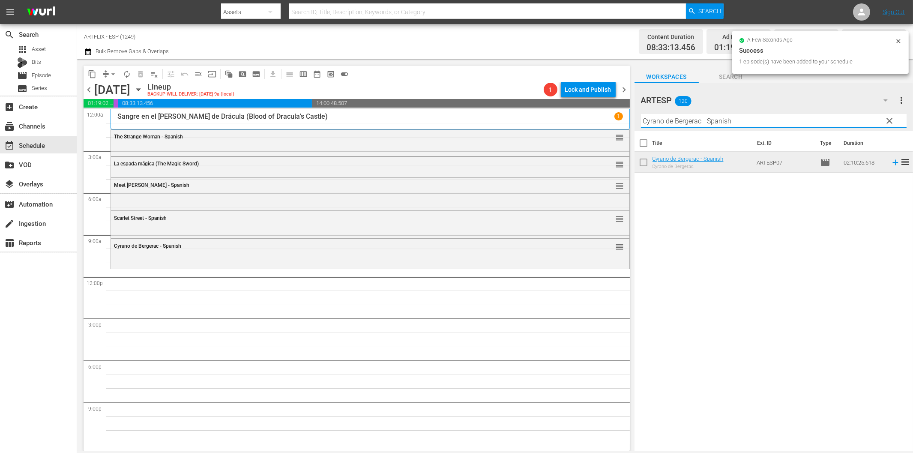
click at [726, 120] on input "Cyrano de Bergerac - Spanish" at bounding box center [774, 121] width 266 height 14
paste input "uando pasan las cigüeñas (The Cranes Are Flying)"
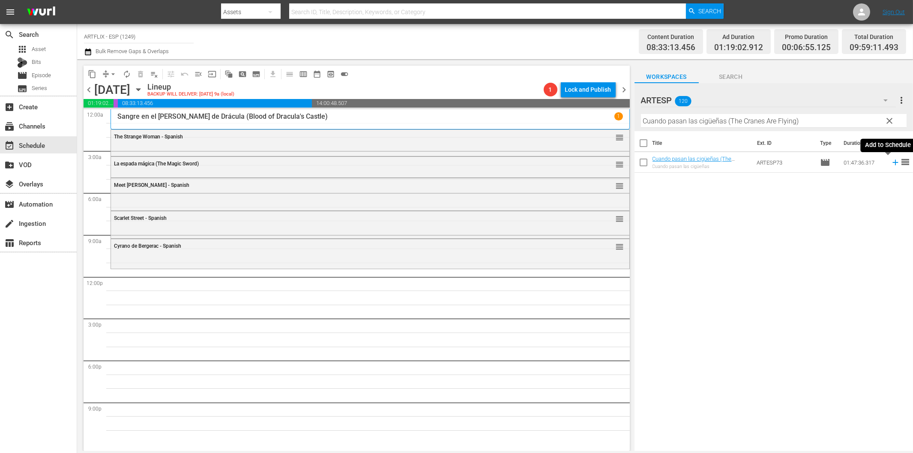
drag, startPoint x: 887, startPoint y: 164, endPoint x: 820, endPoint y: 169, distance: 67.1
click at [891, 164] on icon at bounding box center [895, 162] width 9 height 9
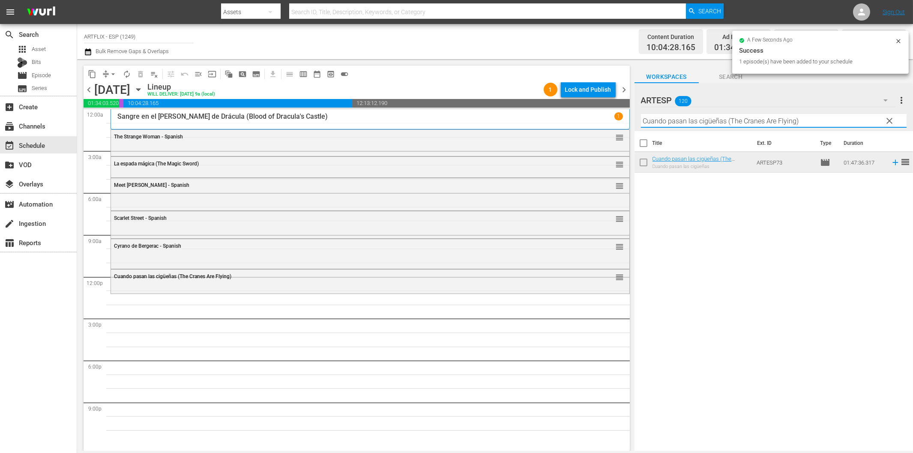
click at [669, 120] on input "Cuando pasan las cigüeñas (The Cranes Are Flying)" at bounding box center [774, 121] width 266 height 14
paste input "Dulce evocación (Beyond [DATE] aka Beyond Christmas"
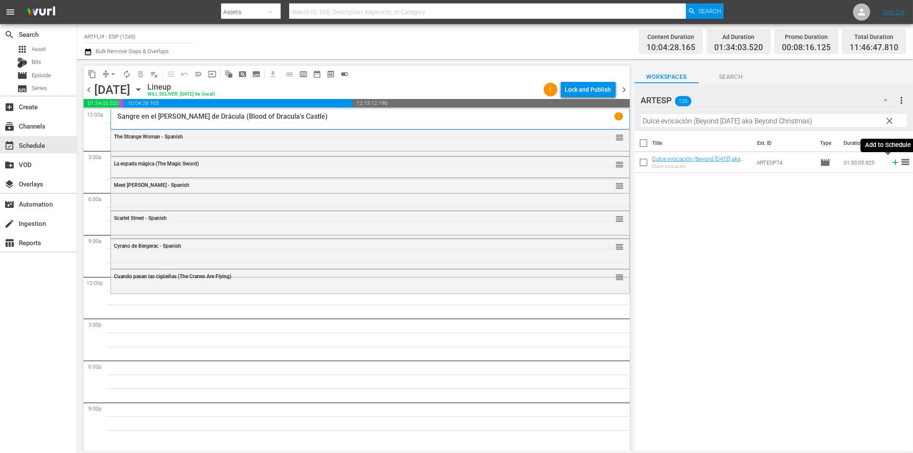
click at [893, 163] on icon at bounding box center [896, 163] width 6 height 6
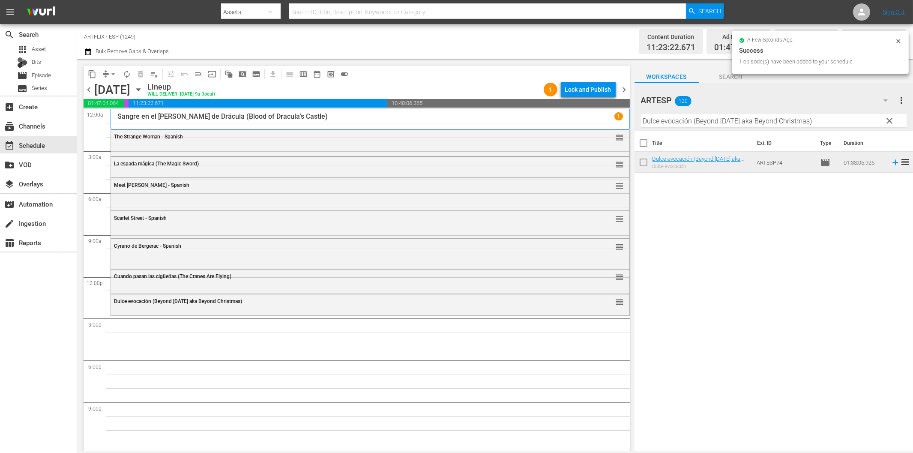
click at [684, 126] on input "Dulce evocación (Beyond [DATE] aka Beyond Christmas)" at bounding box center [774, 121] width 266 height 14
paste input "[PERSON_NAME] maldita ([GEOGRAPHIC_DATA]"
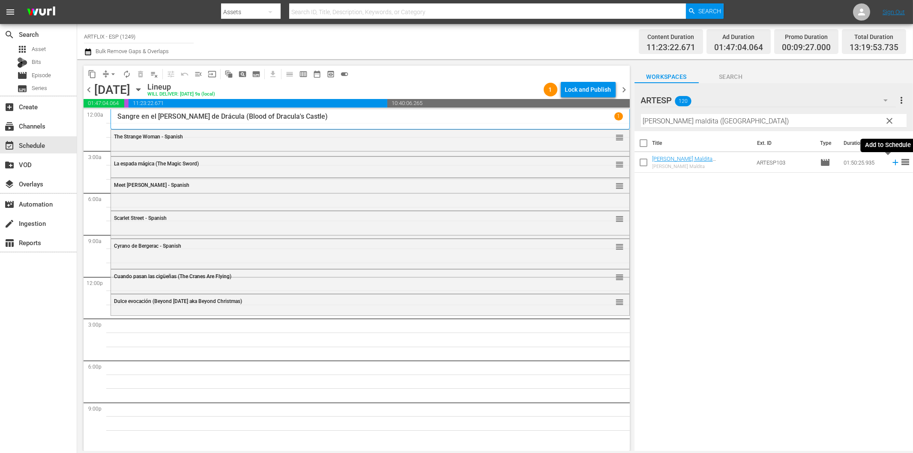
click at [891, 164] on icon at bounding box center [895, 162] width 9 height 9
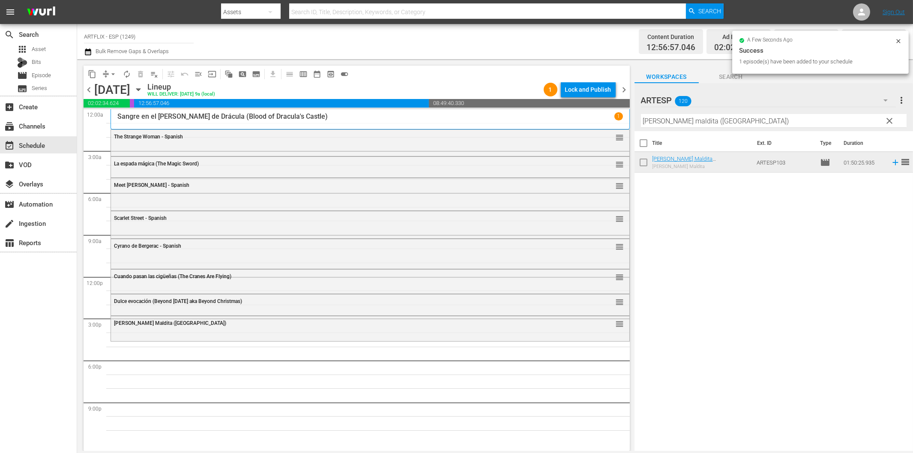
click at [749, 123] on input "[PERSON_NAME] maldita ([GEOGRAPHIC_DATA])" at bounding box center [774, 121] width 266 height 14
paste input "s [PERSON_NAME] del Kilimanjaro (The Snows of [GEOGRAPHIC_DATA]"
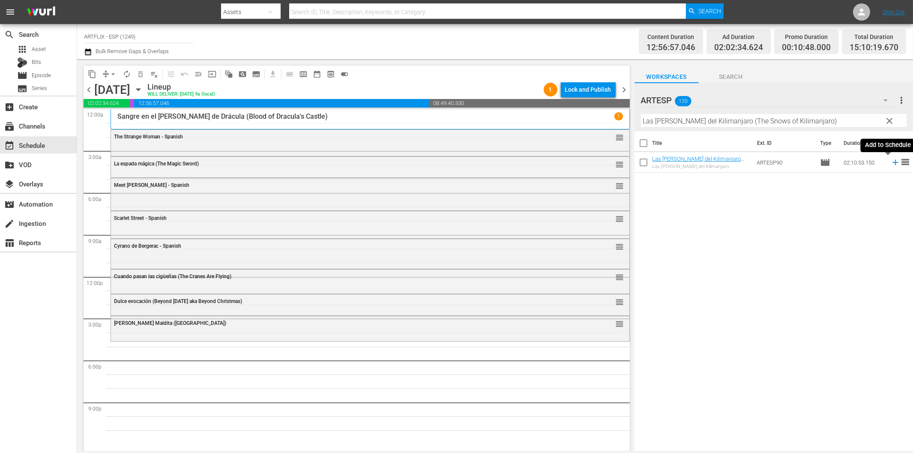
click at [893, 163] on icon at bounding box center [896, 163] width 6 height 6
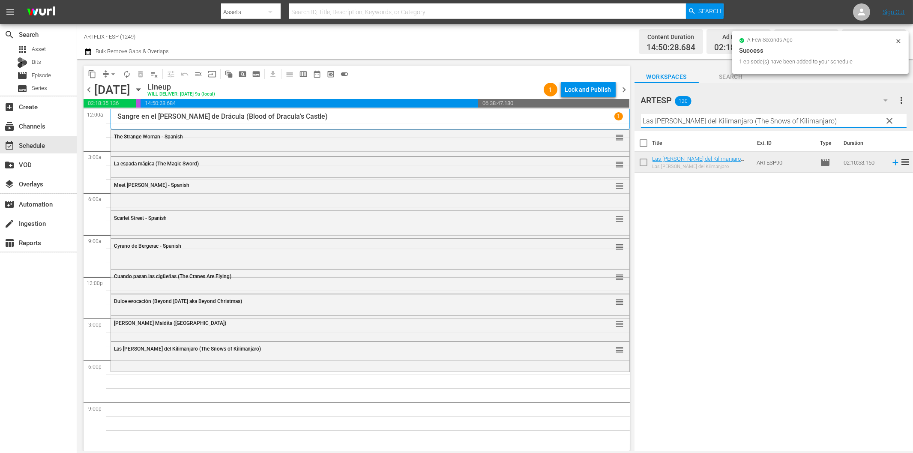
click at [727, 125] on input "Las [PERSON_NAME] del Kilimanjaro (The Snows of Kilimanjaro)" at bounding box center [774, 121] width 266 height 14
paste input "The Front Page - Spanish"
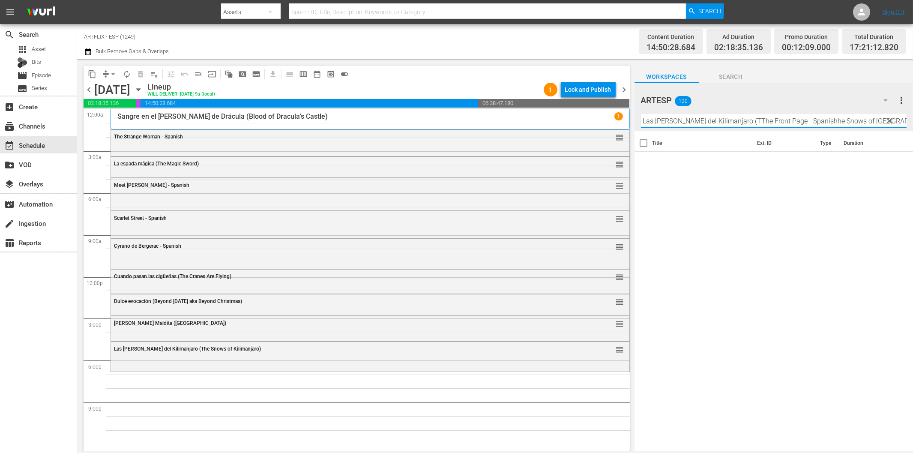
paste input "The Front Page - Spanish"
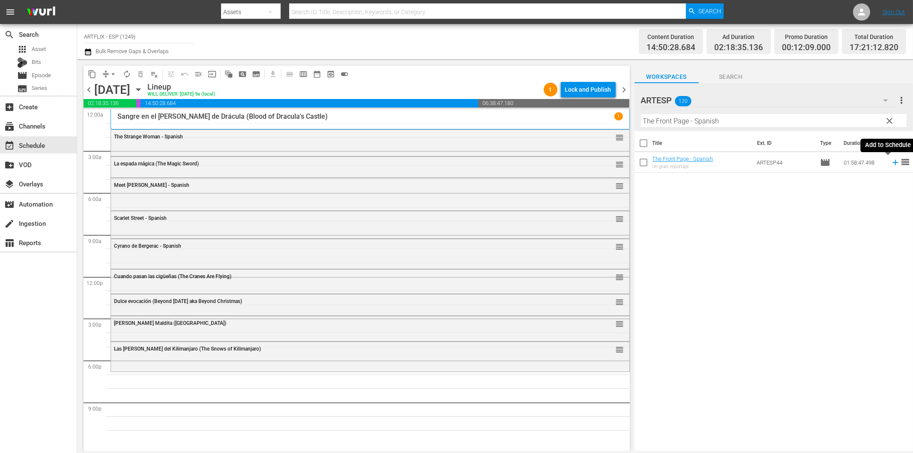
drag, startPoint x: 888, startPoint y: 162, endPoint x: 872, endPoint y: 165, distance: 16.1
click at [893, 162] on icon at bounding box center [896, 163] width 6 height 6
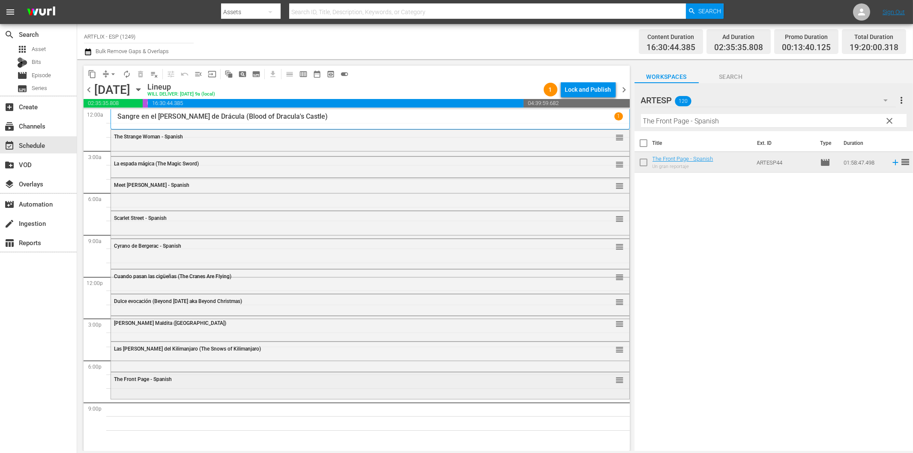
click at [224, 388] on div "The Front Page - Spanish reorder" at bounding box center [370, 384] width 519 height 25
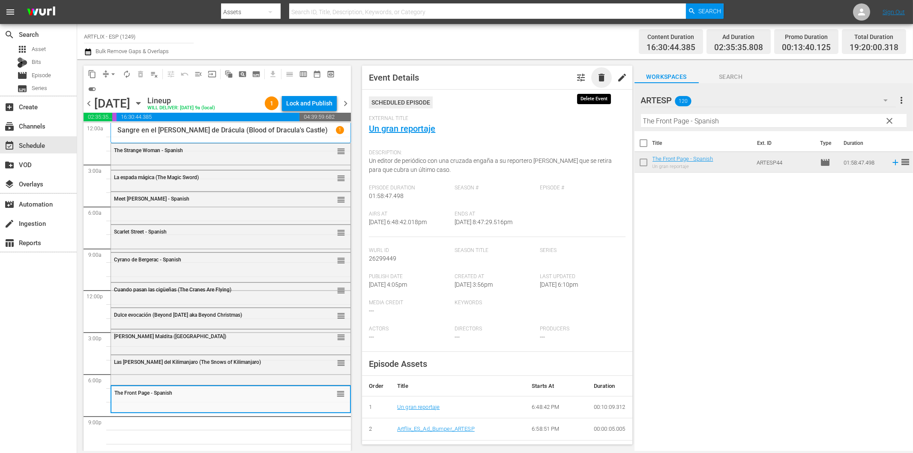
click at [597, 76] on span "delete" at bounding box center [602, 77] width 10 height 10
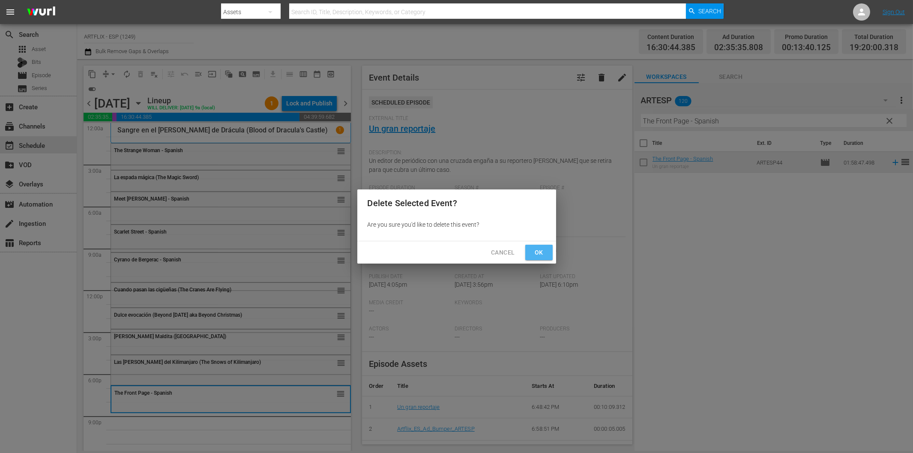
click at [545, 258] on button "Ok" at bounding box center [538, 253] width 27 height 16
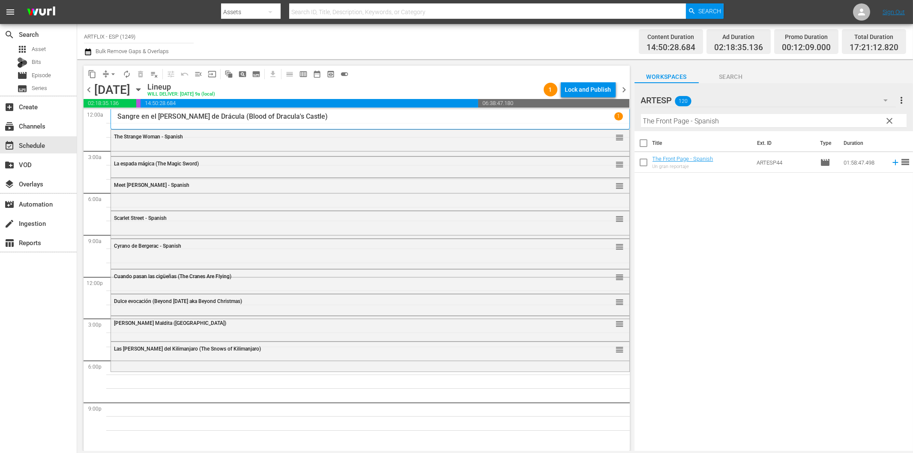
click at [681, 117] on input "The Front Page - Spanish" at bounding box center [774, 121] width 266 height 14
paste input "Mi madre es una mujer lobo (My Mom's a Werewolf)"
click at [891, 160] on icon at bounding box center [895, 162] width 9 height 9
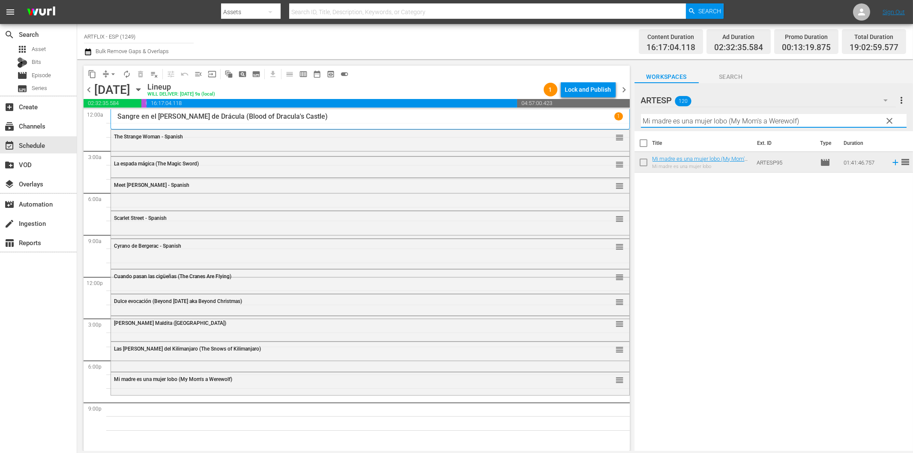
click at [736, 114] on input "Mi madre es una mujer lobo (My Mom's a Werewolf)" at bounding box center [774, 121] width 266 height 14
paste input "La pequeña tienda de los horrores (Little Shop of Horrors"
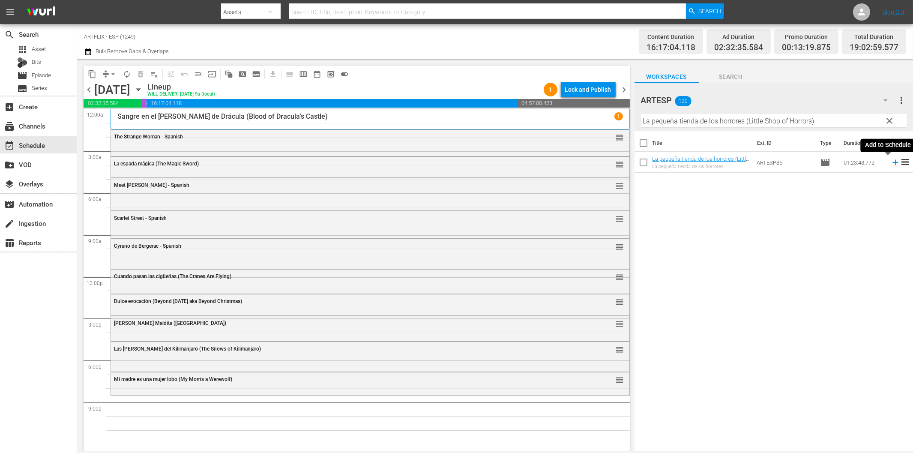
click at [891, 162] on icon at bounding box center [895, 162] width 9 height 9
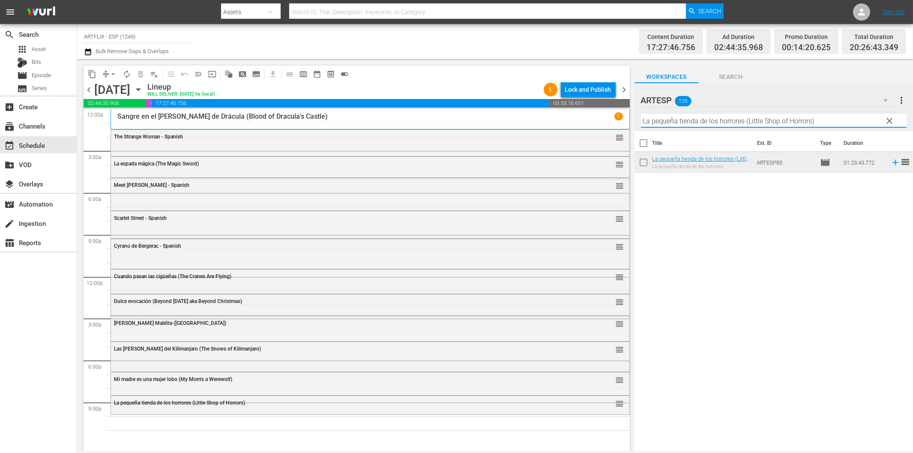
click at [689, 122] on input "La pequeña tienda de los horrores (Little Shop of Horrors)" at bounding box center [774, 121] width 266 height 14
paste input "El murciélago (The Bat"
drag, startPoint x: 696, startPoint y: 122, endPoint x: 779, endPoint y: 129, distance: 83.5
click at [777, 129] on div "Filter by Title El murciélago (The Bat)" at bounding box center [774, 121] width 266 height 21
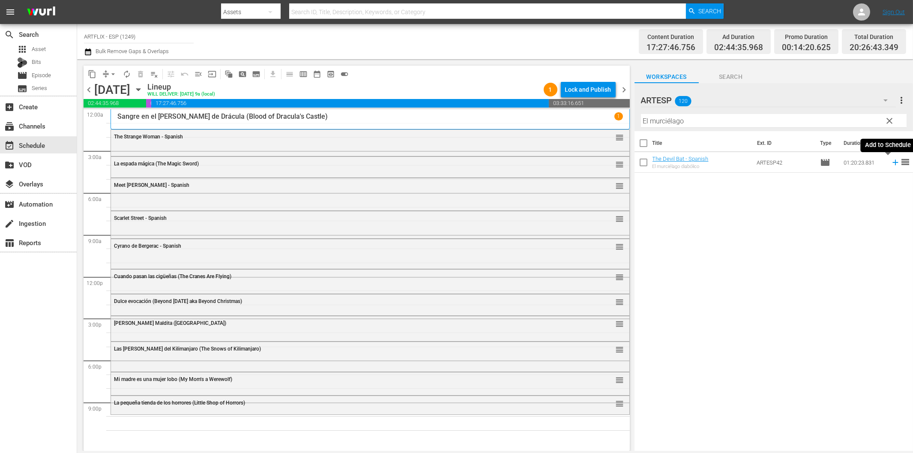
click at [891, 163] on icon at bounding box center [895, 162] width 9 height 9
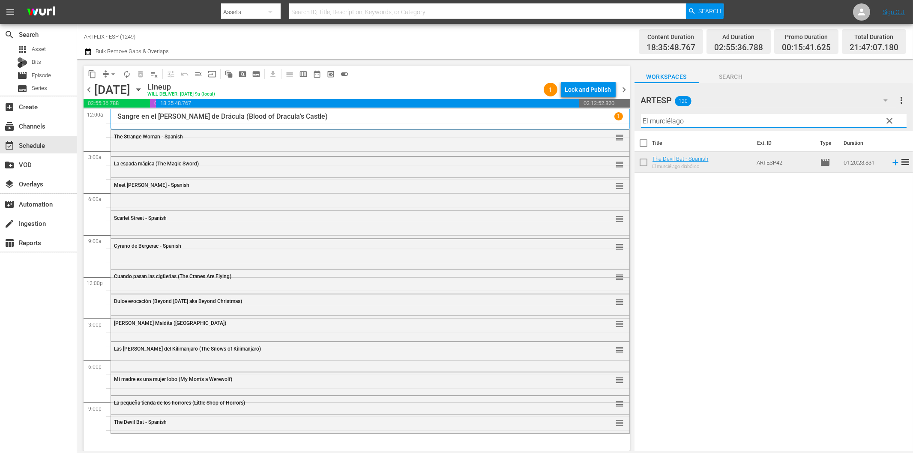
click at [747, 123] on input "El murciélago" at bounding box center [774, 121] width 266 height 14
paste input "La legión de los hombres sin [PERSON_NAME] (White Zombie)"
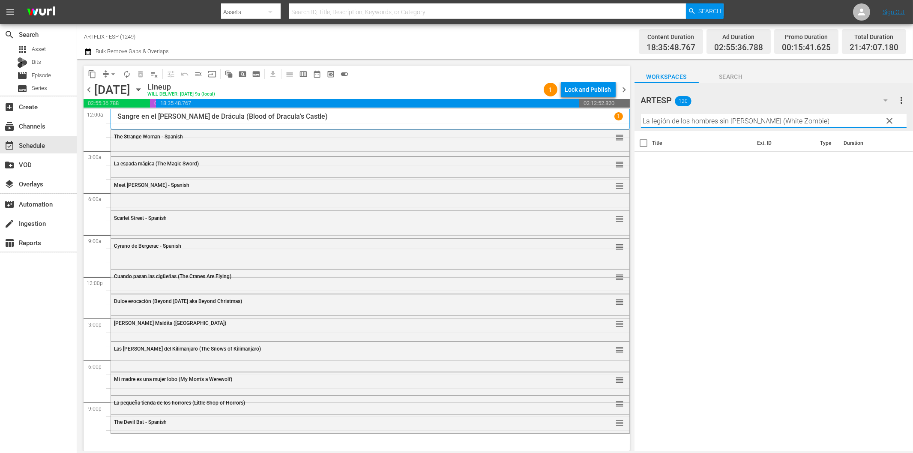
drag, startPoint x: 743, startPoint y: 121, endPoint x: 873, endPoint y: 132, distance: 130.3
click at [860, 130] on div "Filter by Title La legión de los hombres sin [PERSON_NAME] (White Zombie)" at bounding box center [774, 121] width 266 height 21
click at [891, 164] on icon at bounding box center [895, 162] width 9 height 9
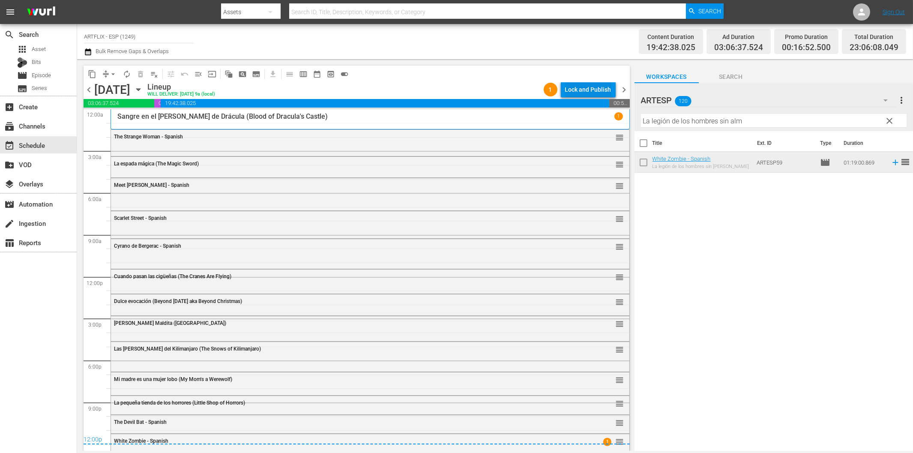
click at [591, 88] on div "Lock and Publish" at bounding box center [588, 89] width 46 height 15
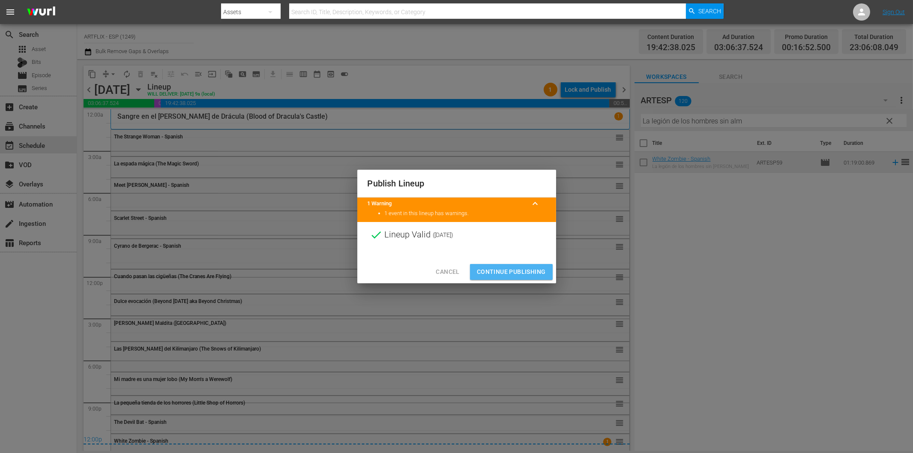
click at [534, 275] on span "Continue Publishing" at bounding box center [511, 272] width 69 height 11
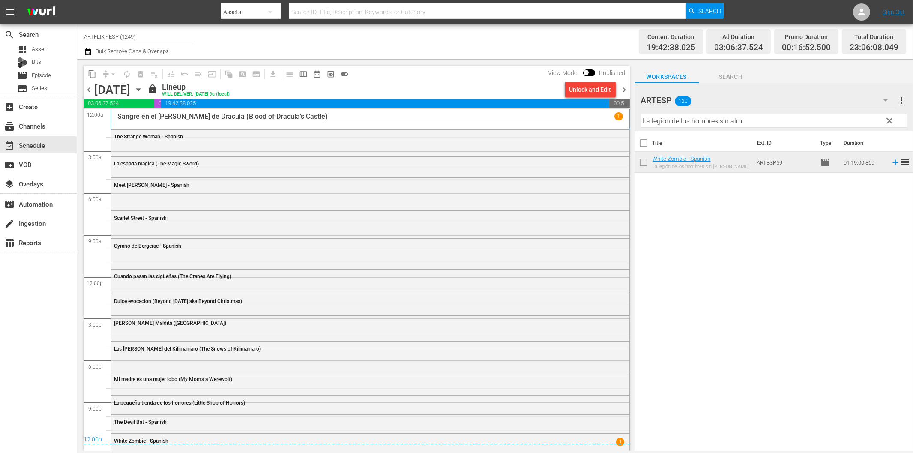
drag, startPoint x: 624, startPoint y: 87, endPoint x: 660, endPoint y: 111, distance: 43.0
click at [624, 87] on span "chevron_right" at bounding box center [624, 89] width 11 height 11
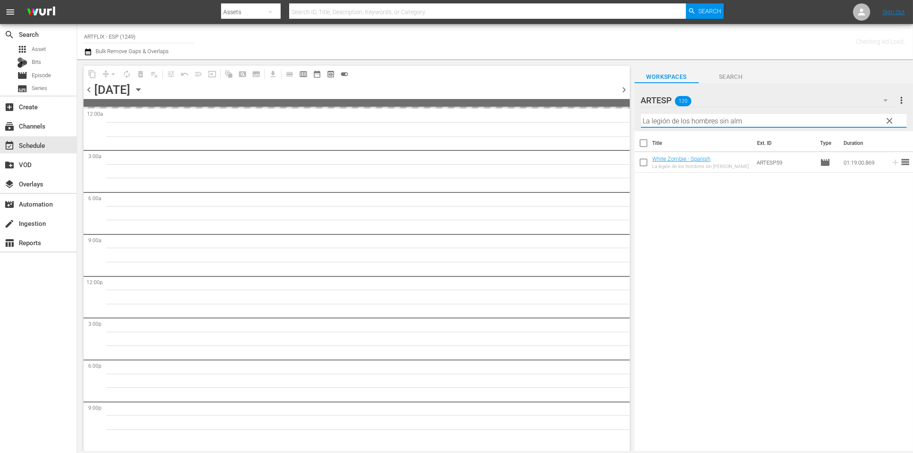
click at [682, 117] on input "La legión de los hombres sin alm" at bounding box center [774, 121] width 266 height 14
paste input "noche de los muertos vivientes (Night of the Living Dead)"
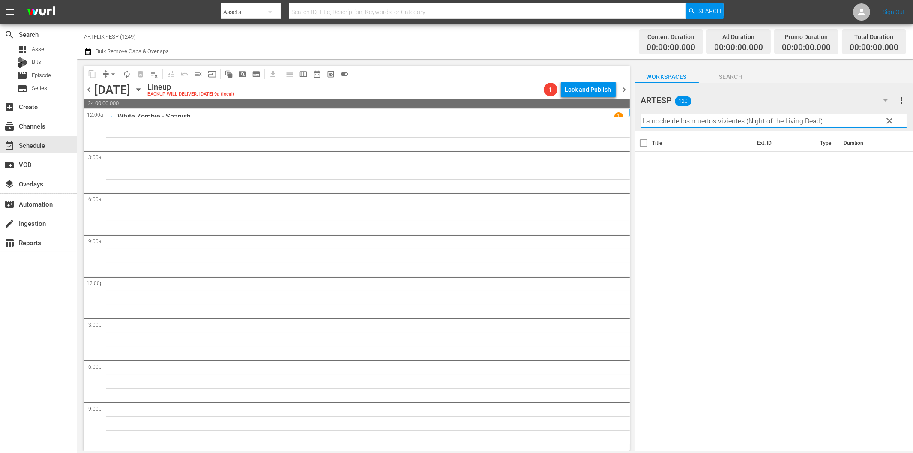
drag, startPoint x: 753, startPoint y: 119, endPoint x: 880, endPoint y: 126, distance: 127.0
click at [880, 126] on input "La noche de los muertos vivientes (Night of the Living Dead)" at bounding box center [774, 121] width 266 height 14
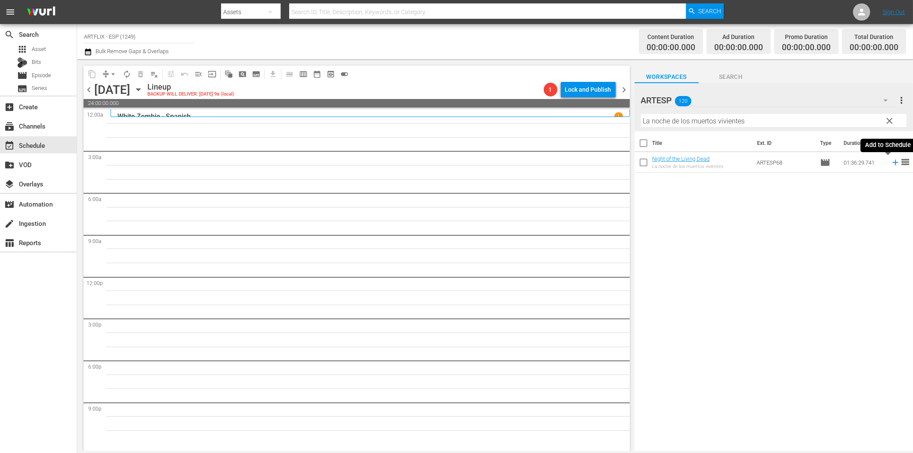
click at [891, 160] on icon at bounding box center [895, 162] width 9 height 9
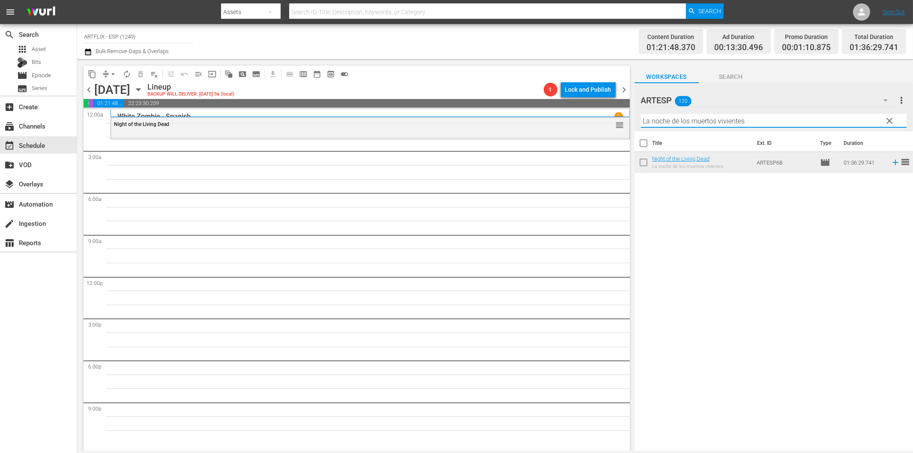
click at [697, 122] on input "La noche de los muertos vivientes" at bounding box center [774, 121] width 266 height 14
paste input "[PERSON_NAME] - Dressed to Kill"
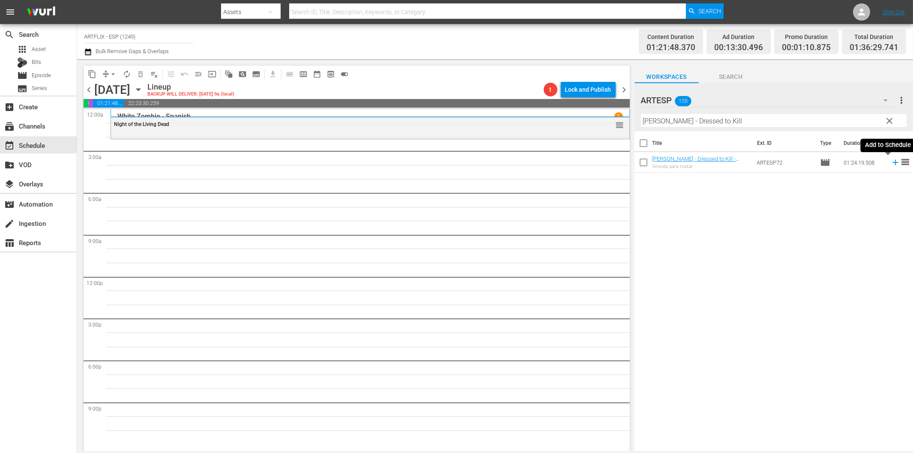
click at [891, 163] on icon at bounding box center [895, 162] width 9 height 9
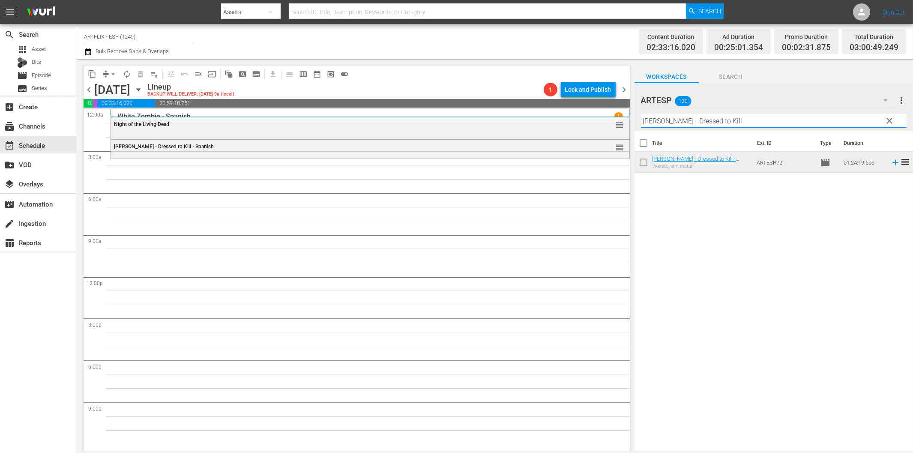
click at [709, 119] on input "[PERSON_NAME] - Dressed to Kill" at bounding box center [774, 121] width 266 height 14
paste input "The Red House - Spanish"
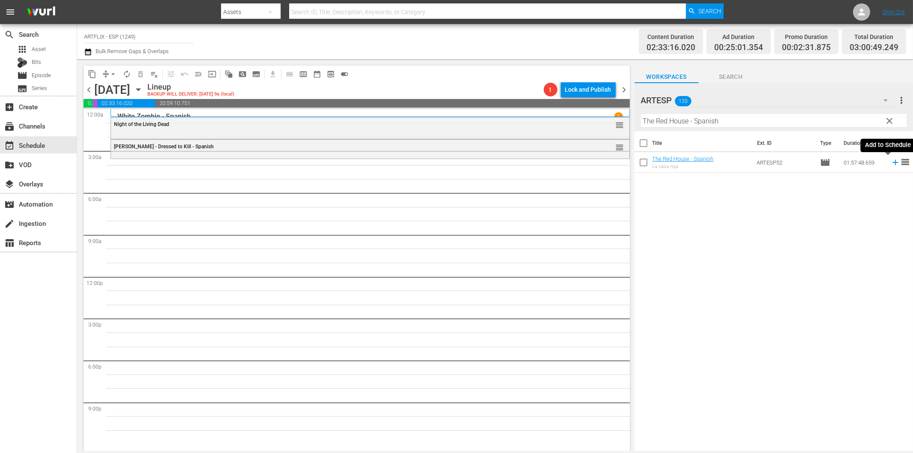
click at [891, 161] on icon at bounding box center [895, 162] width 9 height 9
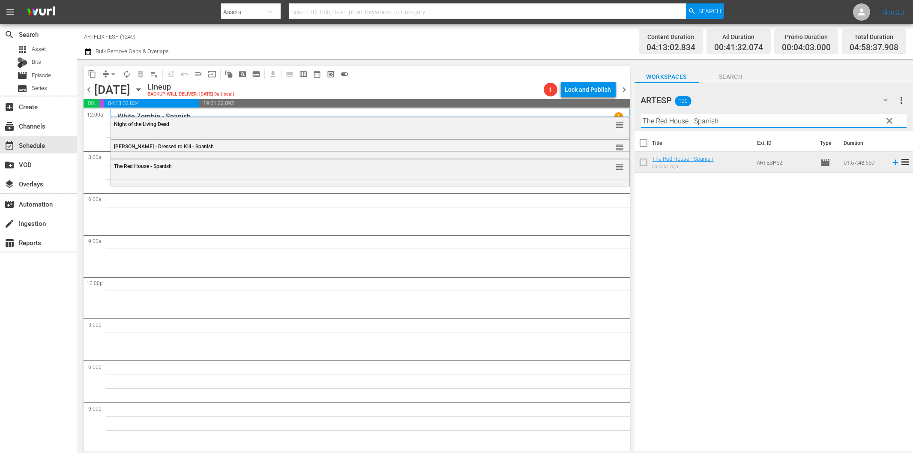
click at [789, 124] on input "The Red House - Spanish" at bounding box center [774, 121] width 266 height 14
paste input "Los alegres vividores (The Young in Heart)"
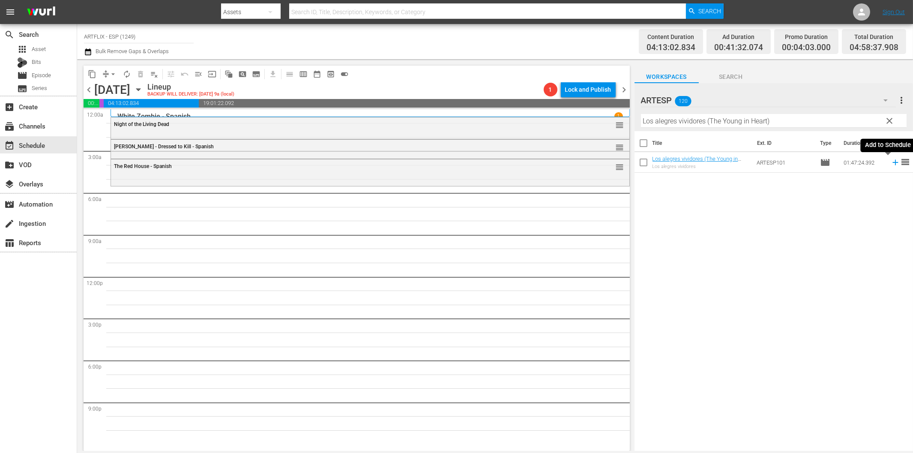
click at [891, 163] on icon at bounding box center [895, 162] width 9 height 9
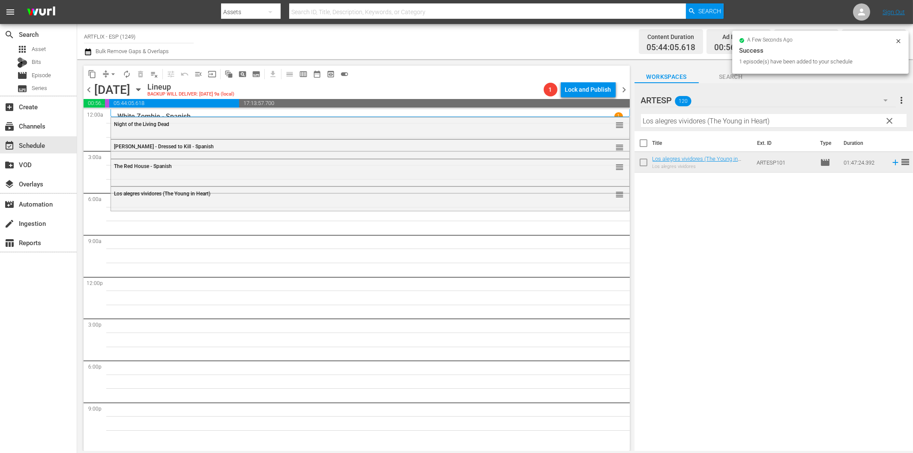
click at [679, 123] on input "Los alegres vividores (The Young in Heart)" at bounding box center [774, 121] width 266 height 14
paste input "[PERSON_NAME] - Spanish"
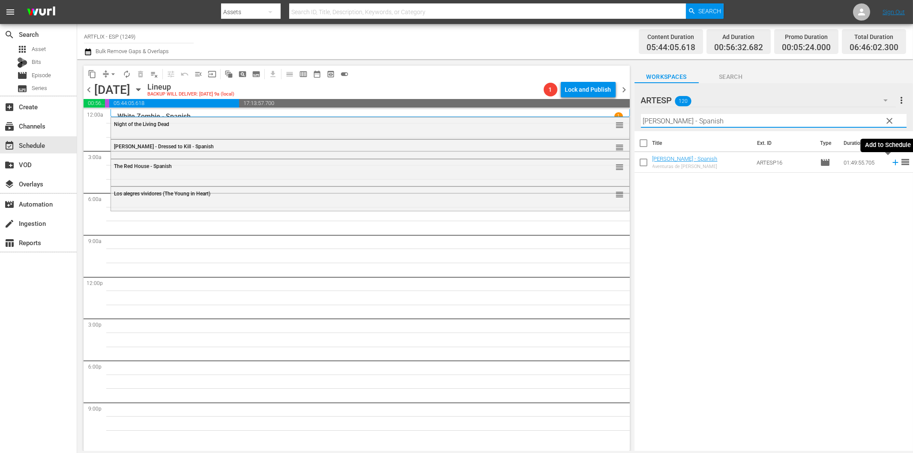
click at [891, 165] on icon at bounding box center [895, 162] width 9 height 9
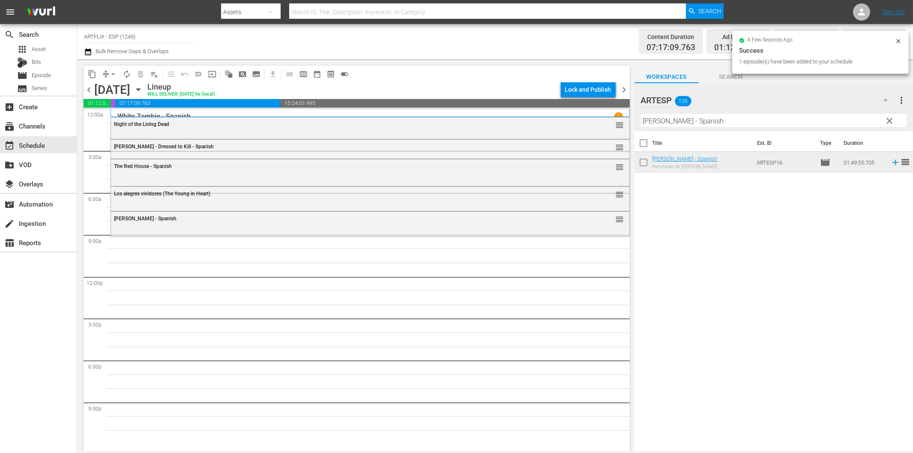
click at [720, 123] on input "[PERSON_NAME] - Spanish" at bounding box center [774, 121] width 266 height 14
paste input "[PERSON_NAME]'s Revenge"
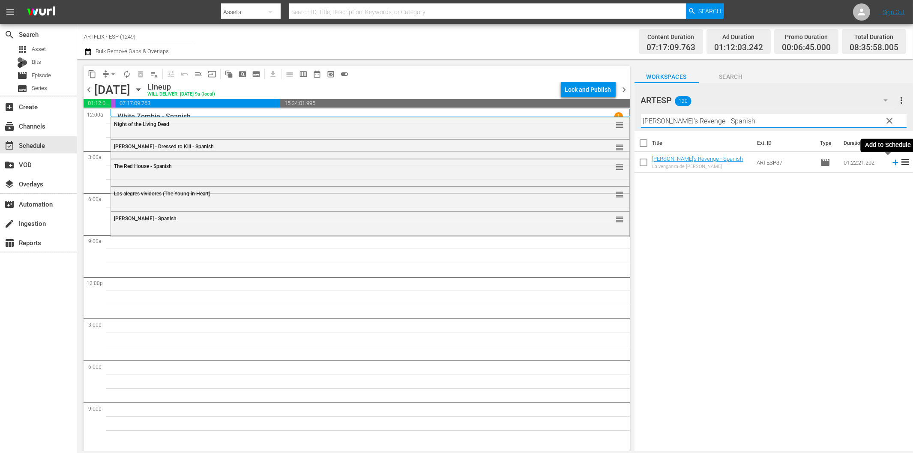
click at [893, 162] on icon at bounding box center [896, 163] width 6 height 6
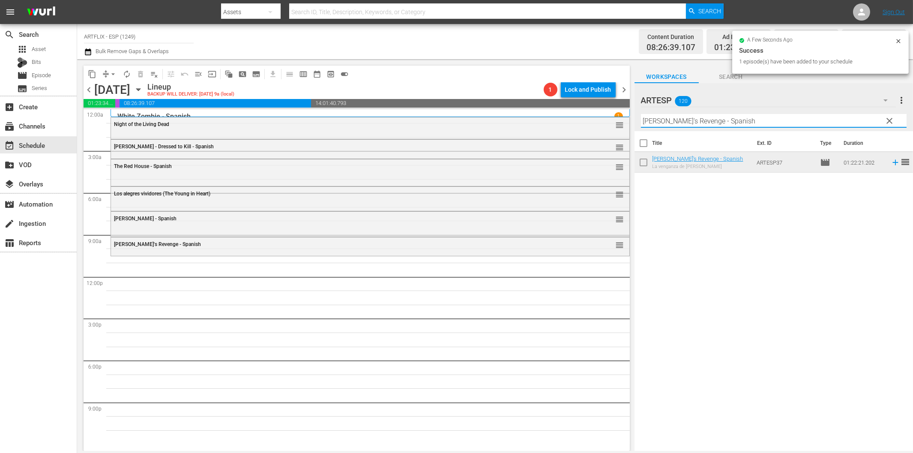
click at [677, 121] on input "[PERSON_NAME]'s Revenge - Spanish" at bounding box center [774, 121] width 266 height 14
paste input "Escipión, el africano (Scipio the [DEMOGRAPHIC_DATA])"
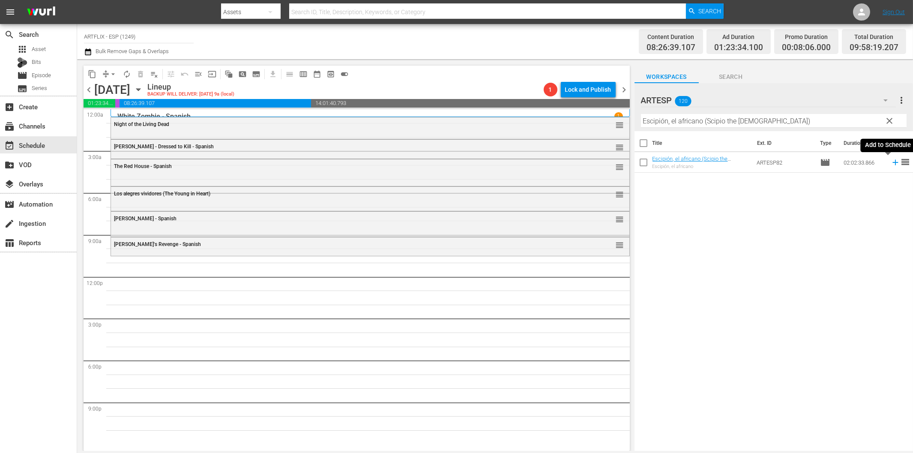
click at [891, 165] on icon at bounding box center [895, 162] width 9 height 9
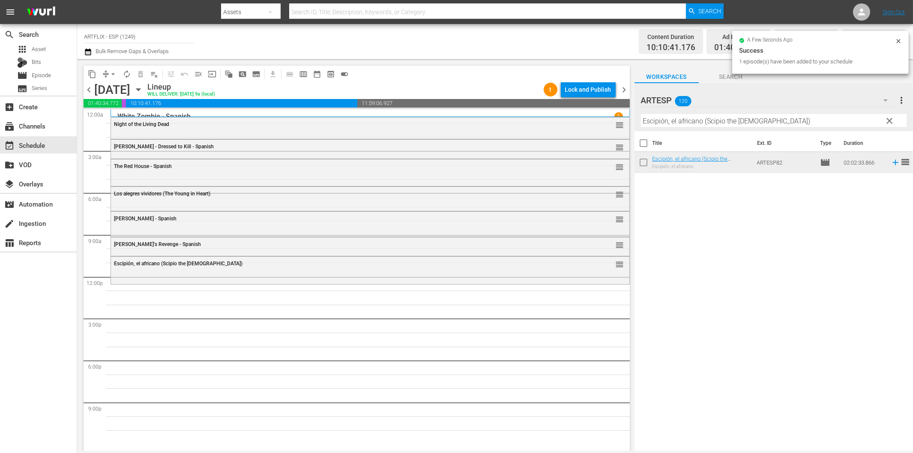
click at [702, 122] on input "Escipión, el africano (Scipio the [DEMOGRAPHIC_DATA])" at bounding box center [774, 121] width 266 height 14
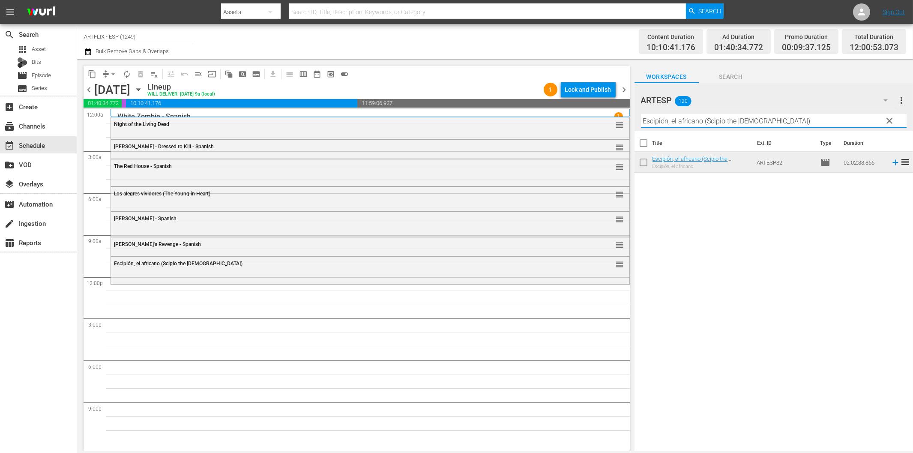
paste input "Tarzan the Fearless - Spanish"
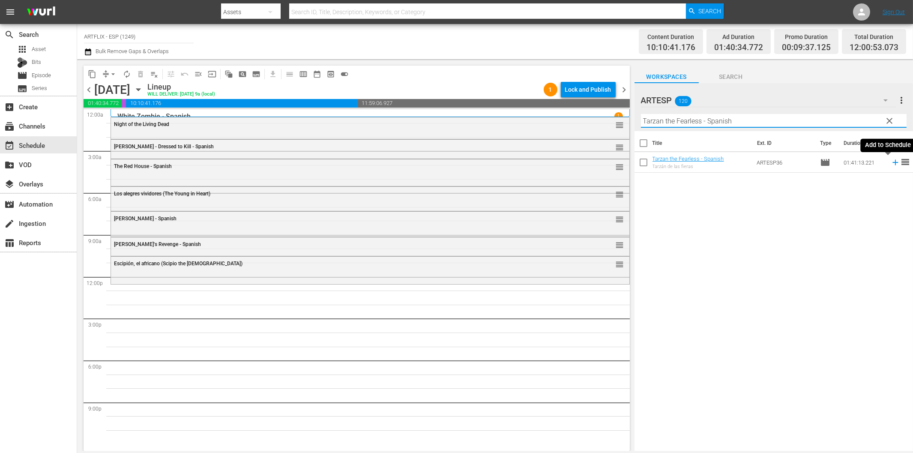
click at [891, 164] on icon at bounding box center [895, 162] width 9 height 9
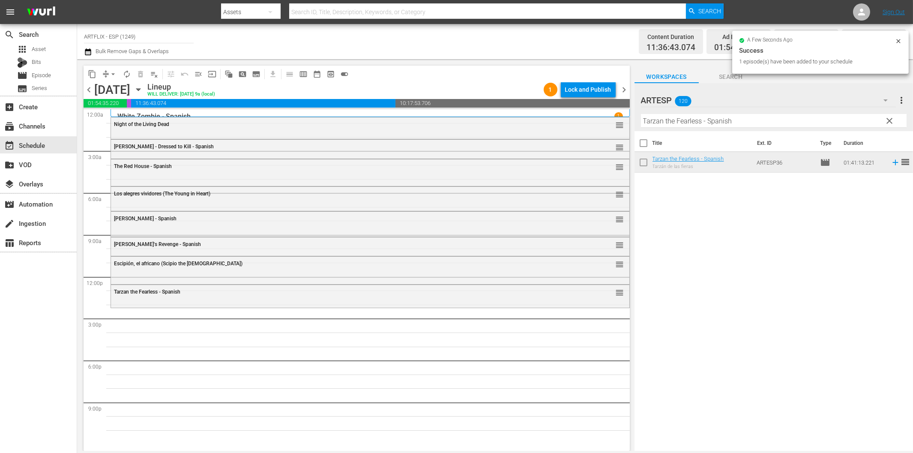
click at [774, 121] on input "Tarzan the Fearless - Spanish" at bounding box center [774, 121] width 266 height 14
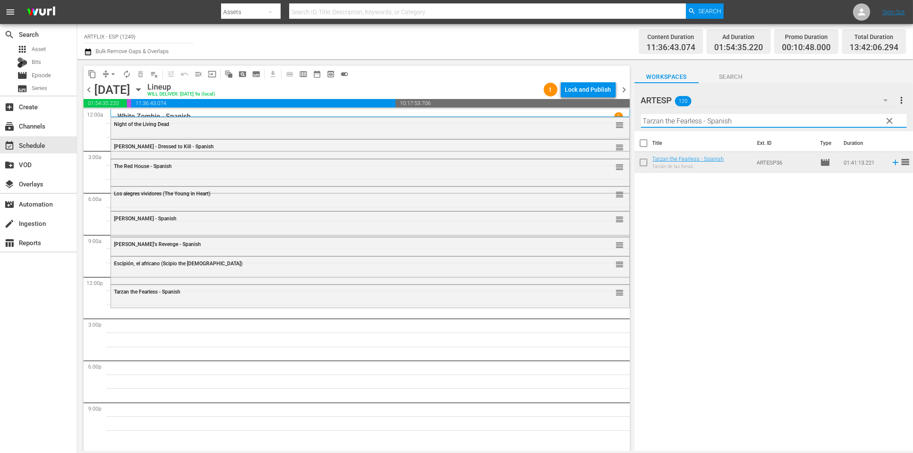
paste input "Father's Little Dividend"
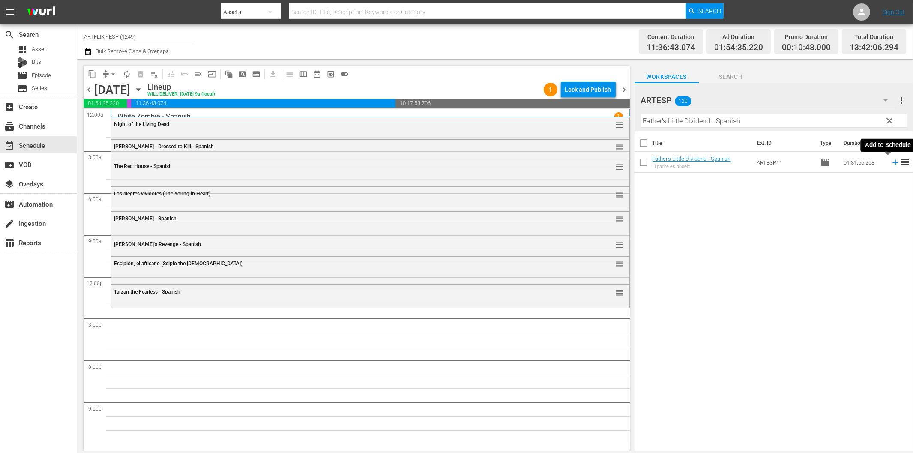
click at [891, 164] on icon at bounding box center [895, 162] width 9 height 9
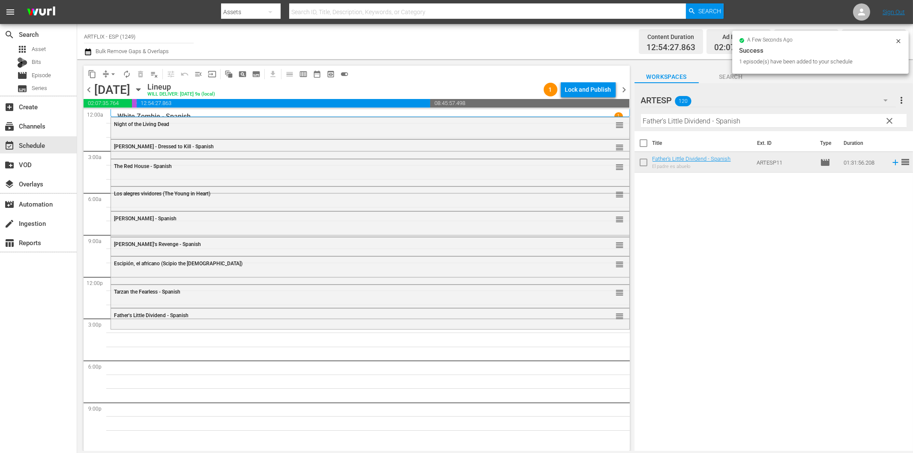
click at [679, 122] on input "Father's Little Dividend - Spanish" at bounding box center [774, 121] width 266 height 14
paste input "The Front Page"
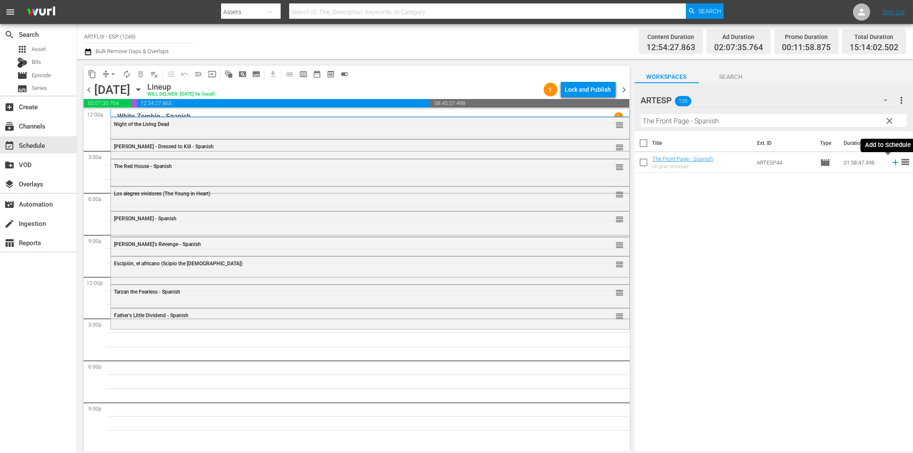
click at [891, 164] on icon at bounding box center [895, 162] width 9 height 9
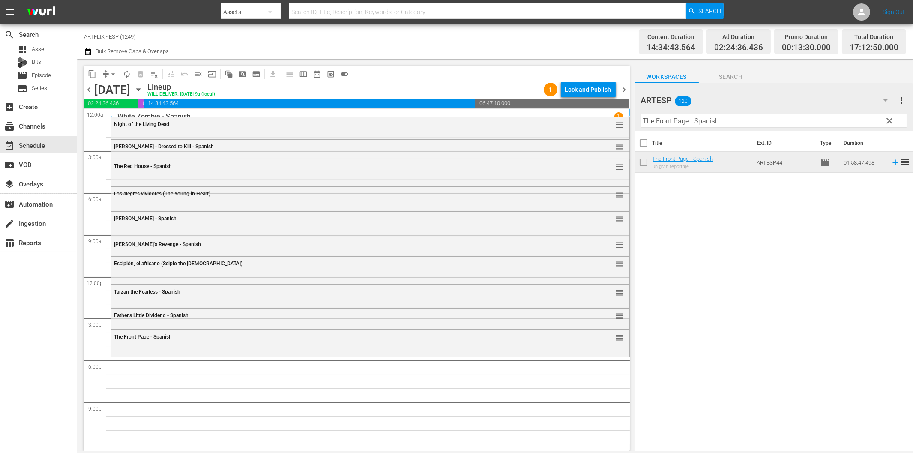
click at [704, 117] on input "The Front Page - Spanish" at bounding box center [774, 121] width 266 height 14
paste input "La incursión de mil aviones (The 1000 Plane Raid)"
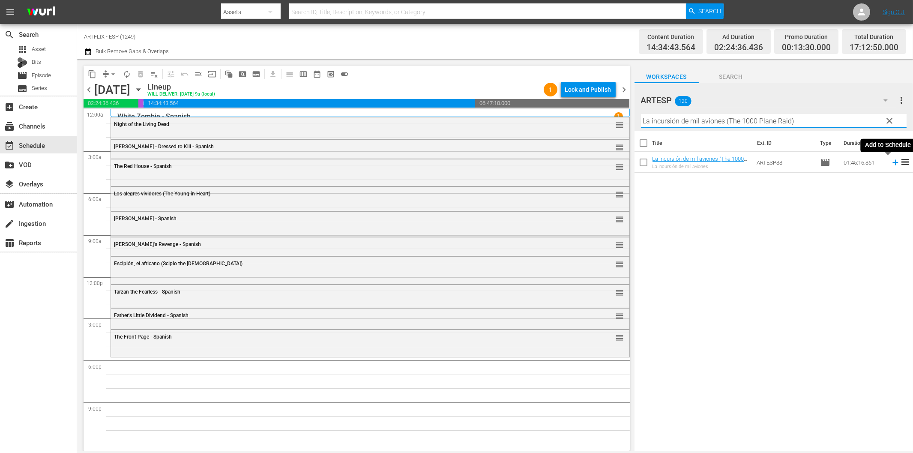
click at [893, 163] on icon at bounding box center [896, 163] width 6 height 6
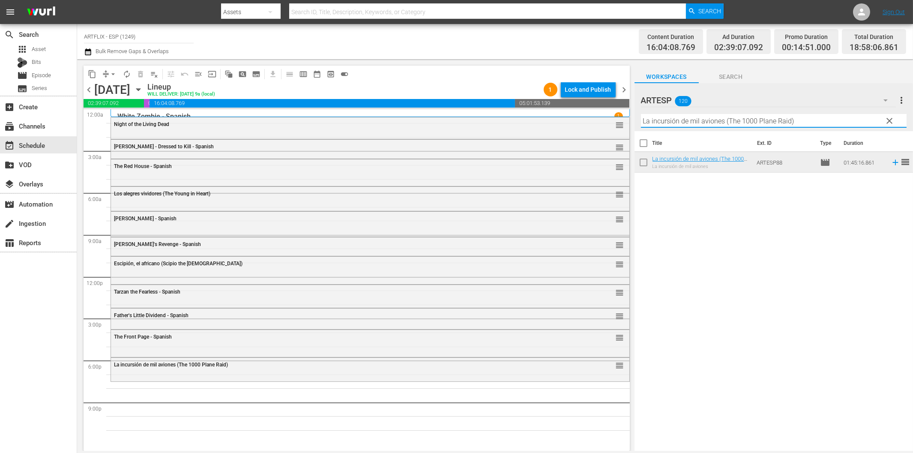
click at [741, 122] on input "La incursión de mil aviones (The 1000 Plane Raid)" at bounding box center [774, 121] width 266 height 14
paste input "Blood on the Sun - Spanish"
click at [893, 163] on icon at bounding box center [896, 163] width 6 height 6
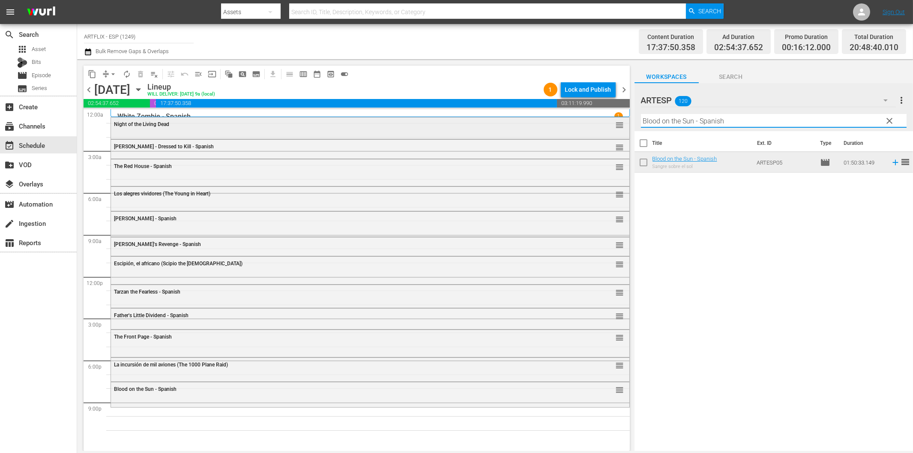
drag, startPoint x: 736, startPoint y: 120, endPoint x: 612, endPoint y: 129, distance: 124.1
click at [612, 129] on div "content_copy compress arrow_drop_down autorenew_outlined delete_forever_outline…" at bounding box center [495, 255] width 836 height 392
paste input "Outpost in [GEOGRAPHIC_DATA]"
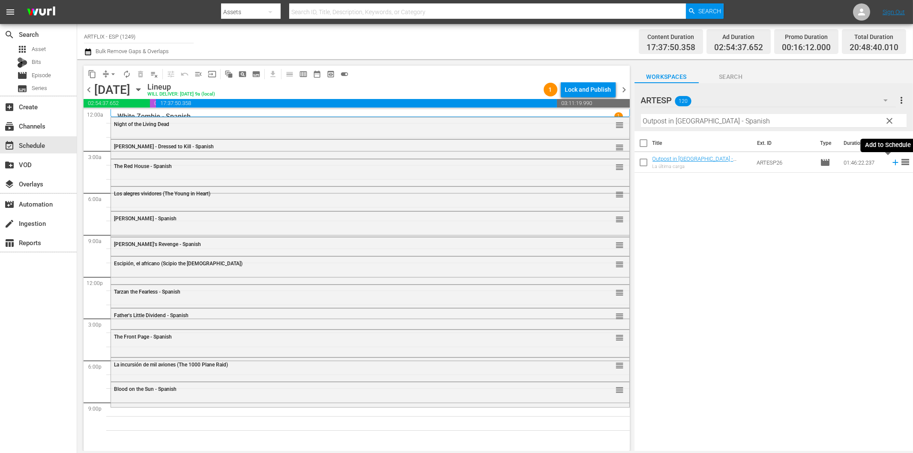
click at [891, 163] on icon at bounding box center [895, 162] width 9 height 9
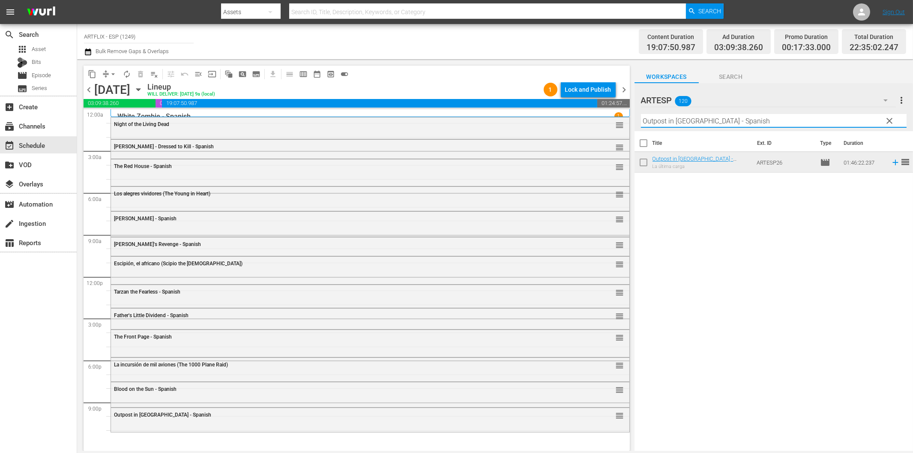
click at [671, 123] on input "Outpost in [GEOGRAPHIC_DATA] - Spanish" at bounding box center [774, 121] width 266 height 14
paste input "El bígamo (The Bigamist)"
click at [893, 163] on icon at bounding box center [896, 163] width 6 height 6
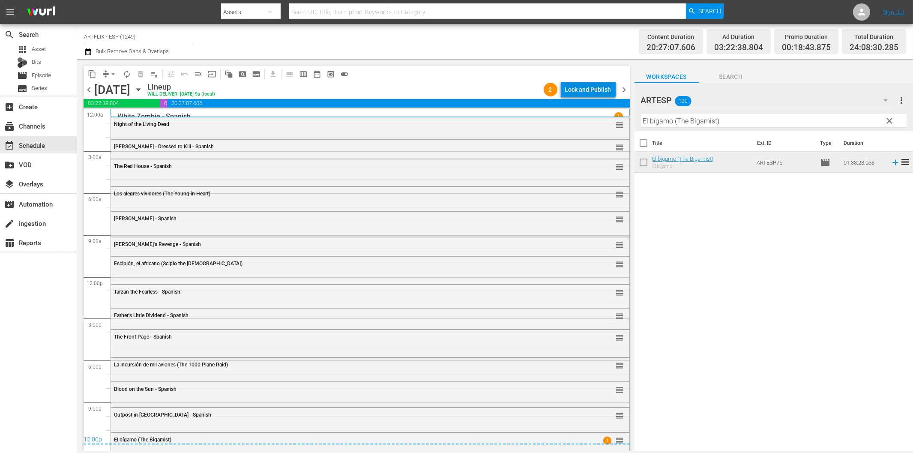
click at [581, 96] on div "Lock and Publish" at bounding box center [588, 89] width 46 height 15
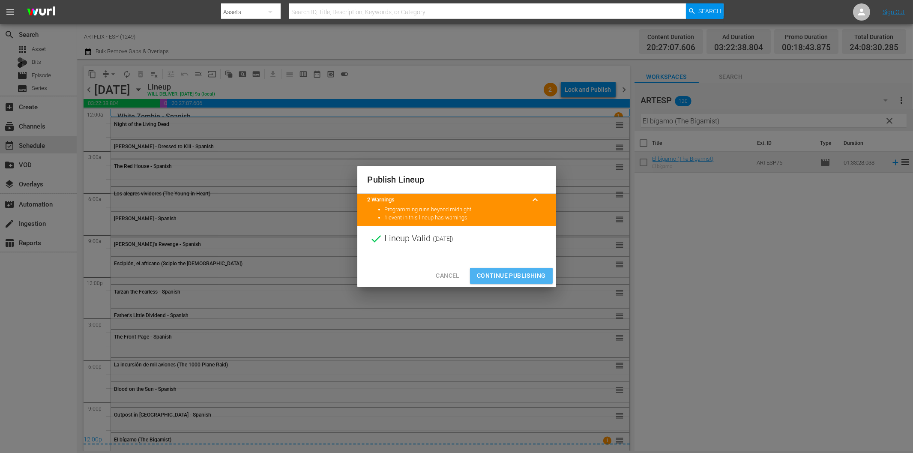
click at [529, 271] on span "Continue Publishing" at bounding box center [511, 275] width 69 height 11
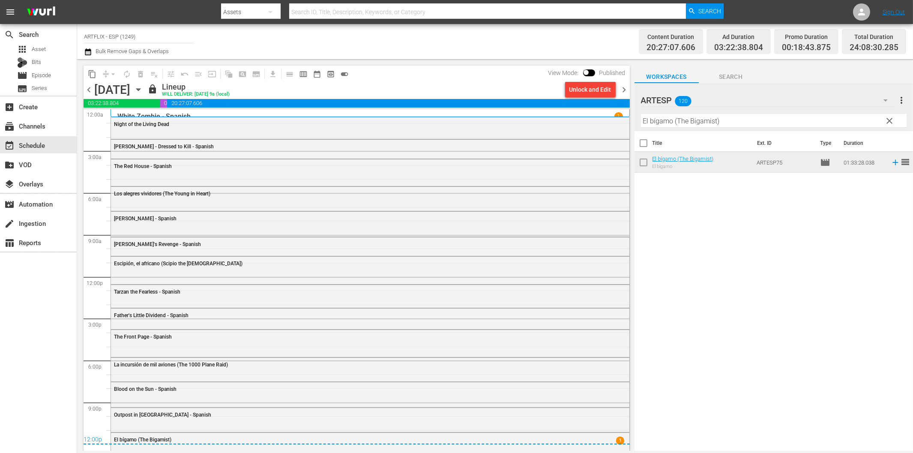
click at [620, 87] on span "chevron_right" at bounding box center [624, 89] width 11 height 11
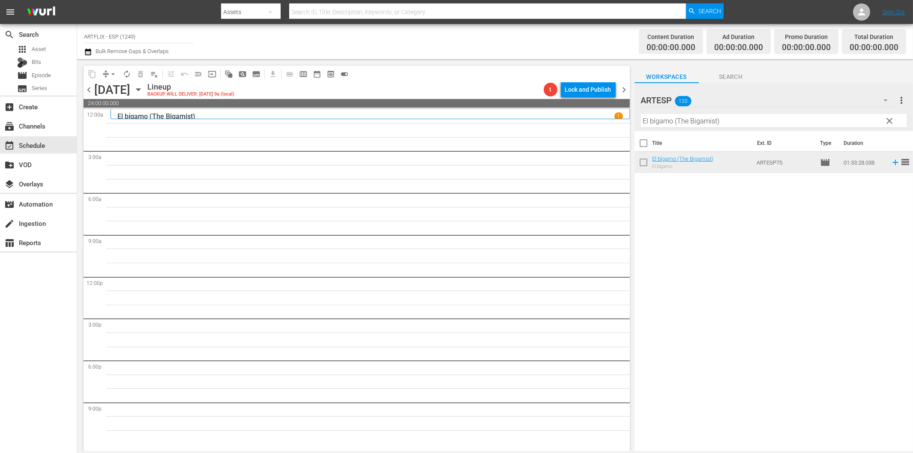
click at [689, 122] on input "El bígamo (The Bigamist)" at bounding box center [774, 121] width 266 height 14
paste input "The Wasp Woman - Spanish"
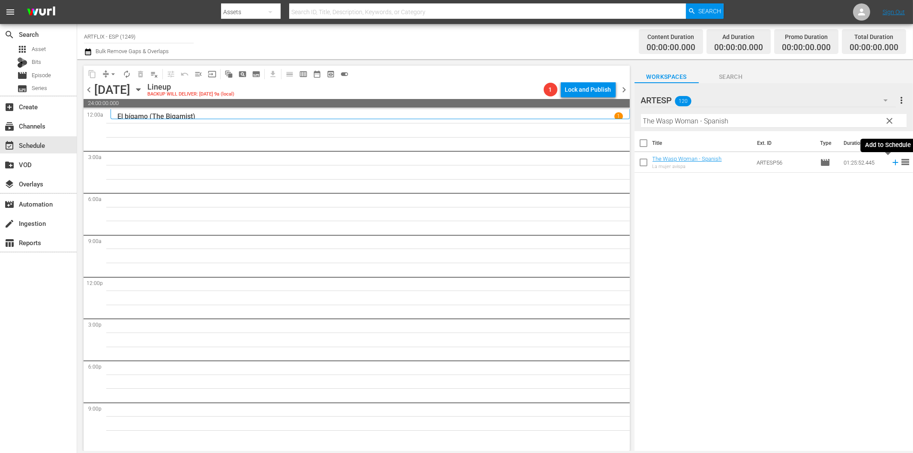
click at [891, 162] on icon at bounding box center [895, 162] width 9 height 9
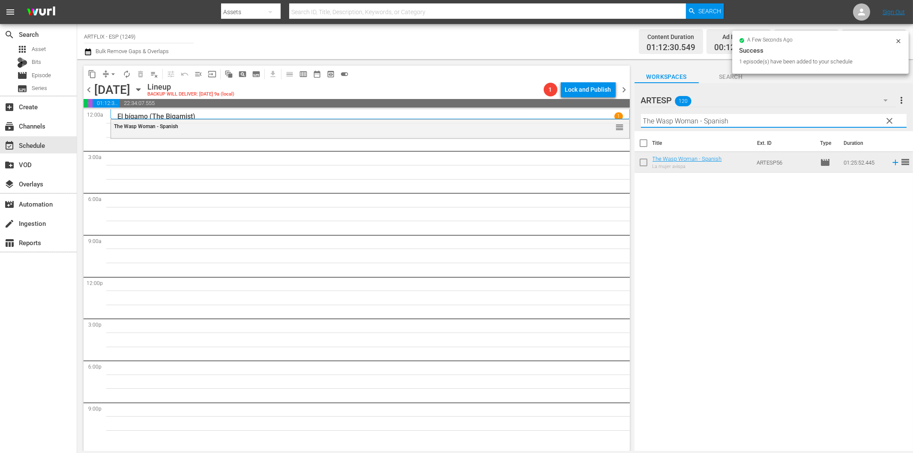
click at [670, 125] on input "The Wasp Woman - Spanish" at bounding box center [774, 121] width 266 height 14
paste input "Behind Office Doors"
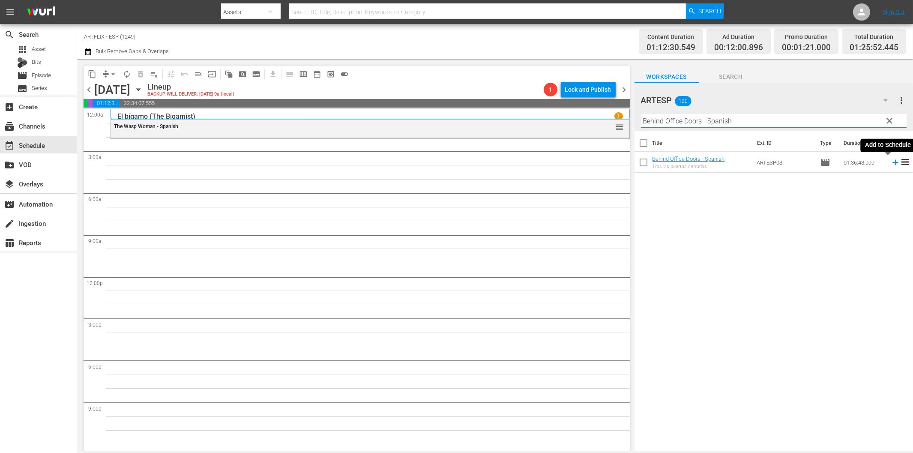
click at [891, 161] on icon at bounding box center [895, 162] width 9 height 9
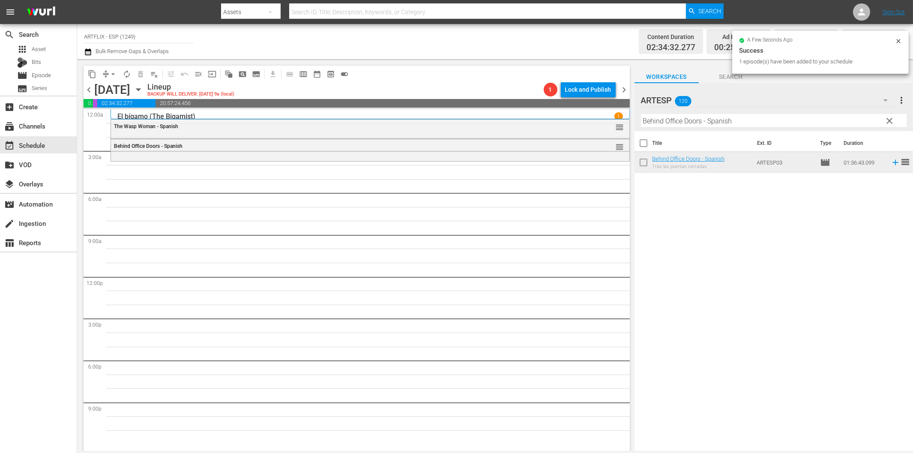
click at [691, 119] on input "Behind Office Doors - Spanish" at bounding box center [774, 121] width 266 height 14
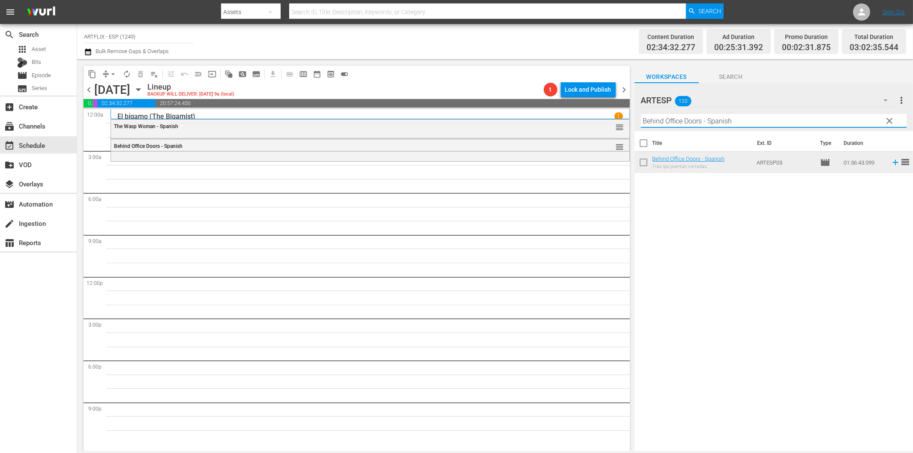
paste input "[PERSON_NAME] no (The [DEMOGRAPHIC_DATA] Says No) Colorized"
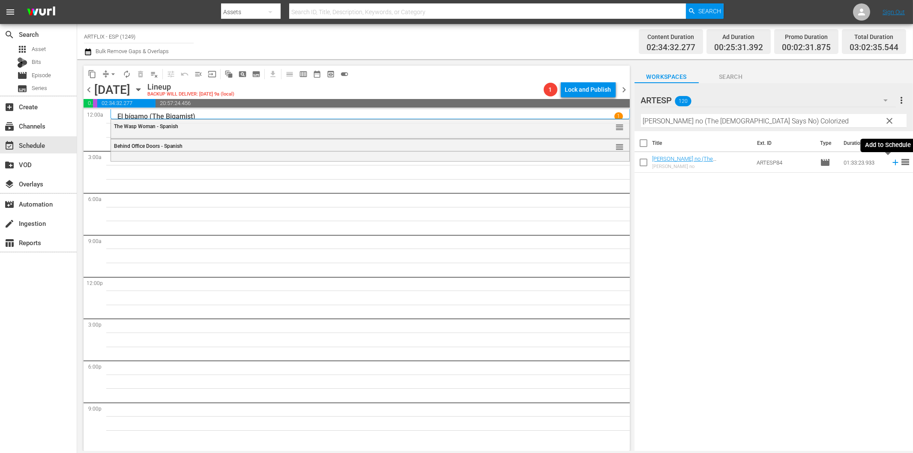
click at [891, 163] on icon at bounding box center [895, 162] width 9 height 9
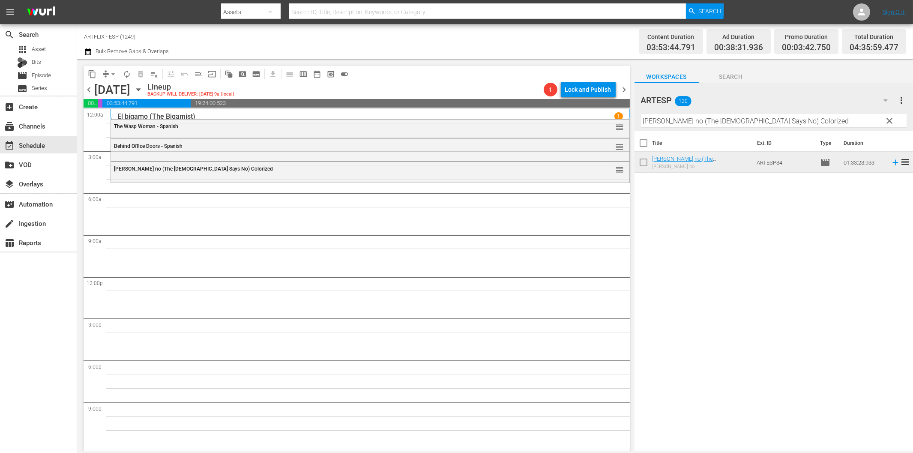
click at [699, 117] on input "[PERSON_NAME] no (The [DEMOGRAPHIC_DATA] Says No) Colorized" at bounding box center [774, 121] width 266 height 14
paste input "Detour - Spanish"
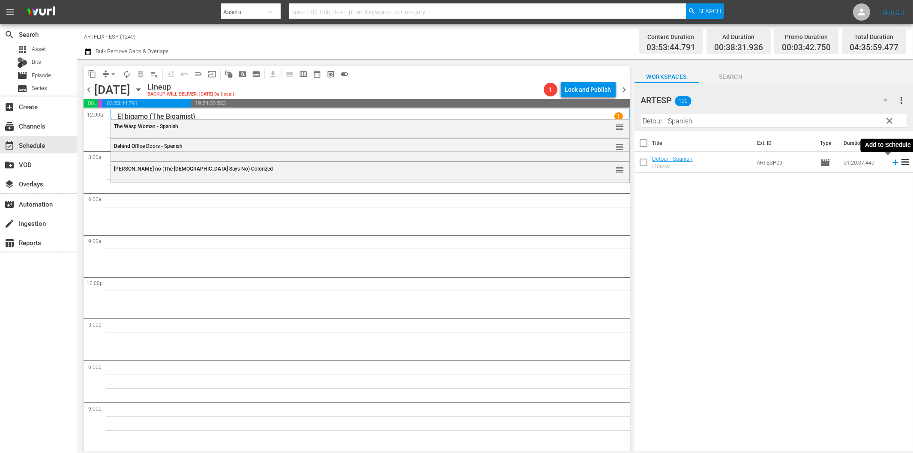
click at [891, 164] on icon at bounding box center [895, 162] width 9 height 9
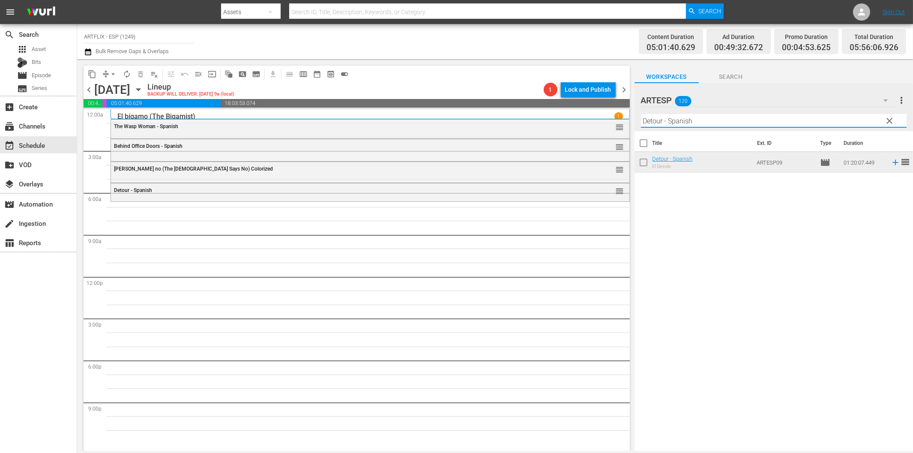
click at [700, 124] on input "Detour - Spanish" at bounding box center [774, 121] width 266 height 14
paste input "Los bicivoladores (BMX Bandits)"
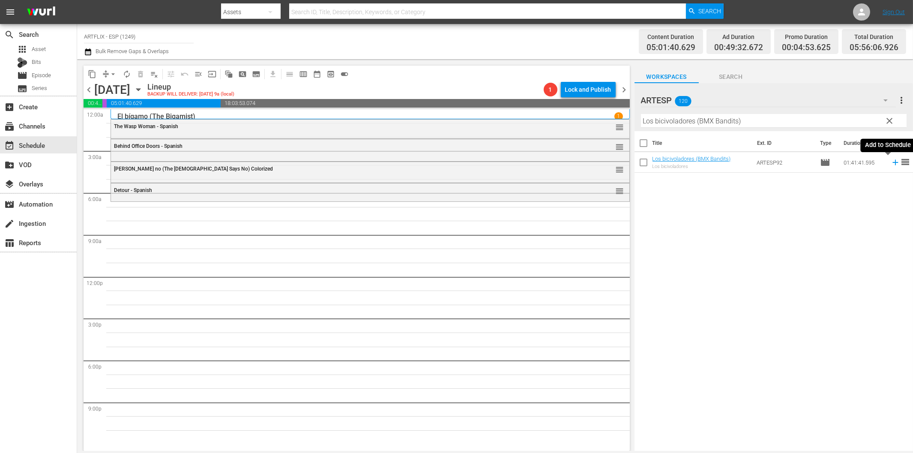
click at [891, 163] on icon at bounding box center [895, 162] width 9 height 9
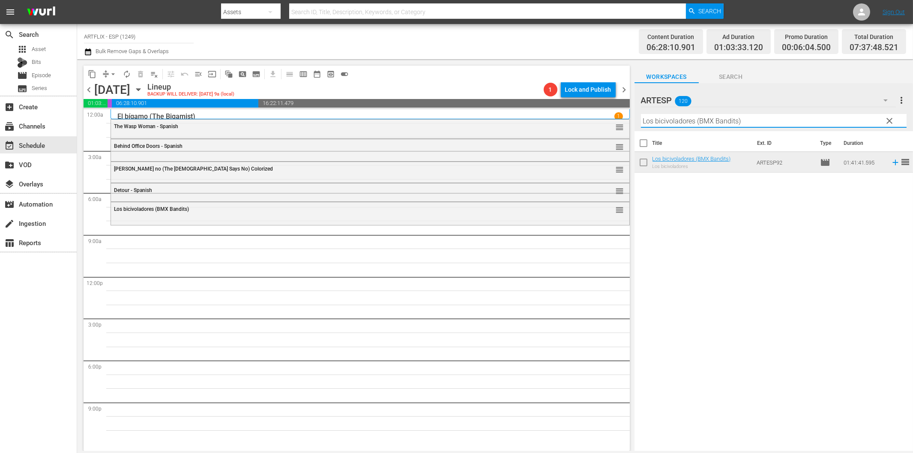
click at [693, 121] on input "Los bicivoladores (BMX Bandits)" at bounding box center [774, 121] width 266 height 14
paste input "Tarzan and the Trappers - Spanish"
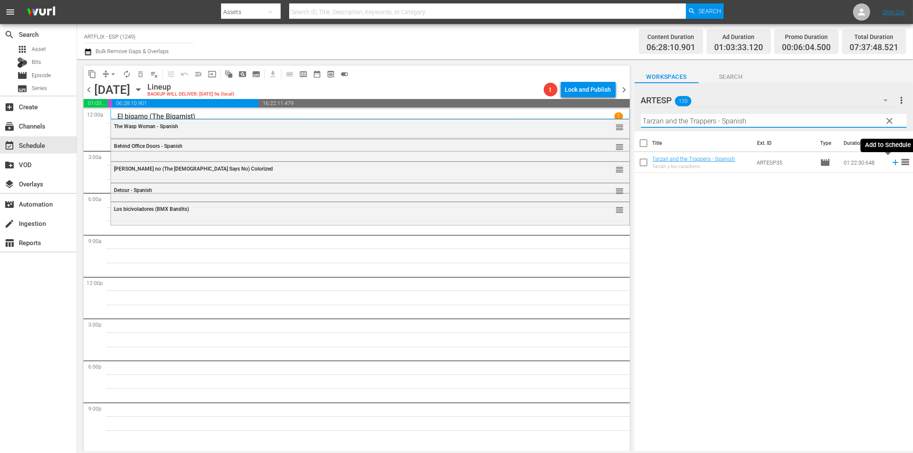
click at [891, 164] on icon at bounding box center [895, 162] width 9 height 9
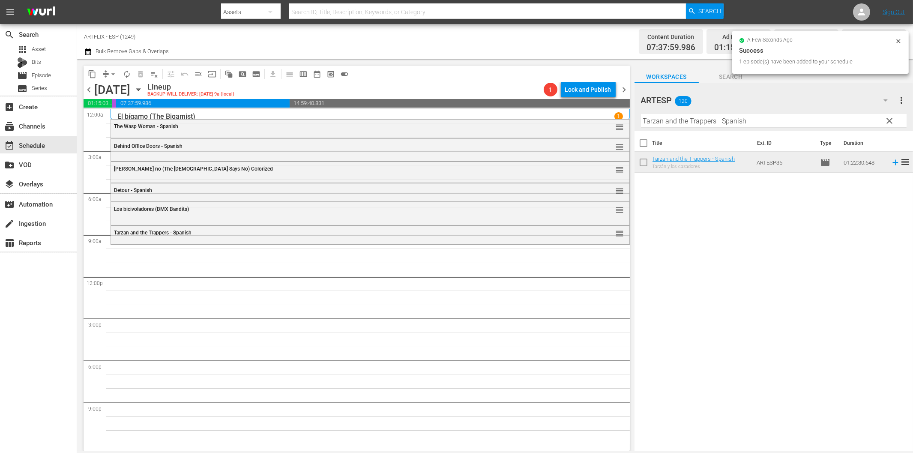
click at [714, 126] on input "Tarzan and the Trappers - Spanish" at bounding box center [774, 121] width 266 height 14
paste input "Los dos gladiadores (The Two Gladiators)"
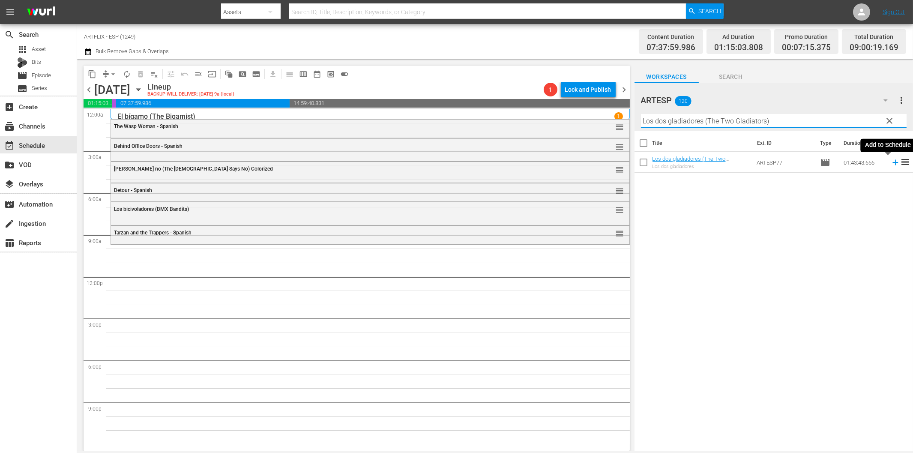
click at [891, 161] on icon at bounding box center [895, 162] width 9 height 9
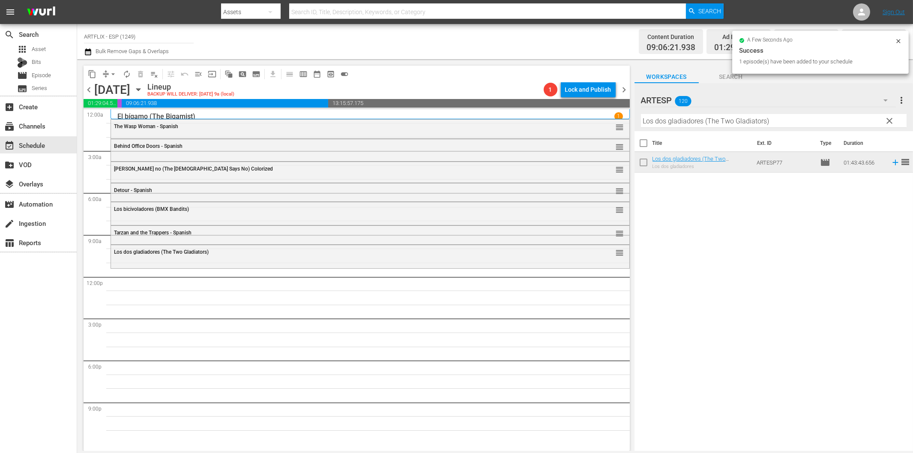
click at [681, 123] on input "Los dos gladiadores (The Two Gladiators)" at bounding box center [774, 121] width 266 height 14
paste input "[PERSON_NAME] maldita ([GEOGRAPHIC_DATA])"
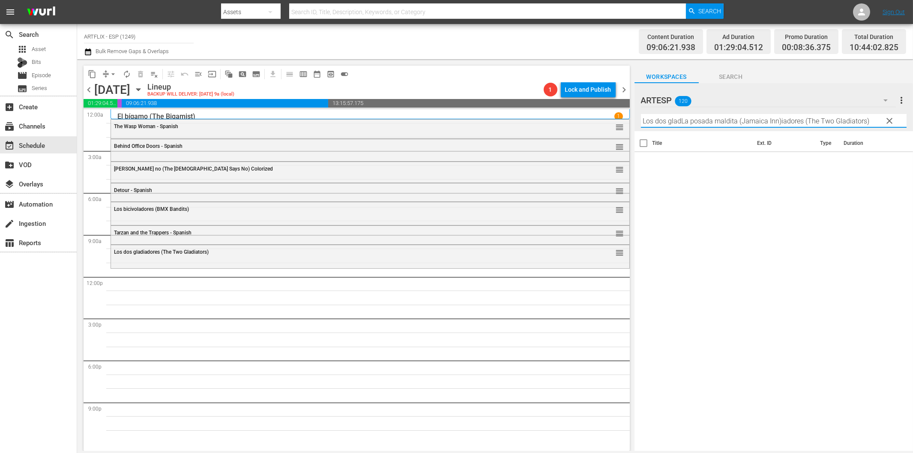
paste input "a posada maldita ([GEOGRAPHIC_DATA]"
click at [891, 161] on icon at bounding box center [895, 162] width 9 height 9
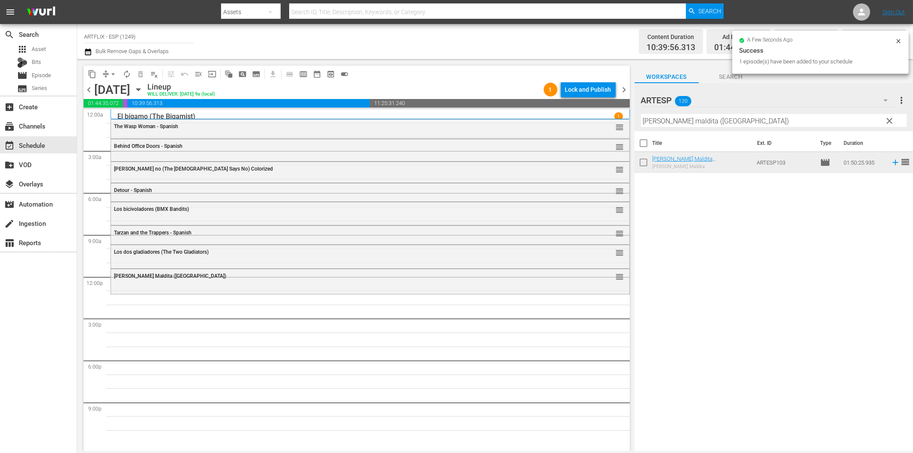
click at [720, 123] on input "[PERSON_NAME] maldita ([GEOGRAPHIC_DATA])" at bounding box center [774, 121] width 266 height 14
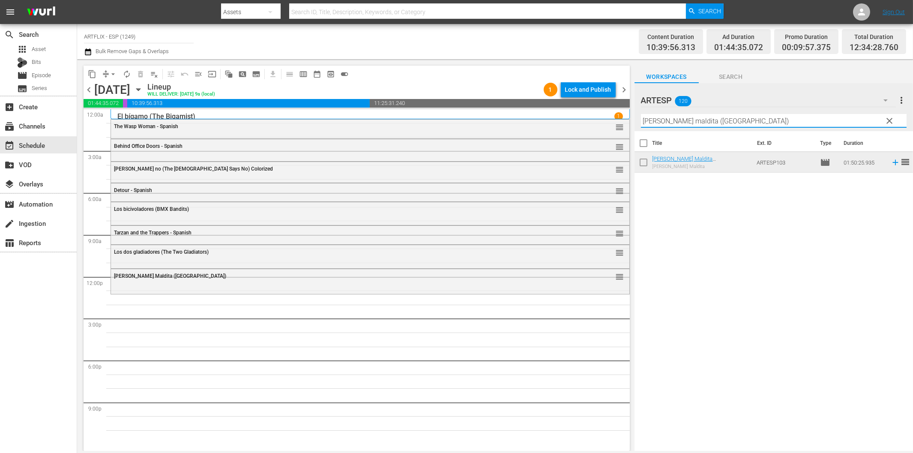
paste input "[US_STATE] City Confidential - Spanish"
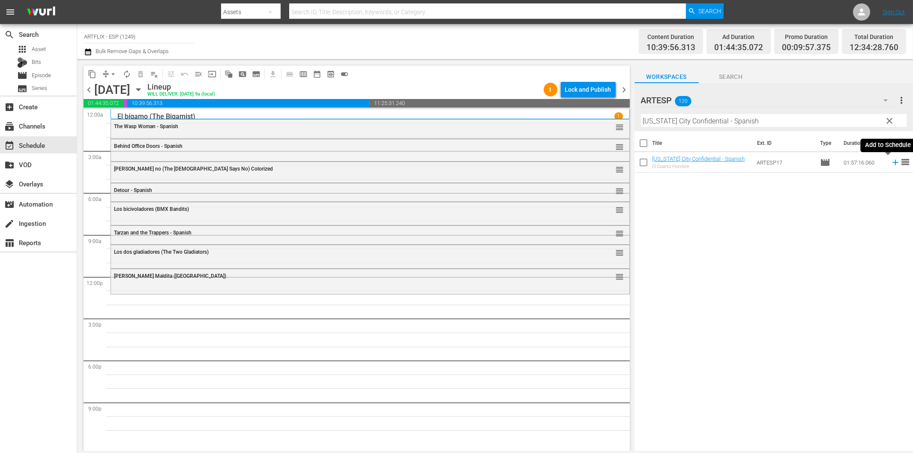
click at [891, 161] on icon at bounding box center [895, 162] width 9 height 9
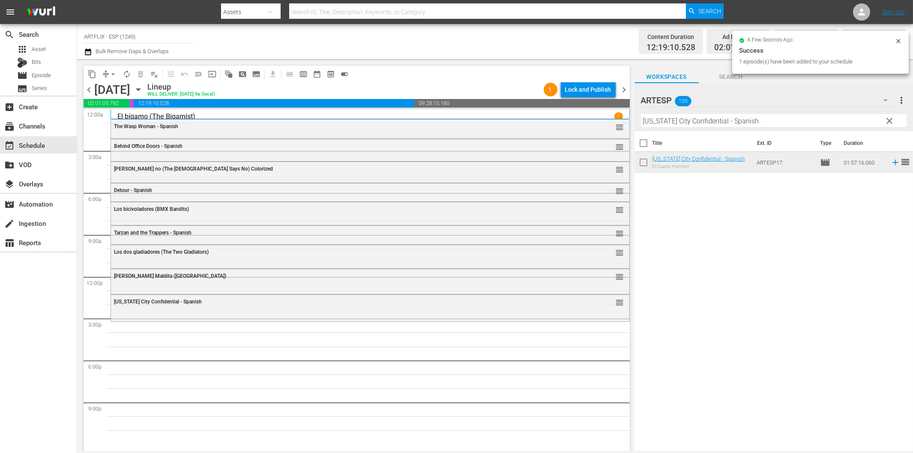
click at [675, 124] on input "[US_STATE] City Confidential - Spanish" at bounding box center [774, 121] width 266 height 14
paste input "The Hitch-Hiker"
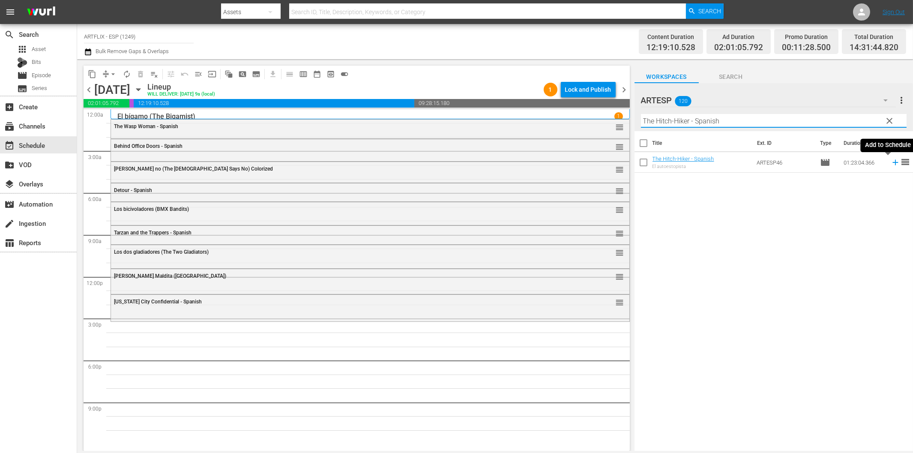
click at [891, 164] on icon at bounding box center [895, 162] width 9 height 9
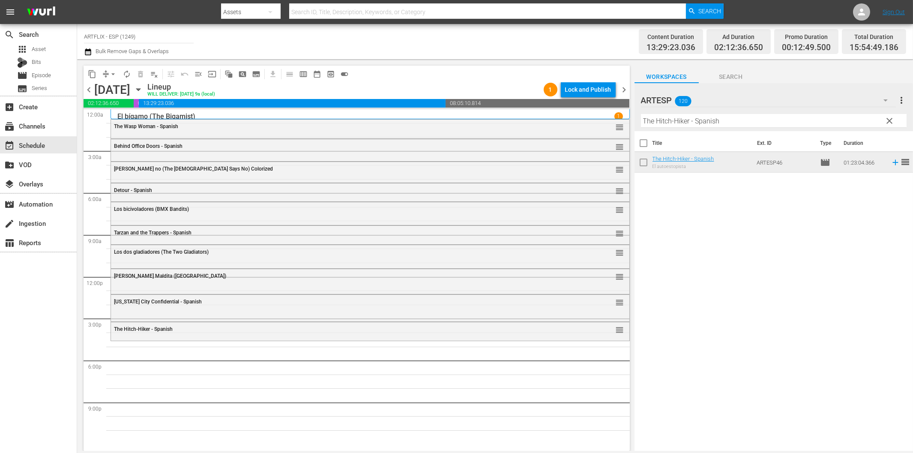
click at [765, 125] on input "The Hitch-Hiker - Spanish" at bounding box center [774, 121] width 266 height 14
paste input "Dishonored [DEMOGRAPHIC_DATA]"
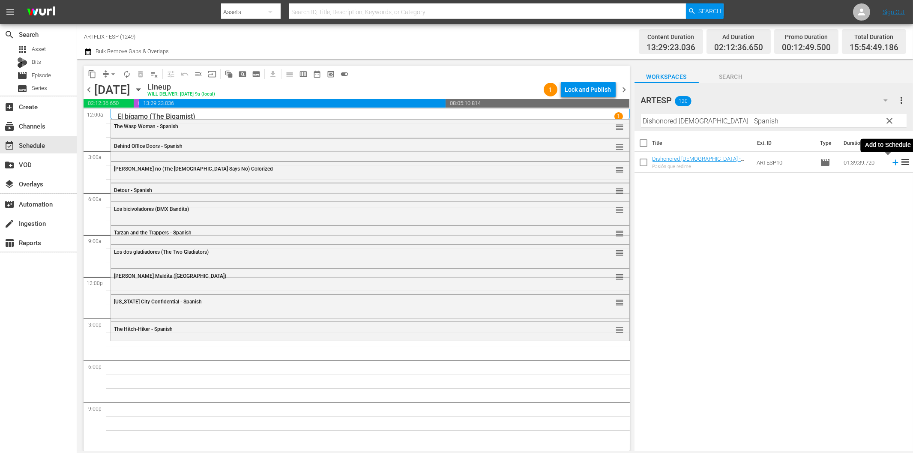
click at [891, 163] on icon at bounding box center [895, 162] width 9 height 9
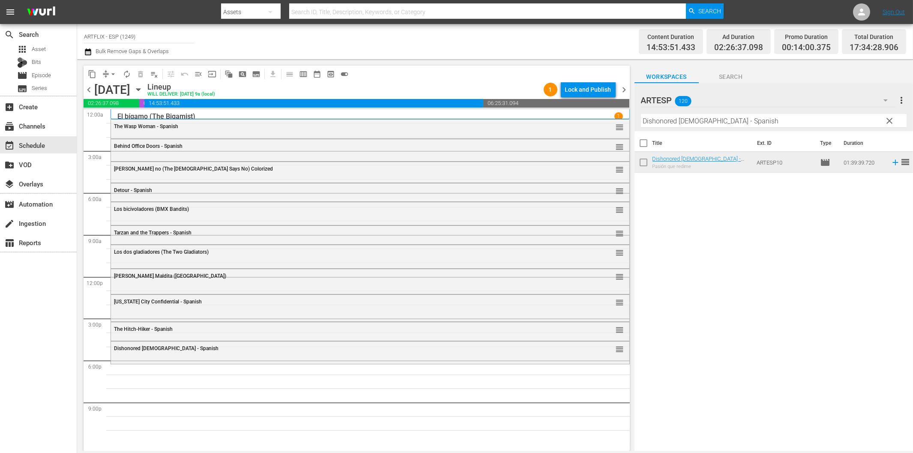
click at [678, 122] on input "Dishonored [DEMOGRAPHIC_DATA] - Spanish" at bounding box center [774, 121] width 266 height 14
paste input "The Sin of [PERSON_NAME]"
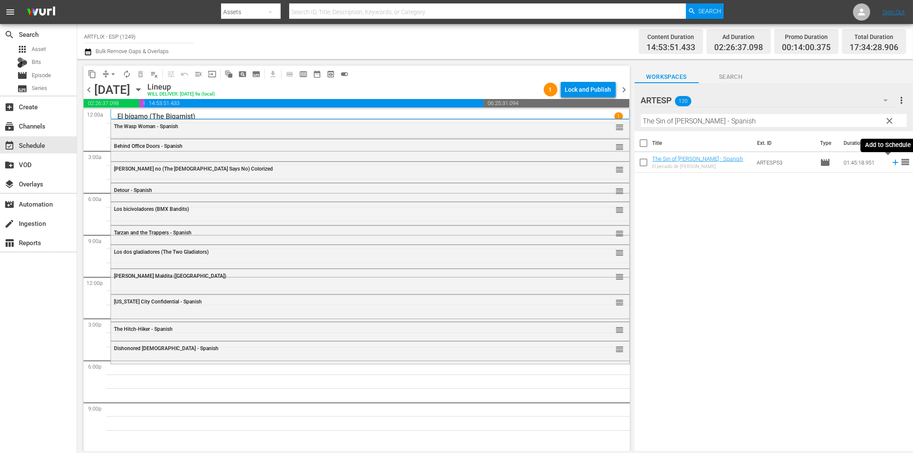
click at [891, 160] on icon at bounding box center [895, 162] width 9 height 9
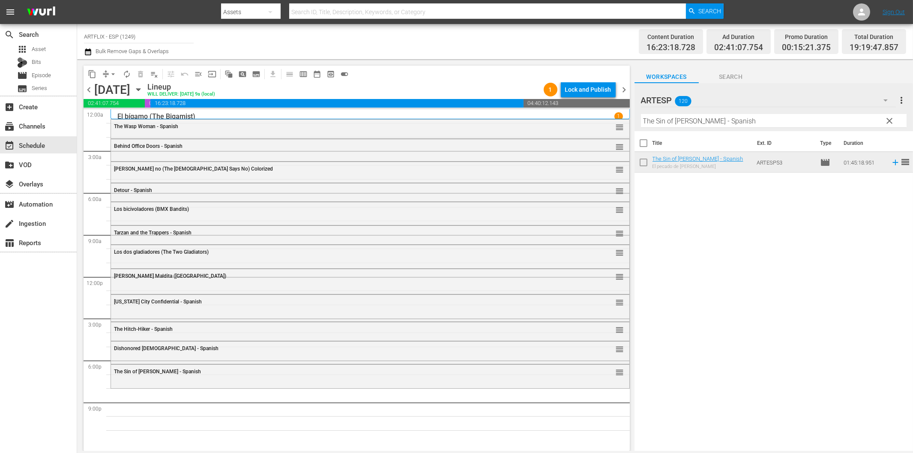
click at [683, 125] on input "The Sin of [PERSON_NAME] - Spanish" at bounding box center [774, 121] width 266 height 14
paste
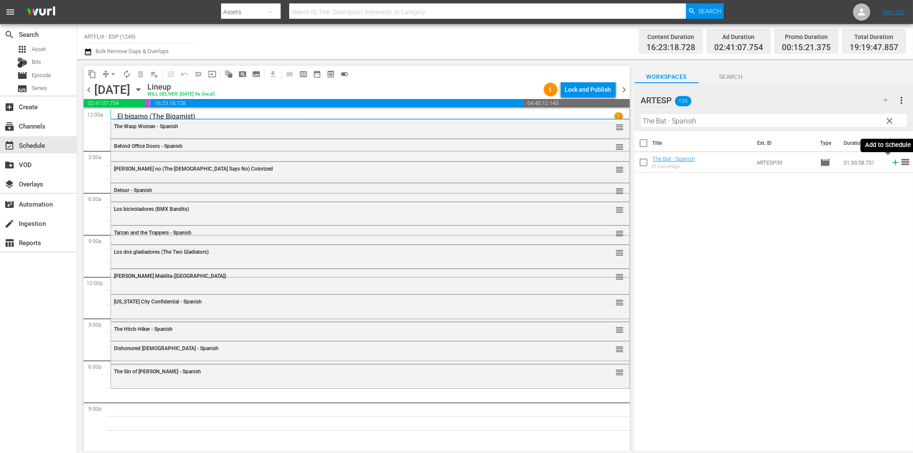
click at [891, 162] on icon at bounding box center [895, 162] width 9 height 9
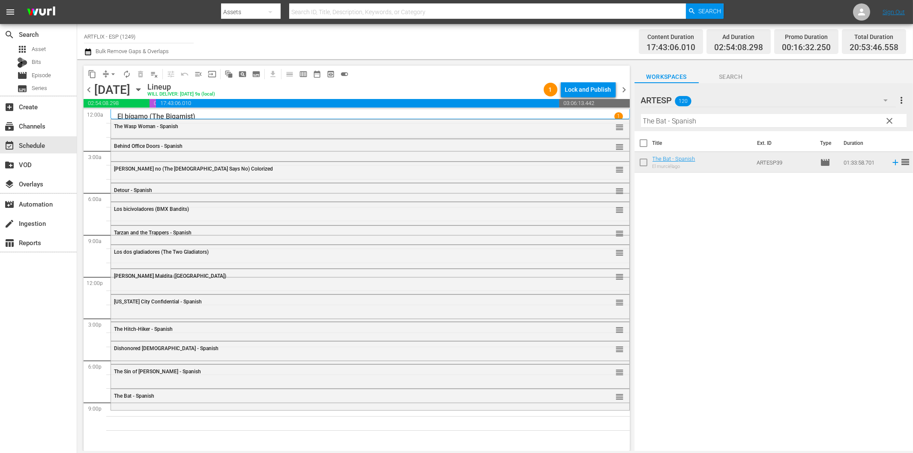
click at [689, 121] on input "The Bat - Spanish" at bounding box center [774, 121] width 266 height 14
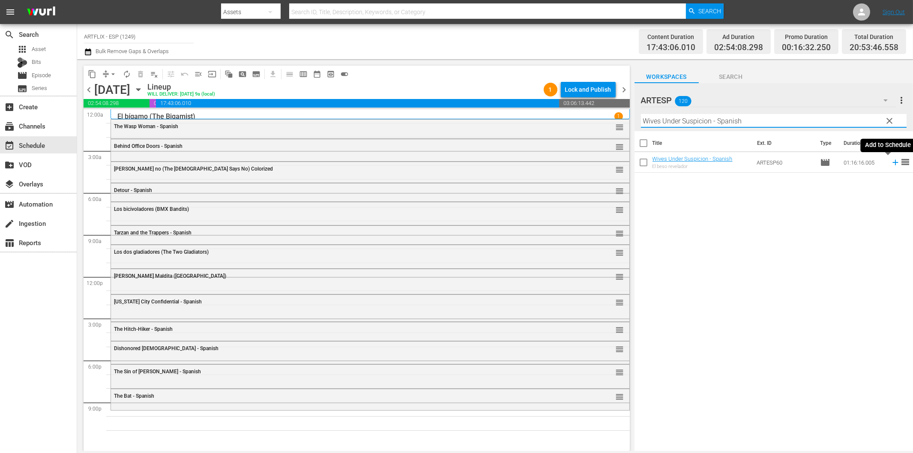
click at [893, 163] on icon at bounding box center [896, 163] width 6 height 6
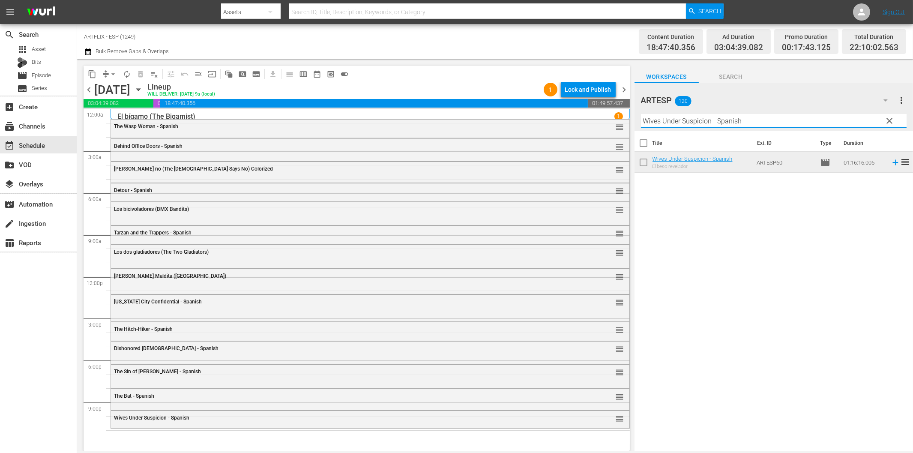
drag, startPoint x: 722, startPoint y: 118, endPoint x: 726, endPoint y: 119, distance: 4.7
click at [723, 118] on input "Wives Under Suspicion - Spanish" at bounding box center [774, 121] width 266 height 14
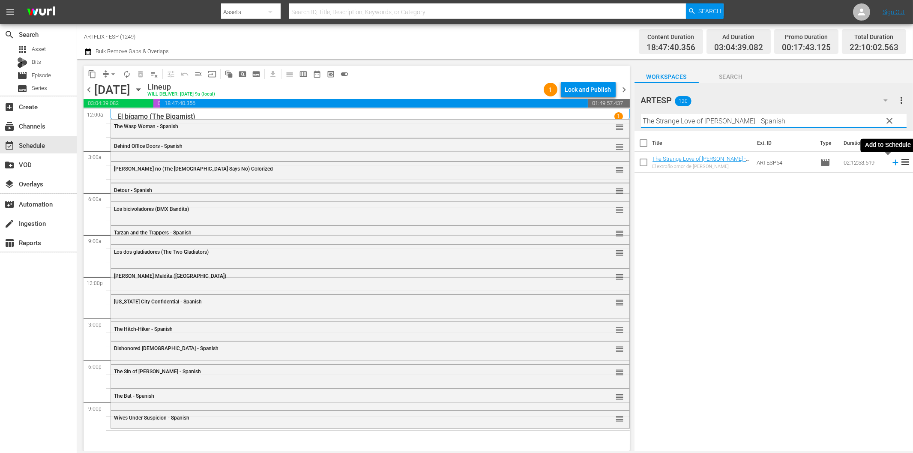
type input "The Strange Love of [PERSON_NAME] - Spanish"
drag, startPoint x: 889, startPoint y: 165, endPoint x: 855, endPoint y: 165, distance: 34.3
click at [891, 165] on icon at bounding box center [895, 162] width 9 height 9
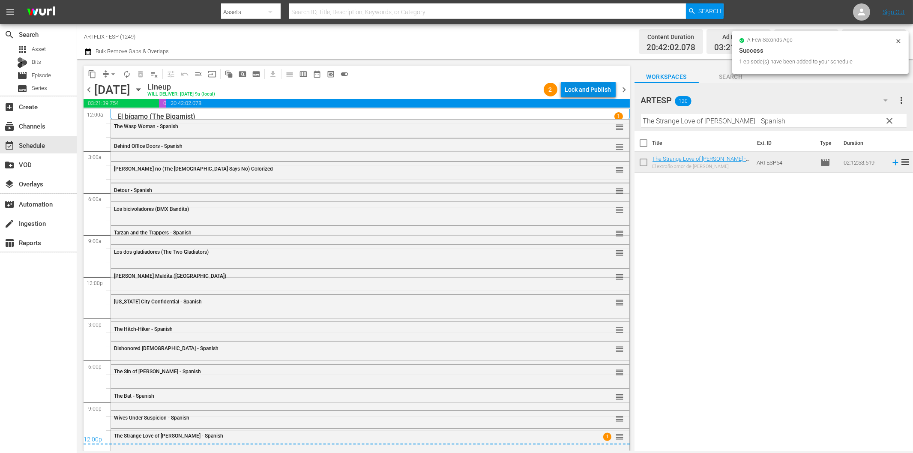
click at [584, 91] on div "Lock and Publish" at bounding box center [588, 89] width 46 height 15
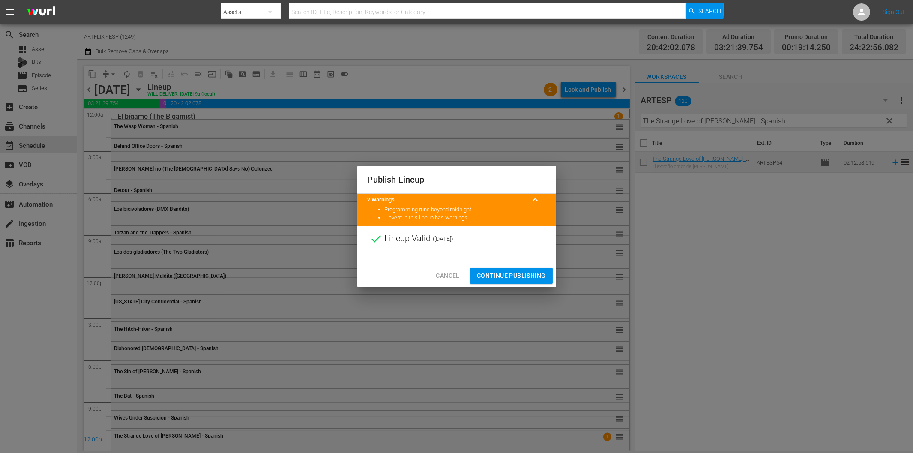
click at [515, 273] on span "Continue Publishing" at bounding box center [511, 275] width 69 height 11
